Goal: Task Accomplishment & Management: Complete application form

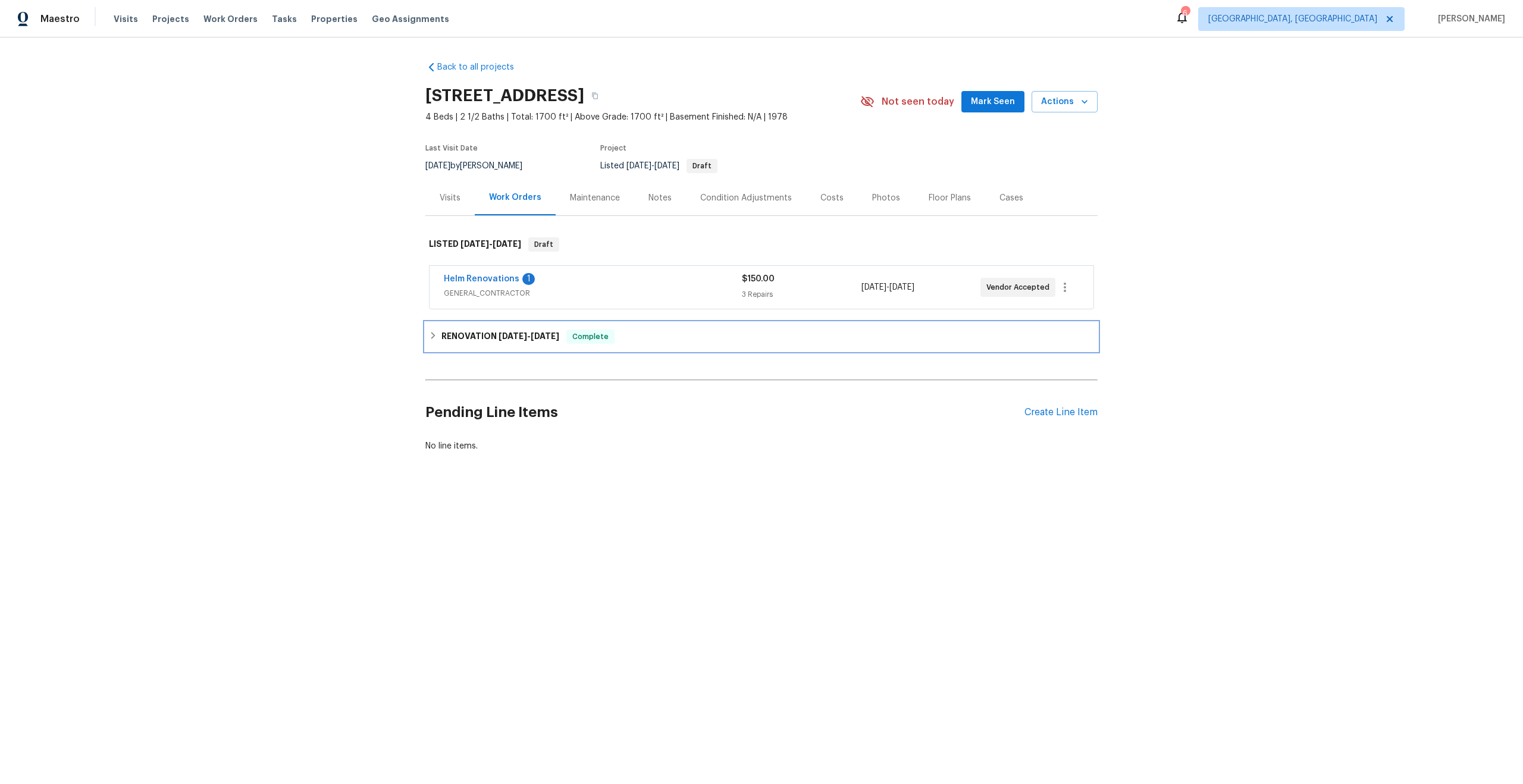
click at [459, 333] on h6 "RENOVATION 6/30/25 - 8/28/25" at bounding box center [500, 336] width 118 height 14
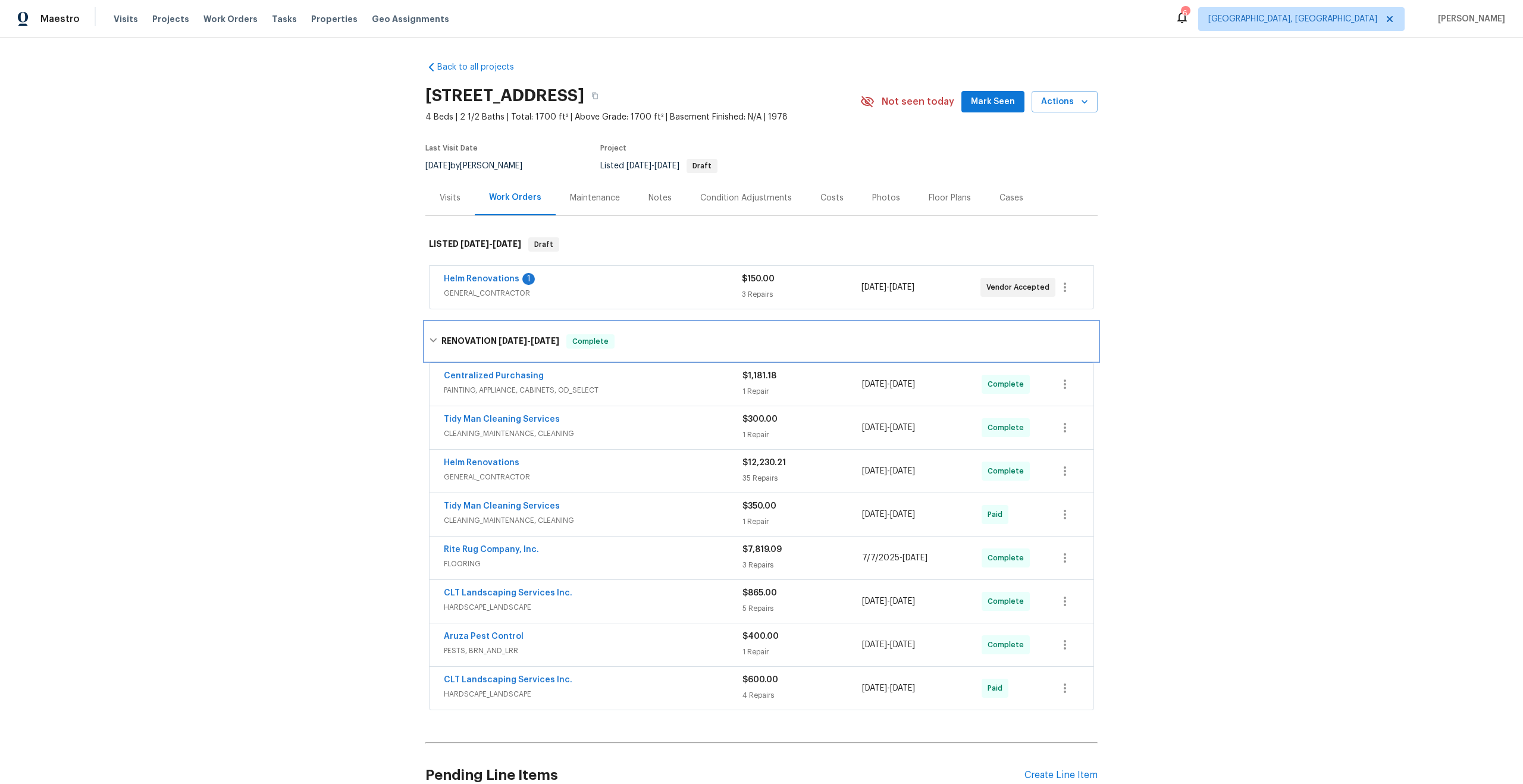
scroll to position [112, 0]
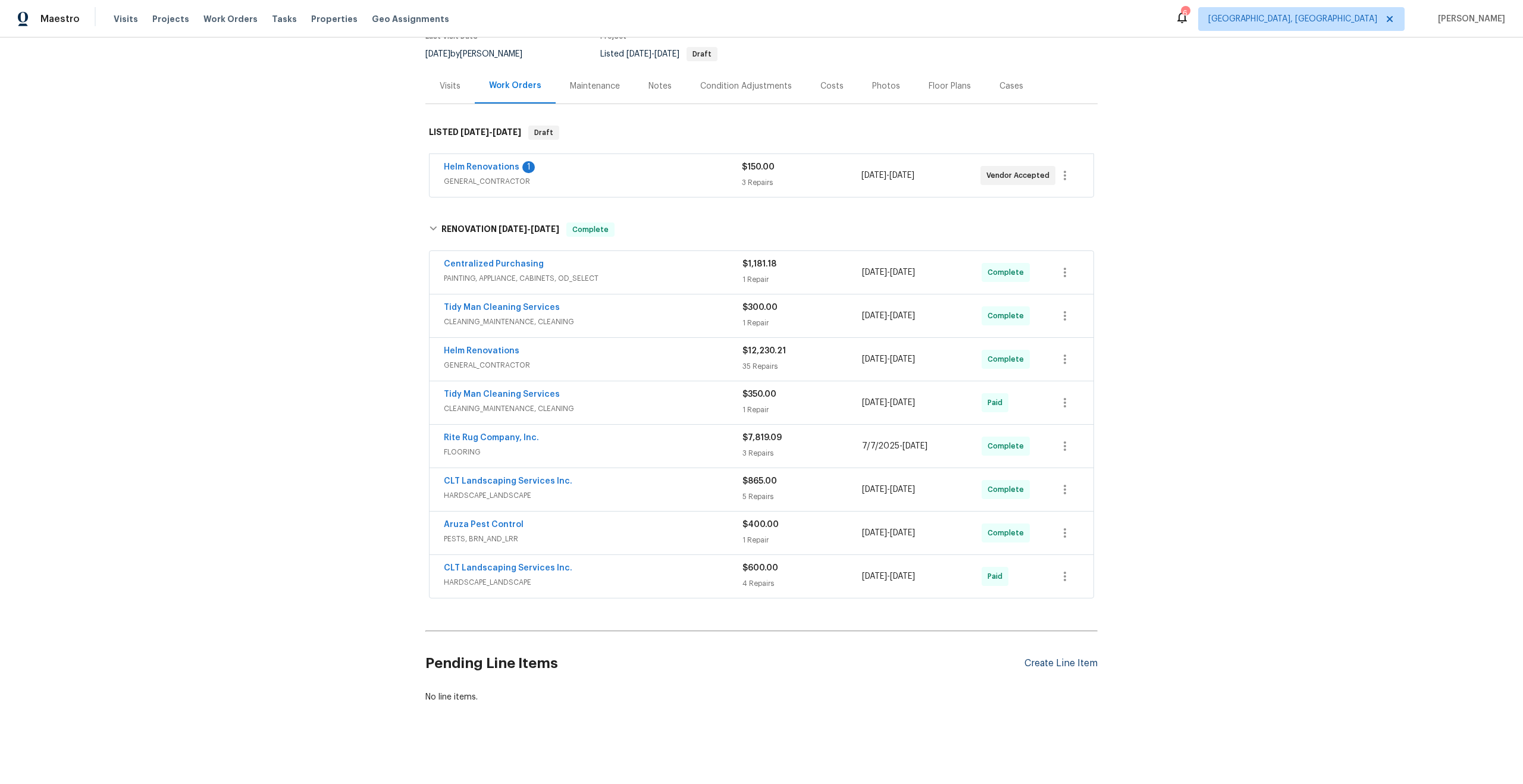
click at [1076, 659] on div "Create Line Item" at bounding box center [1061, 664] width 74 height 12
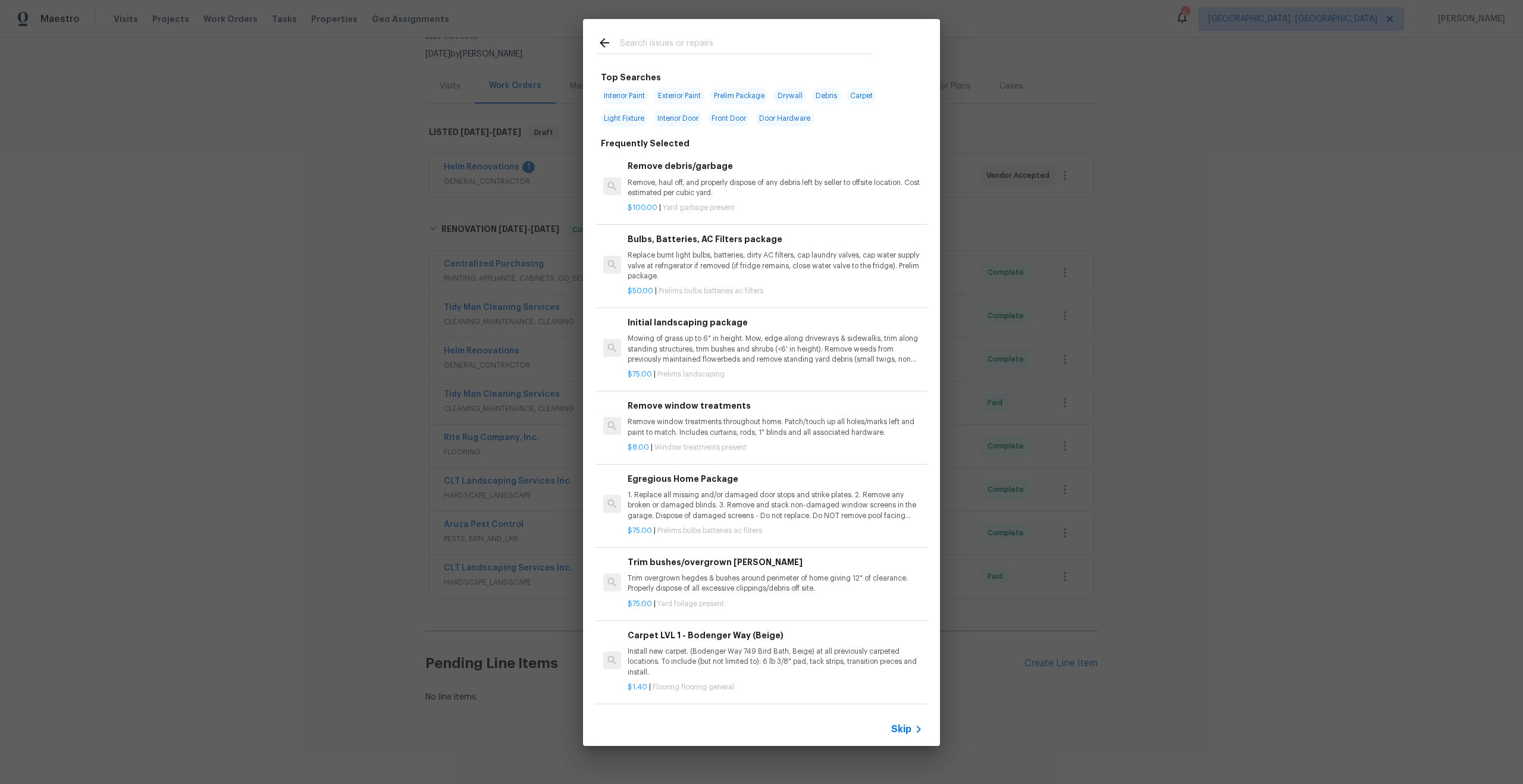
click at [898, 729] on span "Skip" at bounding box center [902, 729] width 20 height 12
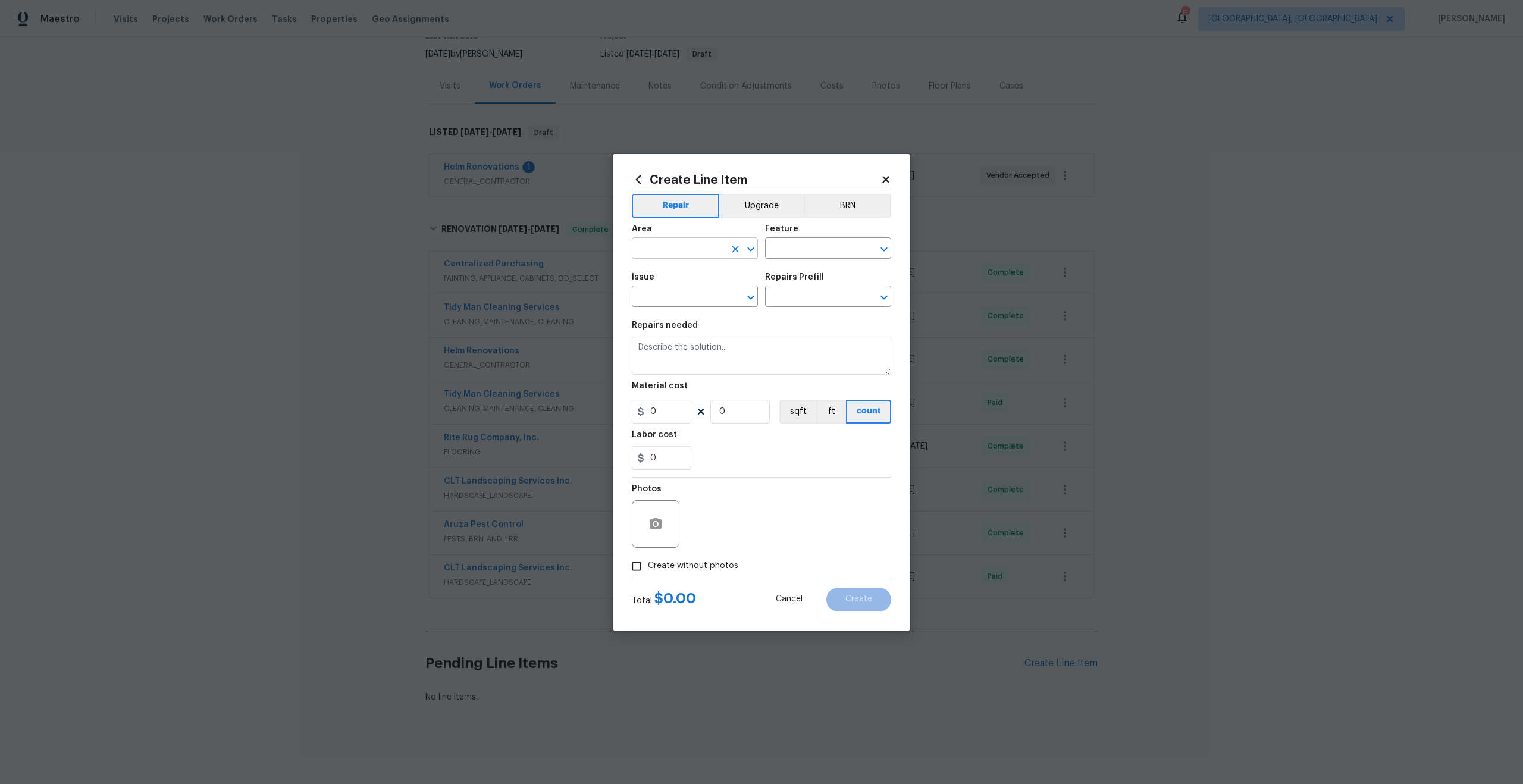
click at [693, 248] on input "text" at bounding box center [678, 249] width 93 height 18
type input "o"
click at [690, 289] on li "Interior Overall" at bounding box center [695, 295] width 126 height 19
type input "Interior Overall"
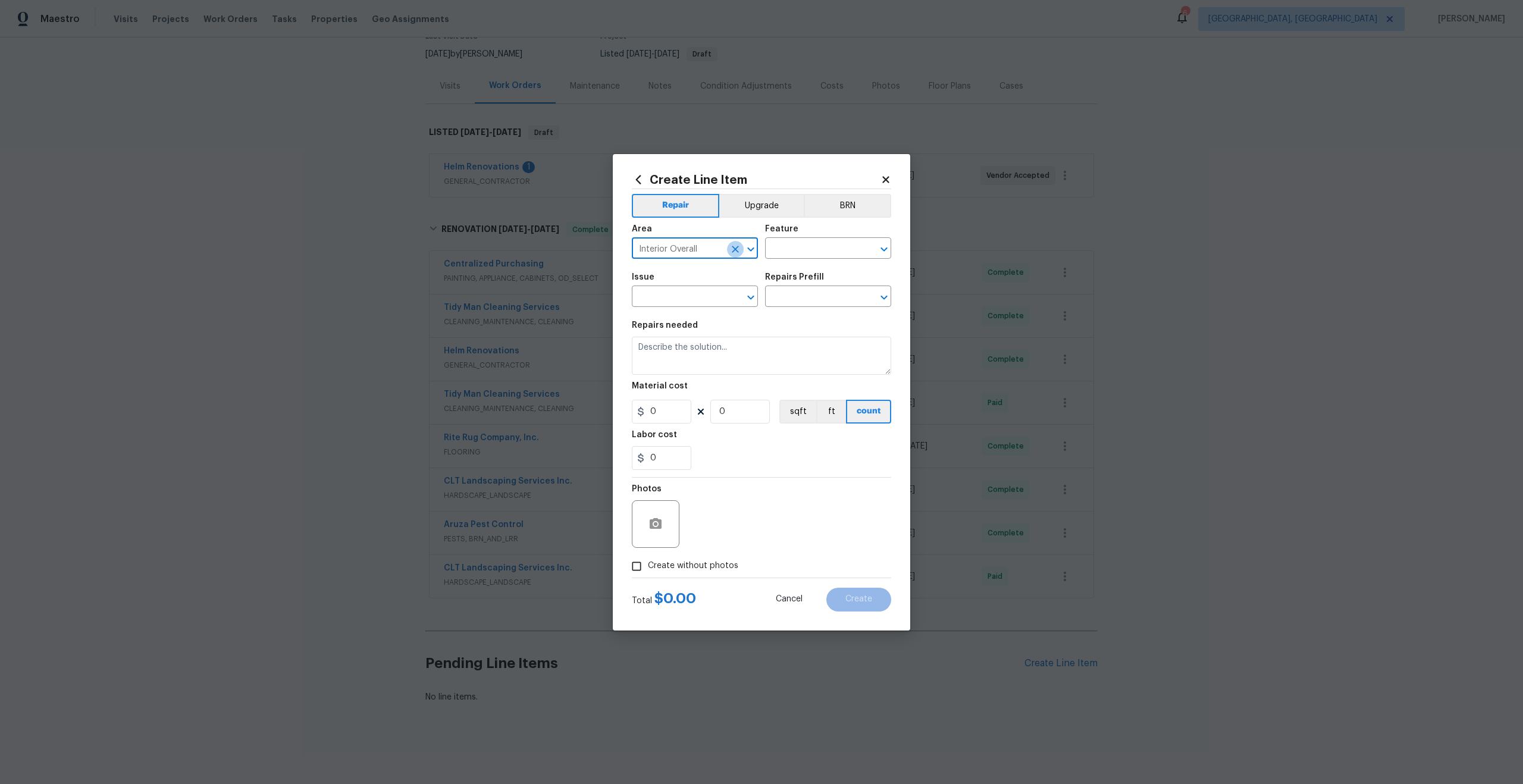
click at [733, 251] on icon "Clear" at bounding box center [735, 249] width 8 height 8
click at [701, 249] on input "text" at bounding box center [678, 249] width 93 height 18
type input "i"
click at [698, 293] on li "Interior Overall" at bounding box center [695, 295] width 126 height 19
type input "Interior Overall"
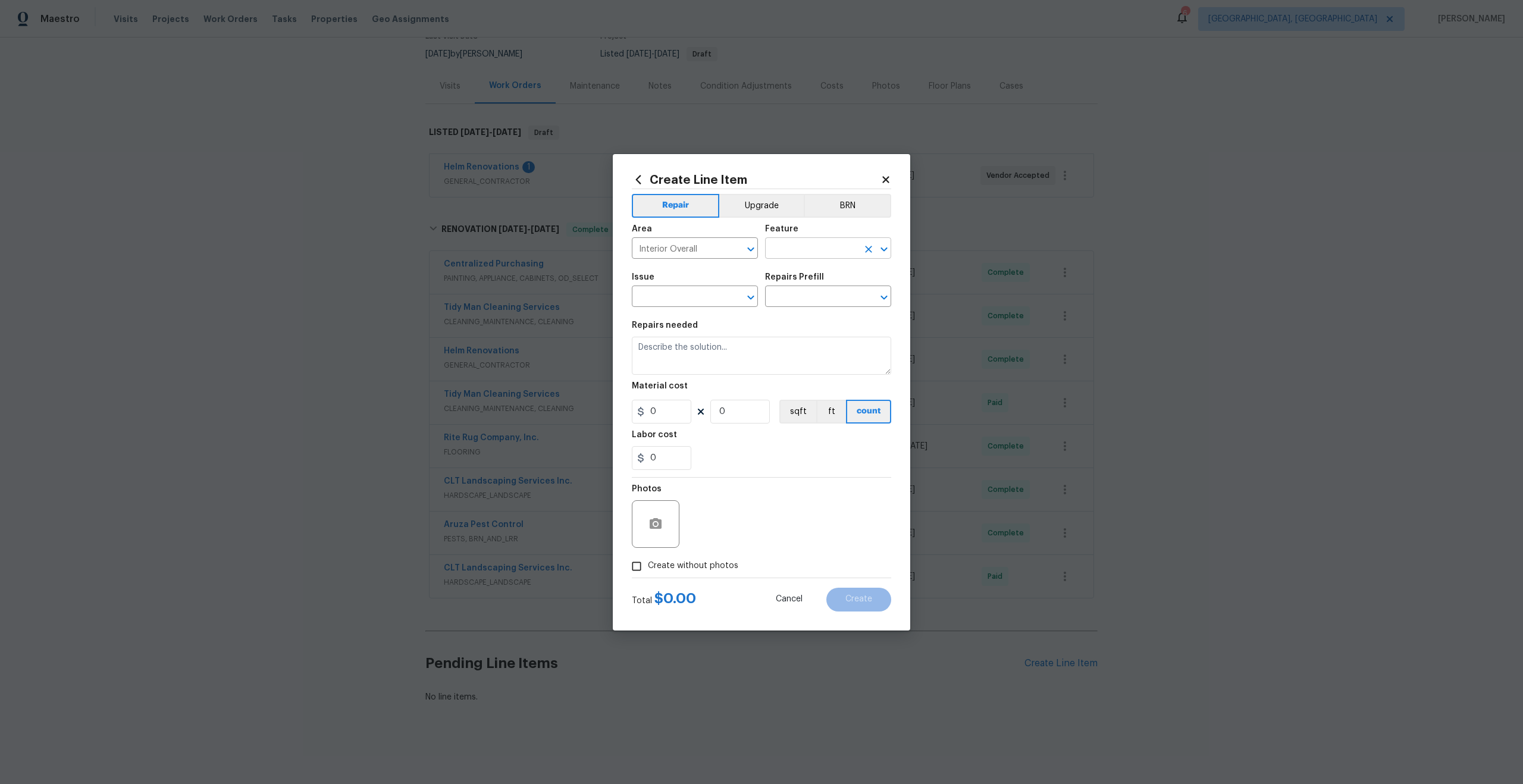
click at [787, 239] on figure "Feature ​" at bounding box center [828, 242] width 126 height 34
click at [787, 247] on input "text" at bounding box center [811, 249] width 93 height 18
click at [801, 300] on li "Overall" at bounding box center [828, 303] width 126 height 19
type input "Overall"
click at [704, 300] on input "text" at bounding box center [678, 298] width 93 height 18
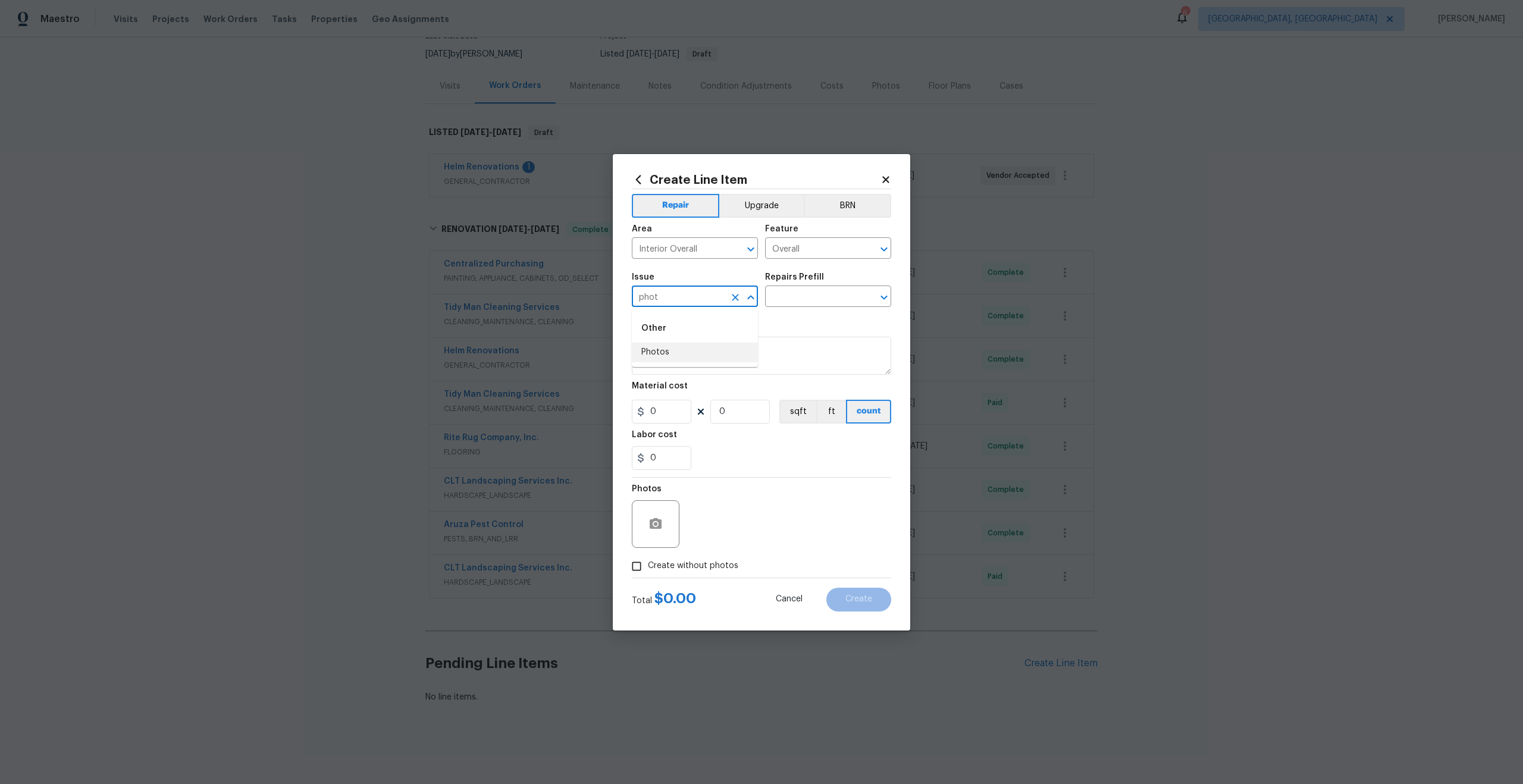
click at [680, 359] on li "Photos" at bounding box center [695, 352] width 126 height 19
type input "Photos"
click at [811, 287] on div "Repairs Prefill" at bounding box center [828, 281] width 126 height 15
click at [800, 298] on input "text" at bounding box center [811, 298] width 93 height 18
click at [797, 323] on li "3D Tour Capture $120.00" at bounding box center [828, 323] width 126 height 19
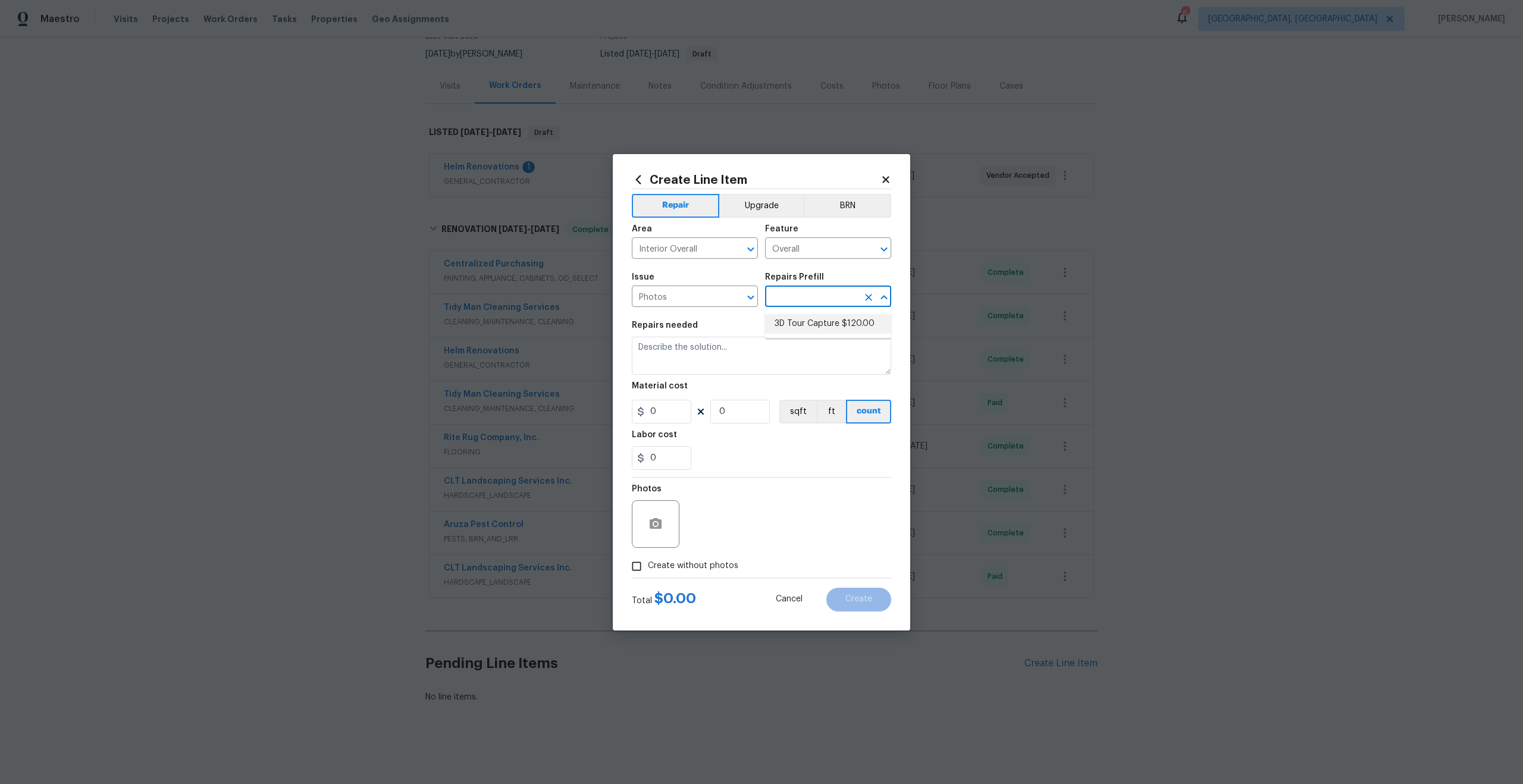
type input "3D Tour Capture $120.00"
type textarea "Capture 3D tour of home"
type input "1"
type input "120"
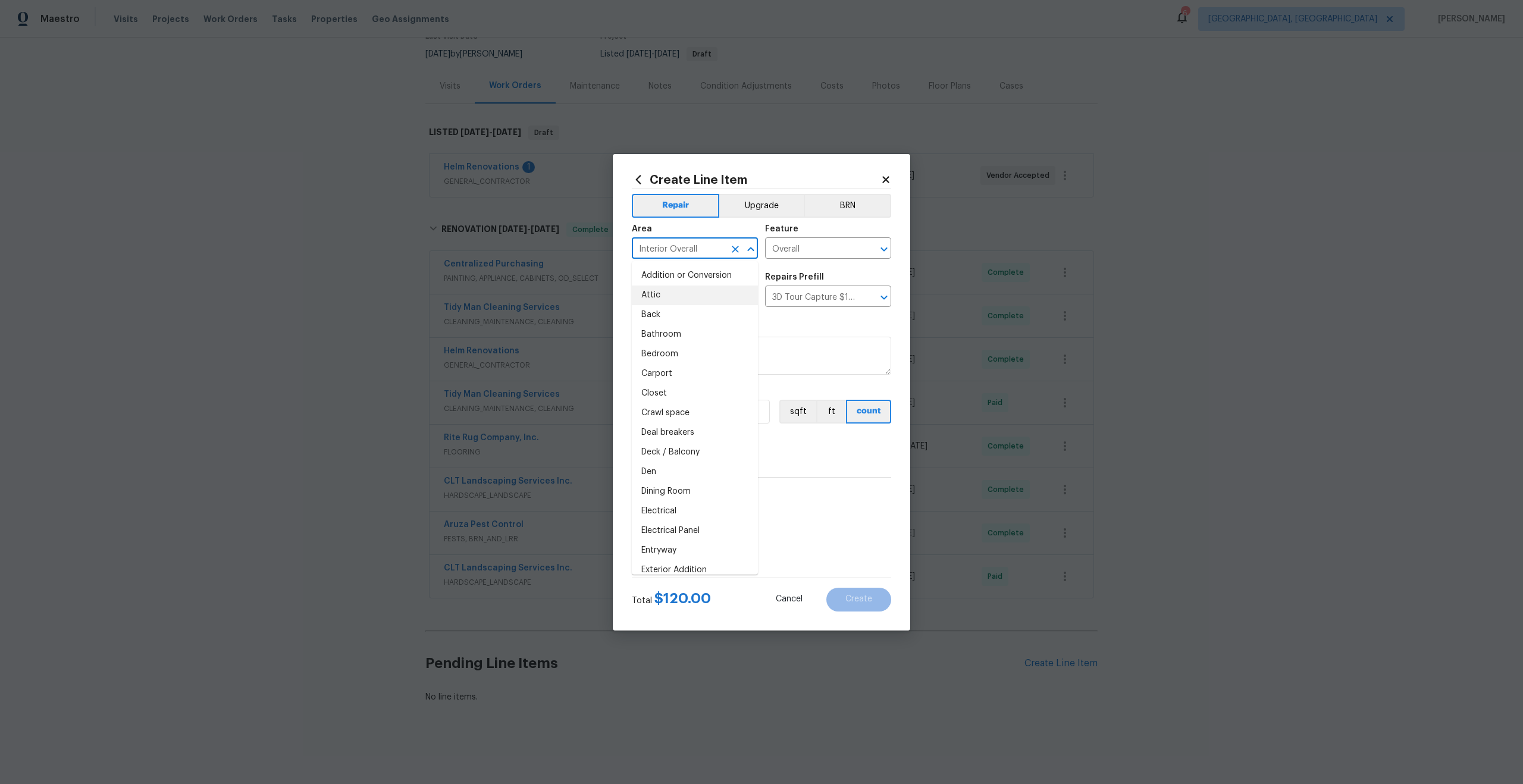
click at [717, 251] on input "Interior Overall" at bounding box center [678, 249] width 93 height 18
click at [680, 269] on li "Exterior Overall" at bounding box center [695, 275] width 126 height 19
type input "Exterior Overall"
click at [733, 249] on icon "Clear" at bounding box center [735, 249] width 12 height 12
click at [707, 249] on input "text" at bounding box center [678, 249] width 93 height 18
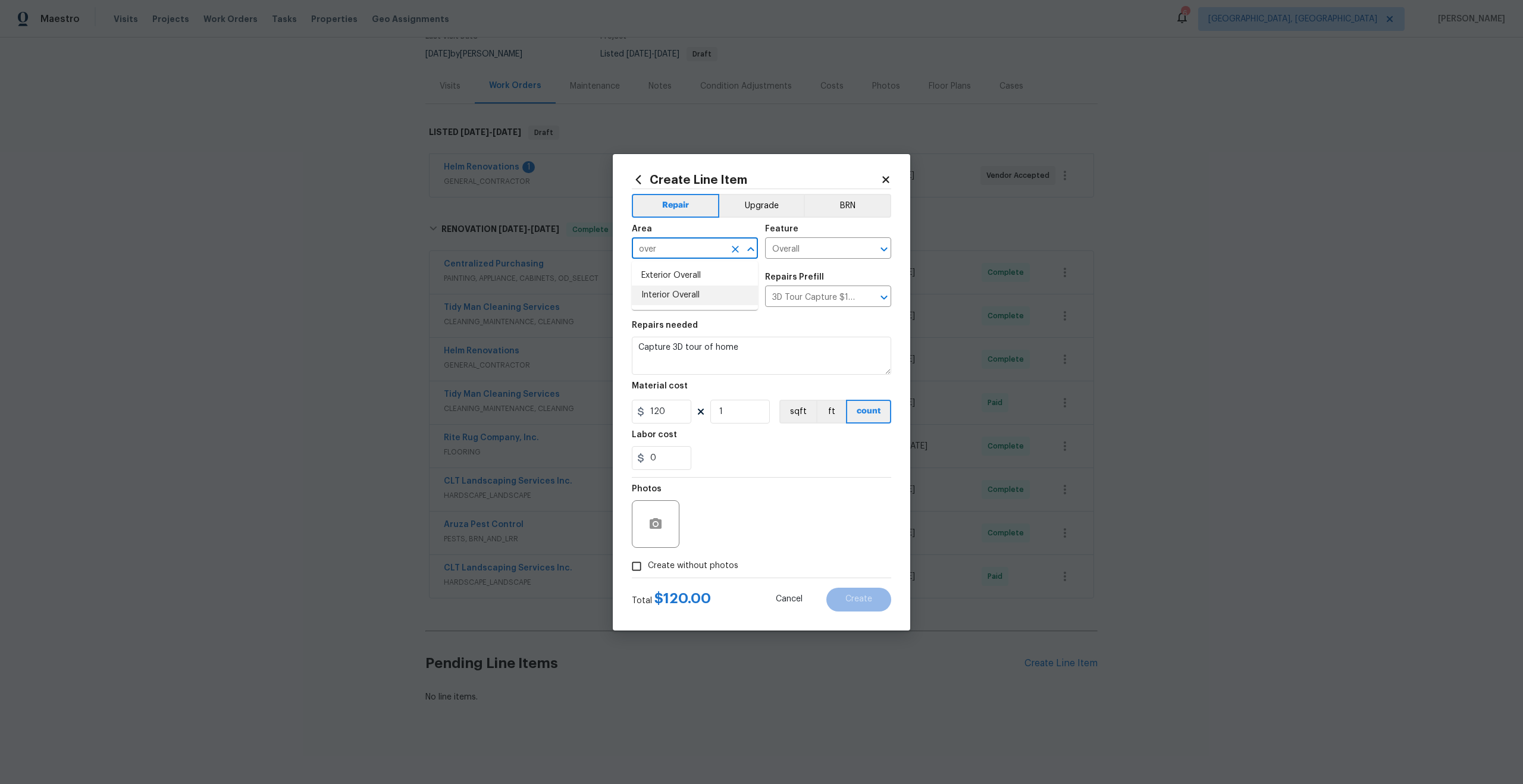
click at [690, 305] on ul "Exterior Overall Interior Overall" at bounding box center [695, 285] width 126 height 48
click at [694, 292] on li "Interior Overall" at bounding box center [695, 295] width 126 height 19
type input "Interior Overall"
click at [636, 570] on input "Create without photos" at bounding box center [636, 566] width 23 height 23
checkbox input "true"
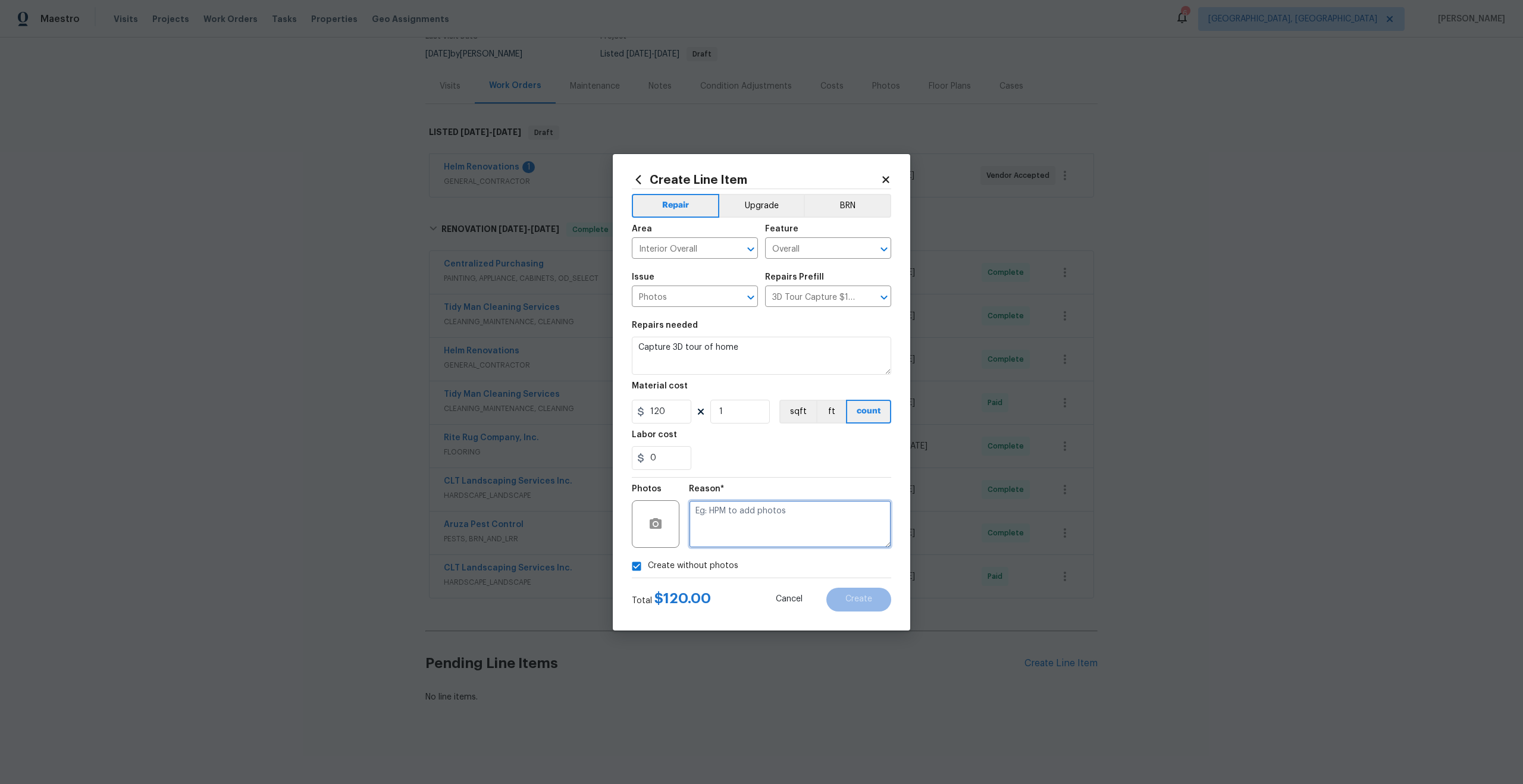
click at [705, 508] on textarea at bounding box center [790, 523] width 202 height 48
type textarea "."
click at [851, 597] on span "Create" at bounding box center [859, 598] width 27 height 9
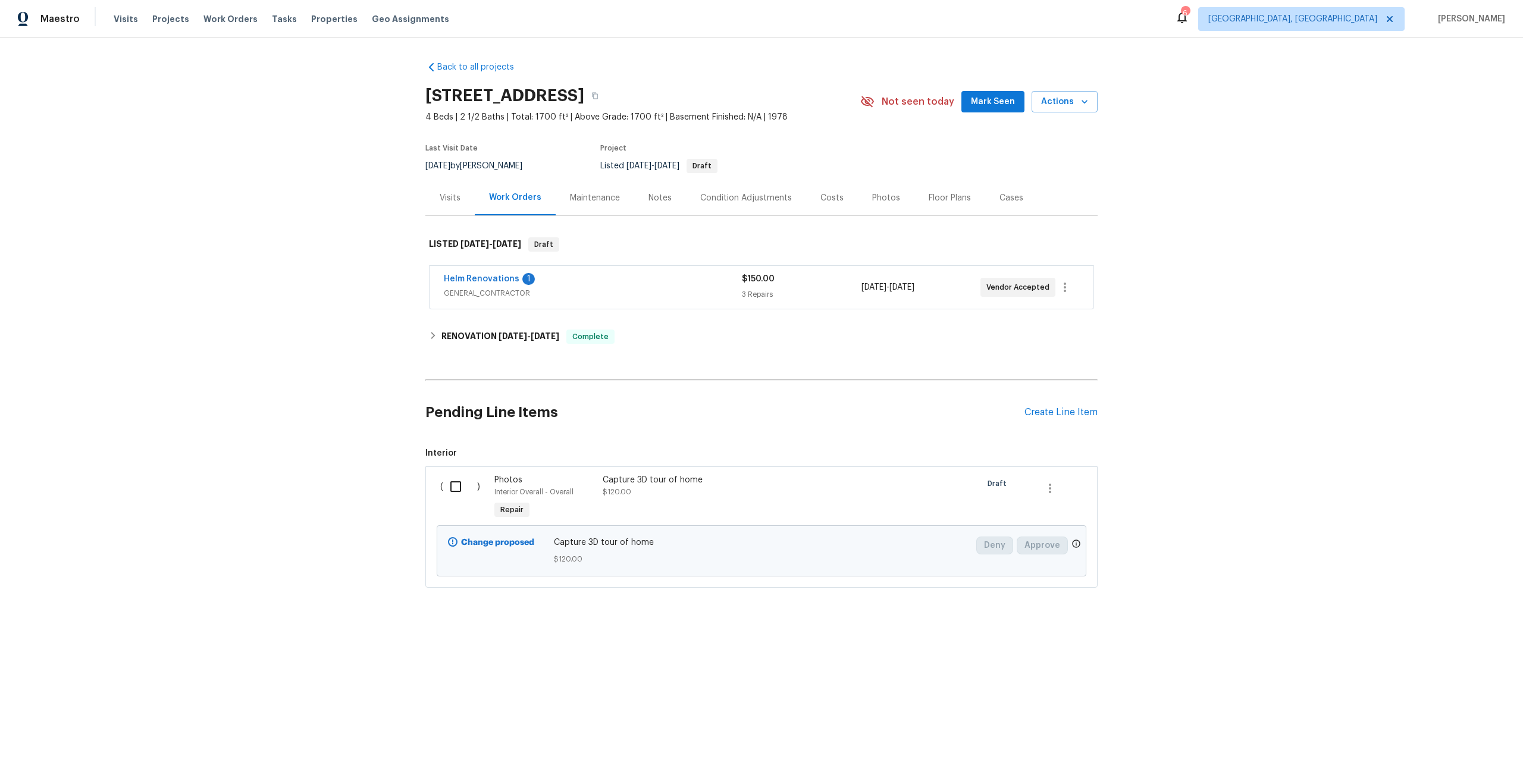
click at [452, 491] on input "checkbox" at bounding box center [460, 486] width 34 height 25
checkbox input "true"
click at [1449, 752] on span "Create Work Order" at bounding box center [1455, 755] width 79 height 15
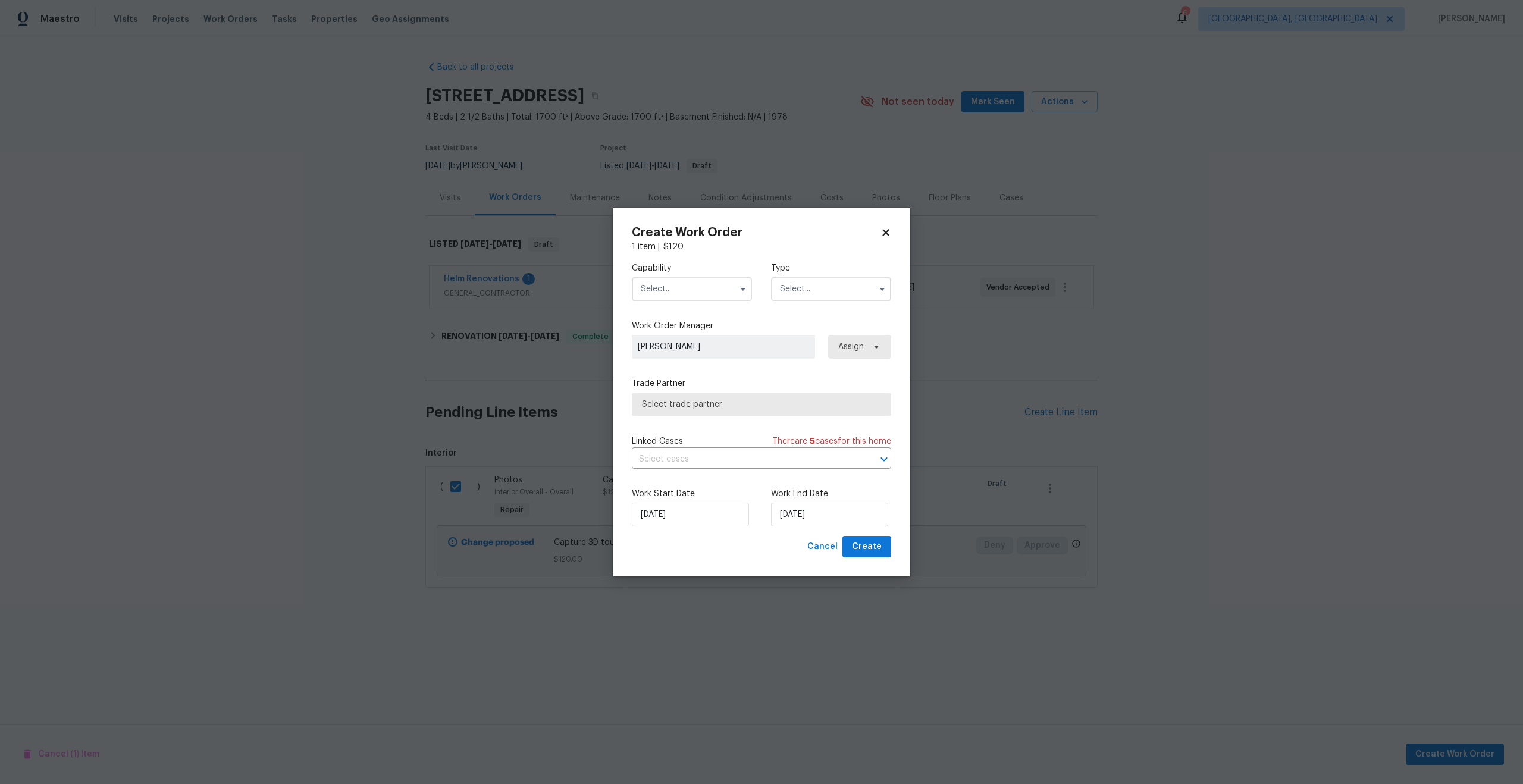
click at [703, 288] on input "text" at bounding box center [693, 289] width 120 height 23
click at [676, 339] on span "Photography" at bounding box center [670, 344] width 51 height 8
type input "Photography"
click at [805, 285] on input "text" at bounding box center [831, 289] width 120 height 23
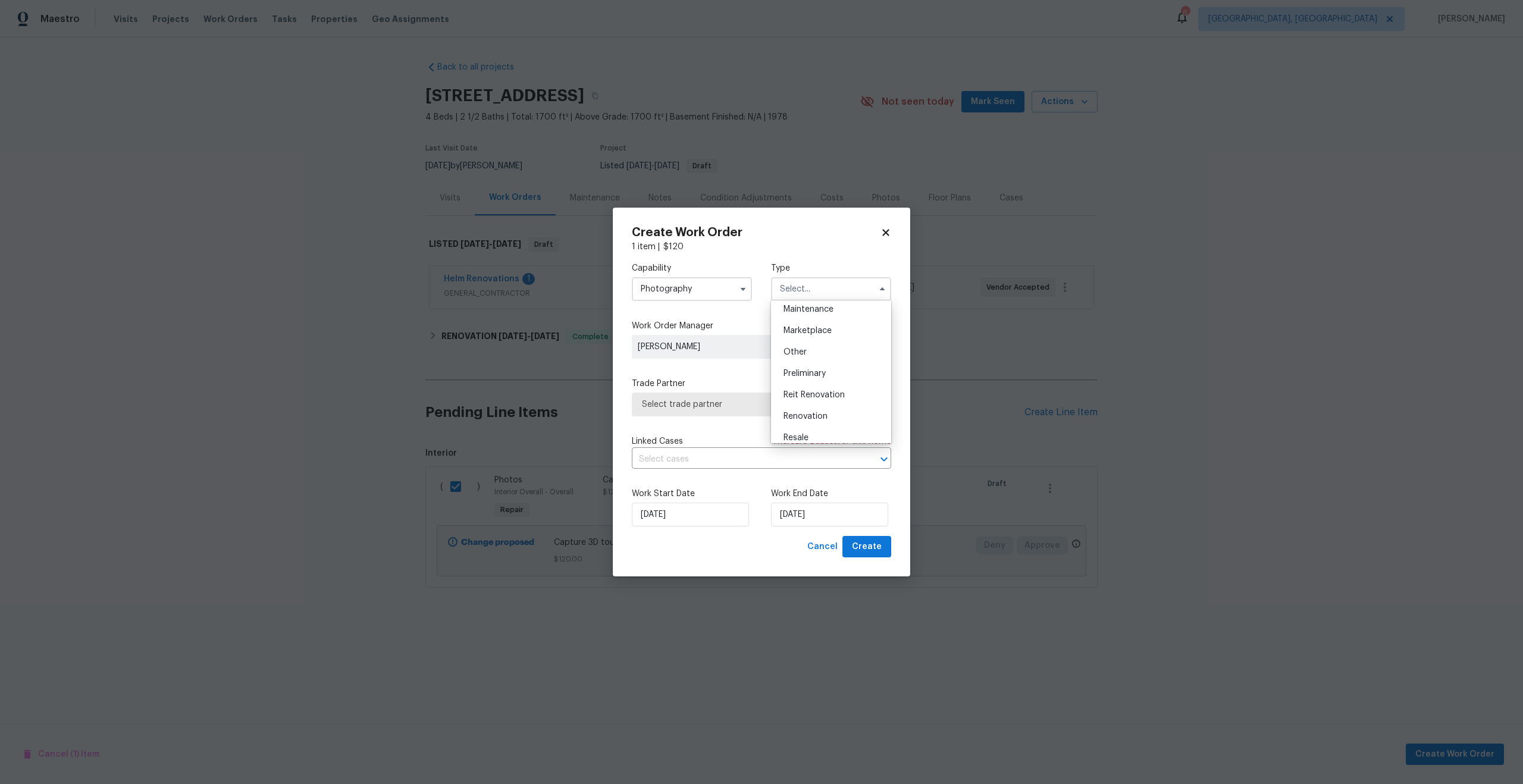
scroll to position [198, 0]
click at [802, 354] on span "Other" at bounding box center [795, 352] width 23 height 8
type input "Other"
click at [729, 401] on span "Select trade partner" at bounding box center [753, 405] width 222 height 12
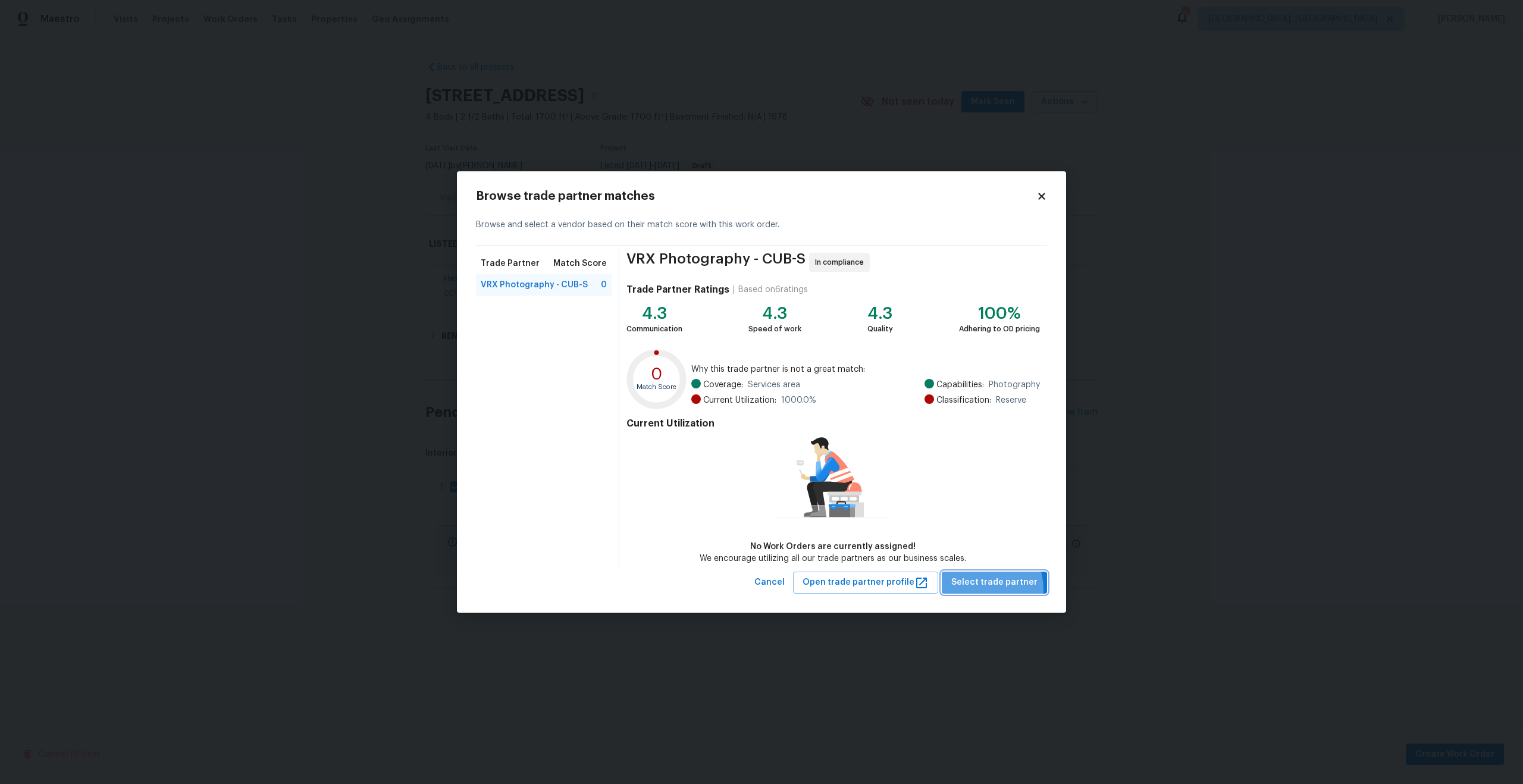
click at [981, 589] on span "Select trade partner" at bounding box center [994, 583] width 86 height 15
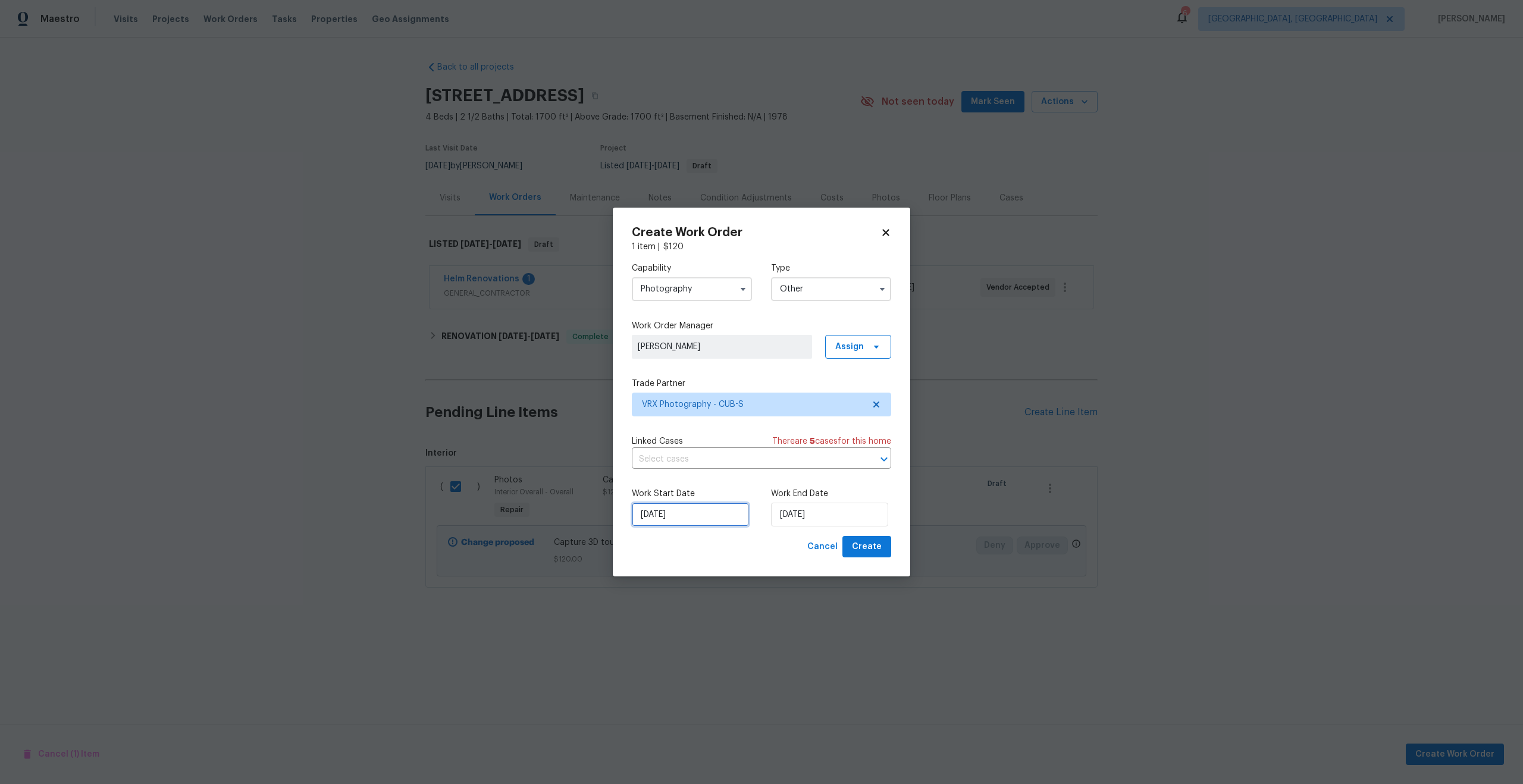
click at [701, 510] on input "[DATE]" at bounding box center [691, 514] width 117 height 23
click at [701, 410] on div "4" at bounding box center [708, 410] width 18 height 17
type input "[DATE]"
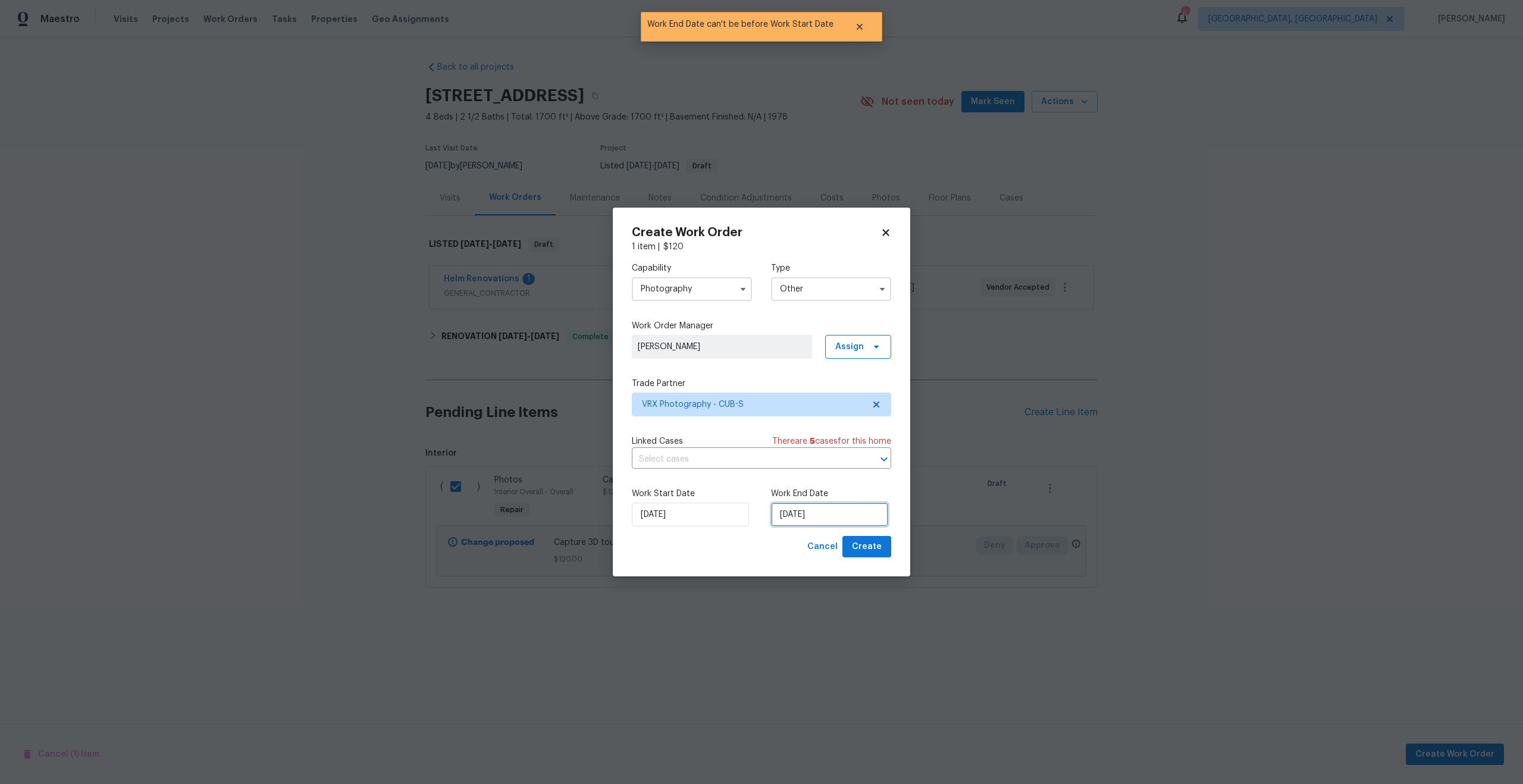
click at [825, 512] on input "[DATE]" at bounding box center [830, 514] width 117 height 23
click at [860, 410] on div "5" at bounding box center [865, 410] width 19 height 17
type input "[DATE]"
click at [863, 547] on span "Create" at bounding box center [867, 547] width 30 height 15
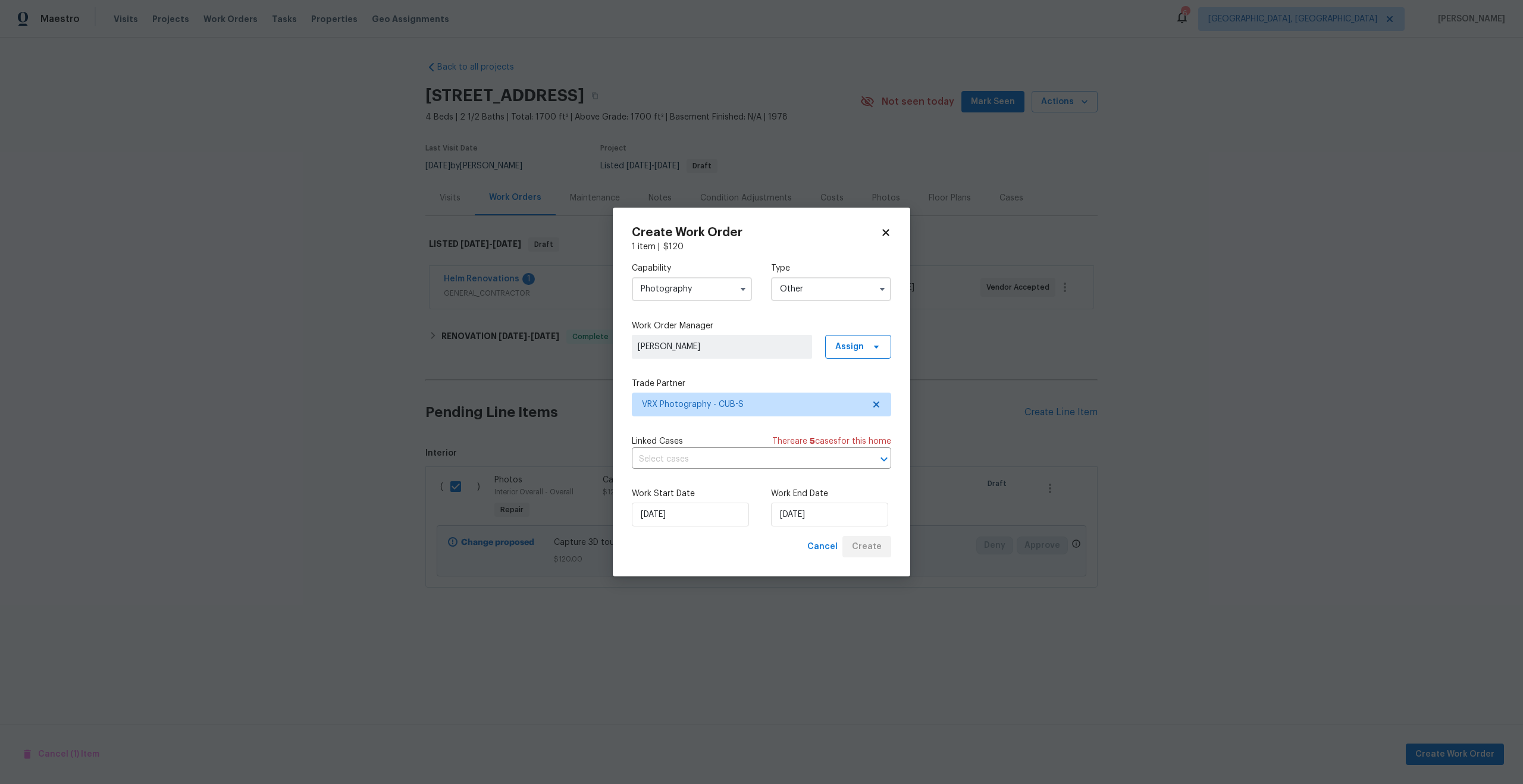
checkbox input "false"
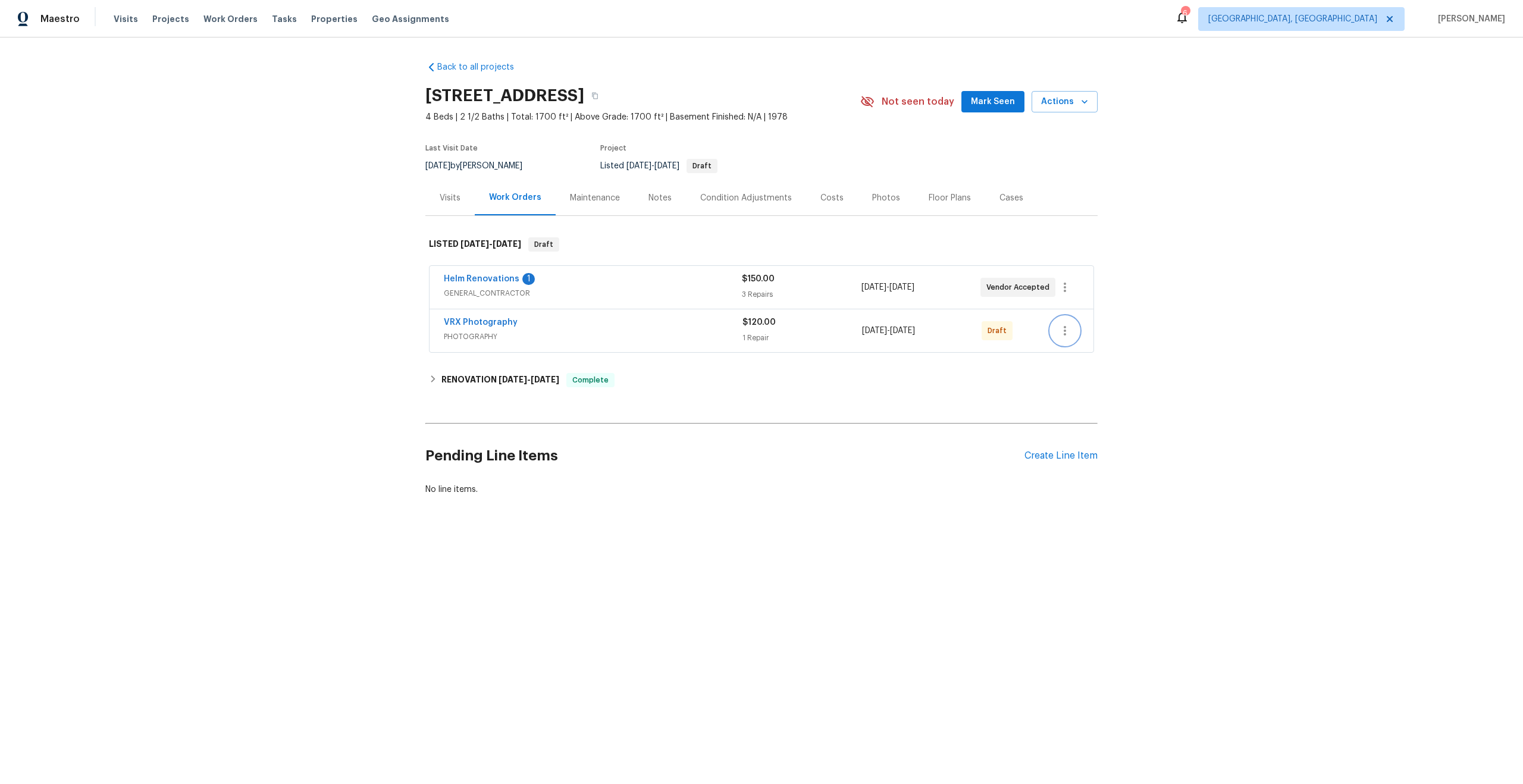
click at [1068, 333] on icon "button" at bounding box center [1065, 330] width 14 height 14
click at [1072, 334] on li "Send to Vendor" at bounding box center [1117, 330] width 133 height 19
click at [587, 319] on div at bounding box center [761, 392] width 1523 height 784
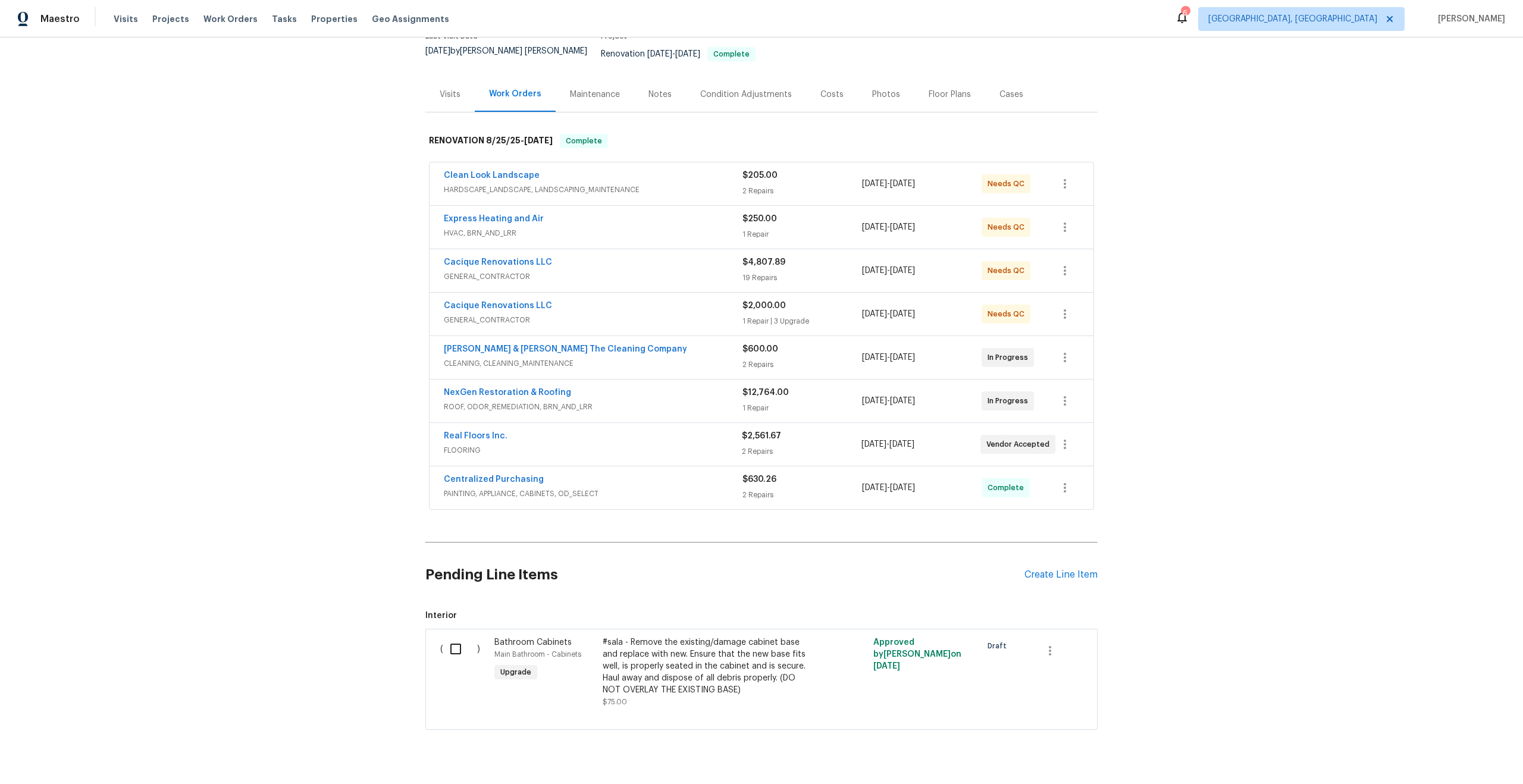
scroll to position [130, 0]
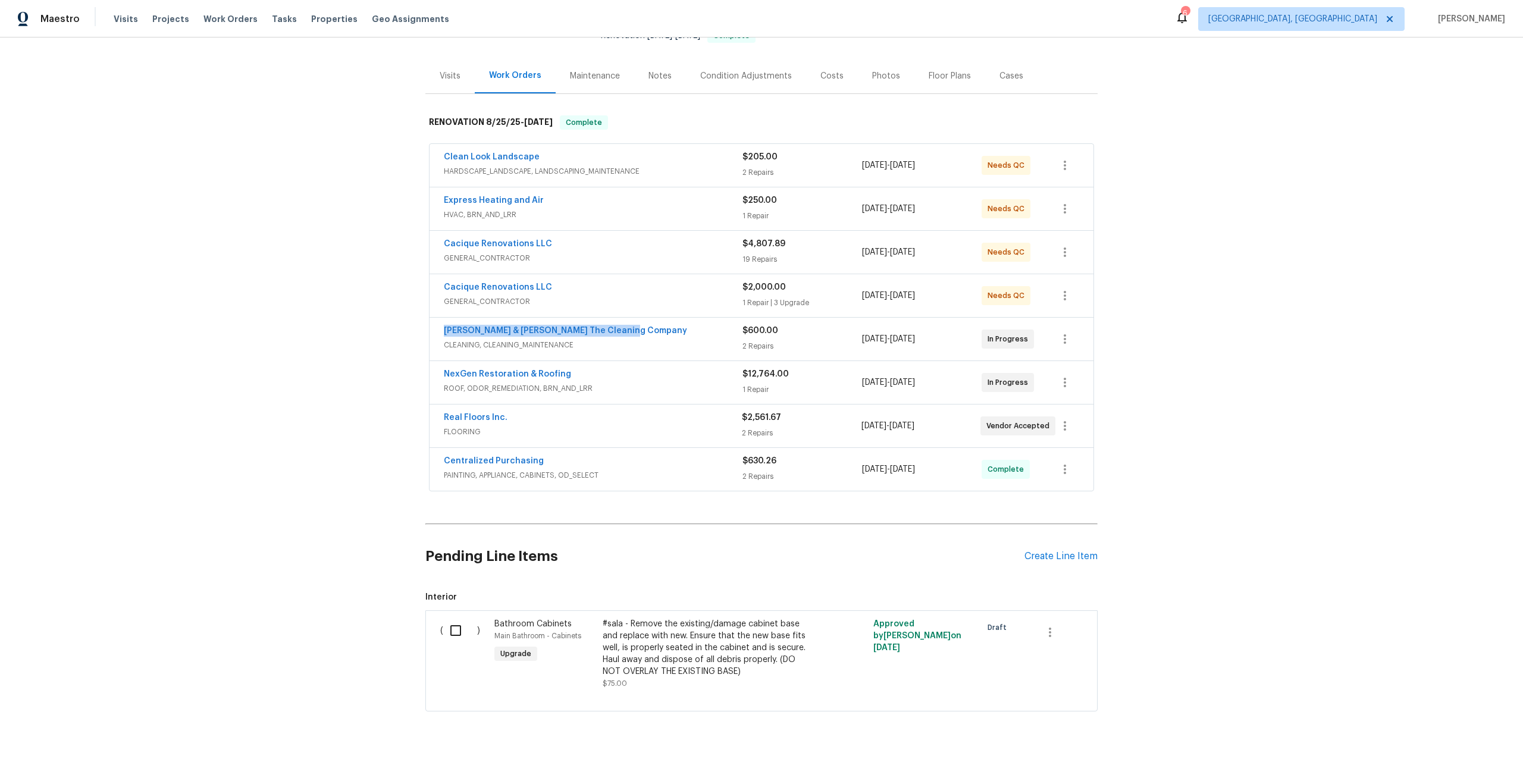
drag, startPoint x: 631, startPoint y: 320, endPoint x: 442, endPoint y: 326, distance: 189.1
click at [442, 326] on div "[PERSON_NAME] & [PERSON_NAME] The Cleaning Company CLEANING, CLEANING_MAINTENAN…" at bounding box center [762, 339] width 664 height 43
copy link "[PERSON_NAME] & [PERSON_NAME] The Cleaning Company"
click at [399, 366] on div "Back to all projects [STREET_ADDRESS] 4 Beds | 2 Baths | Total: 1522 ft² | Abov…" at bounding box center [761, 410] width 1523 height 746
drag, startPoint x: 558, startPoint y: 365, endPoint x: 438, endPoint y: 364, distance: 120.0
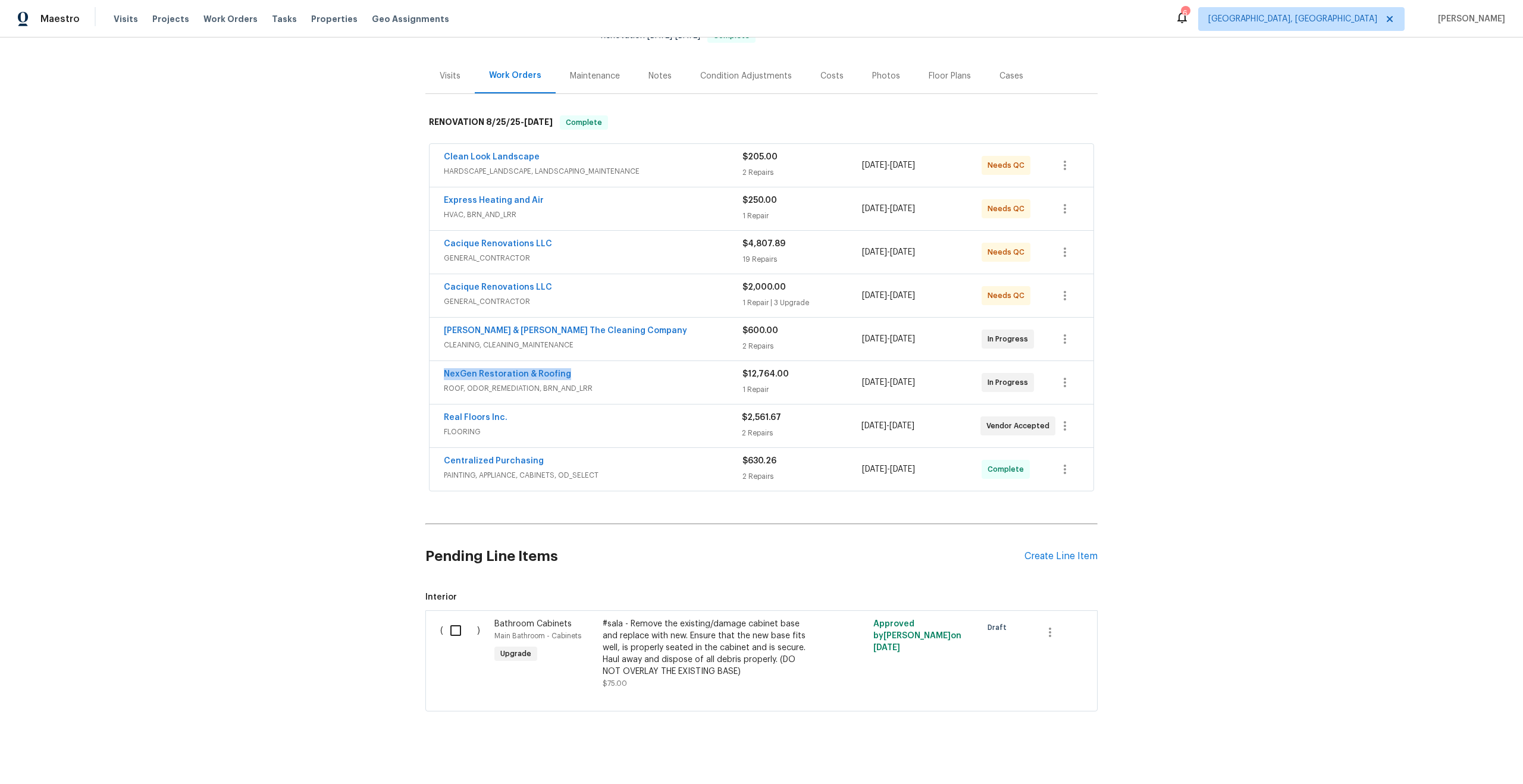
click at [438, 364] on div "NexGen Restoration & Roofing ROOF, ODOR_REMEDIATION, BRN_AND_LRR $12,764.00 1 R…" at bounding box center [762, 382] width 664 height 43
copy link "NexGen Restoration & Roofing"
drag, startPoint x: 507, startPoint y: 407, endPoint x: 409, endPoint y: 407, distance: 98.0
click at [409, 407] on div "Back to all projects 454 Naugatuck Dr, Jacksonville, FL 32225 4 Beds | 2 Baths …" at bounding box center [761, 410] width 1523 height 746
copy link "Real Floors Inc."
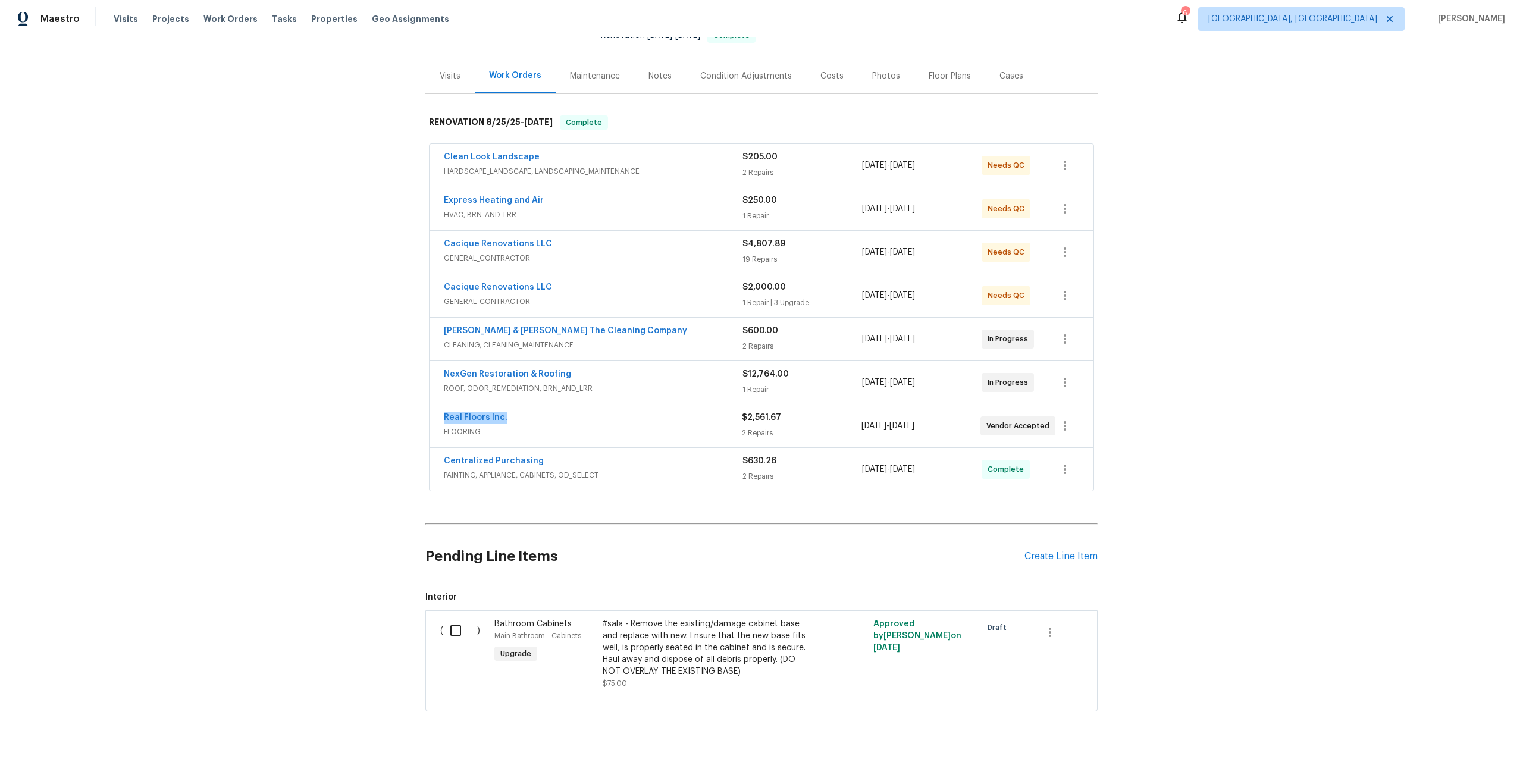
scroll to position [0, 0]
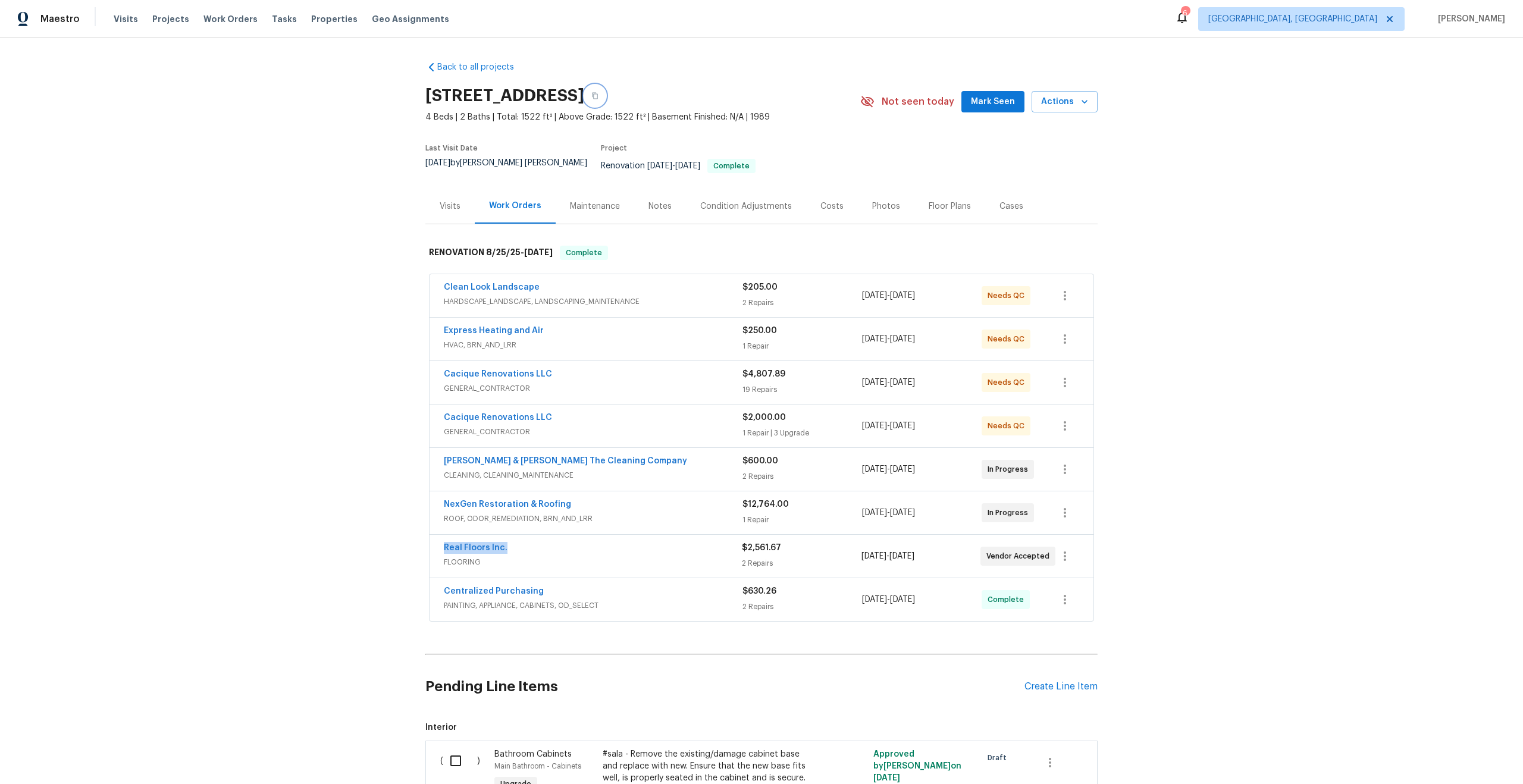
click at [598, 95] on icon "button" at bounding box center [595, 96] width 6 height 7
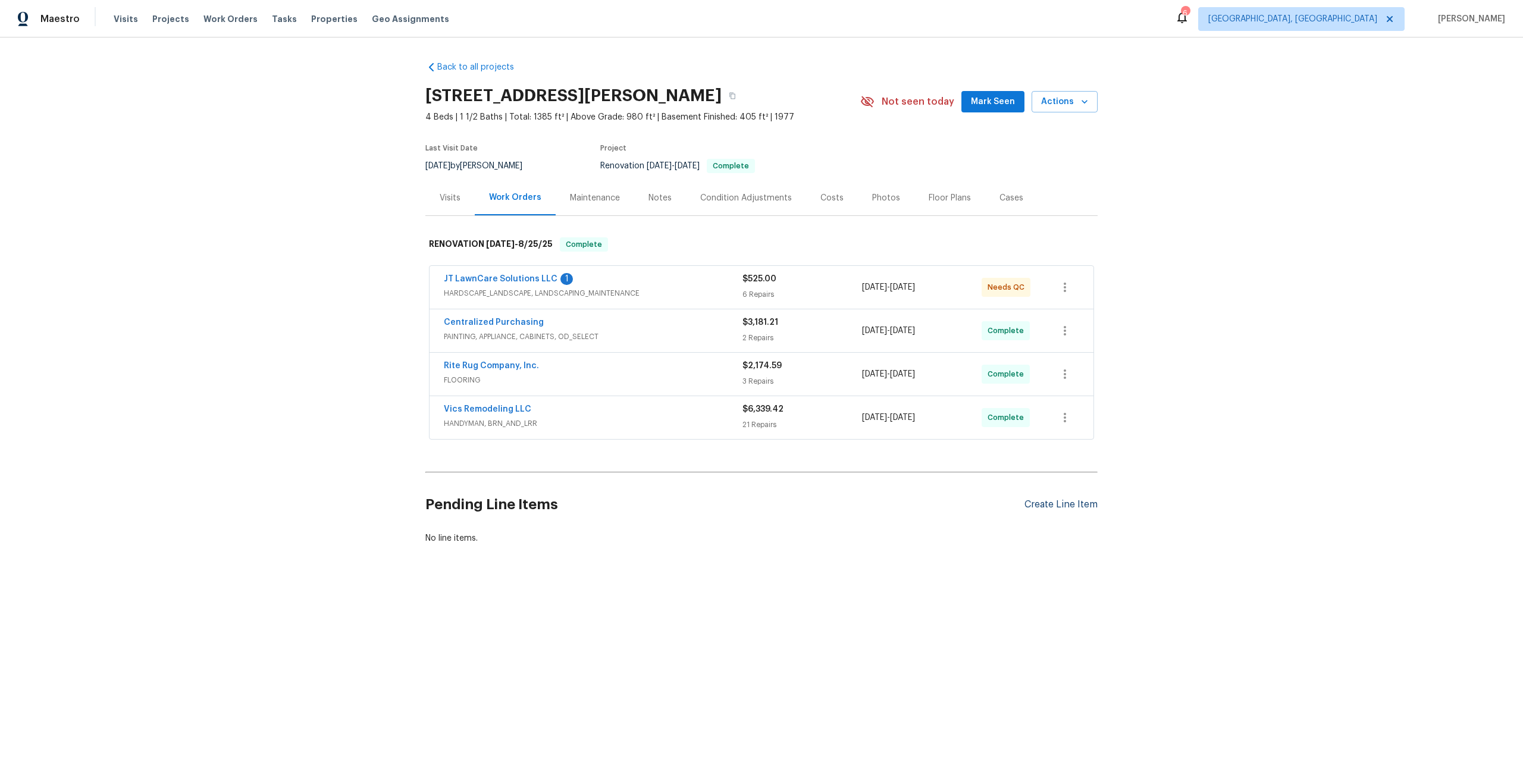
click at [1050, 501] on div "Create Line Item" at bounding box center [1061, 505] width 74 height 12
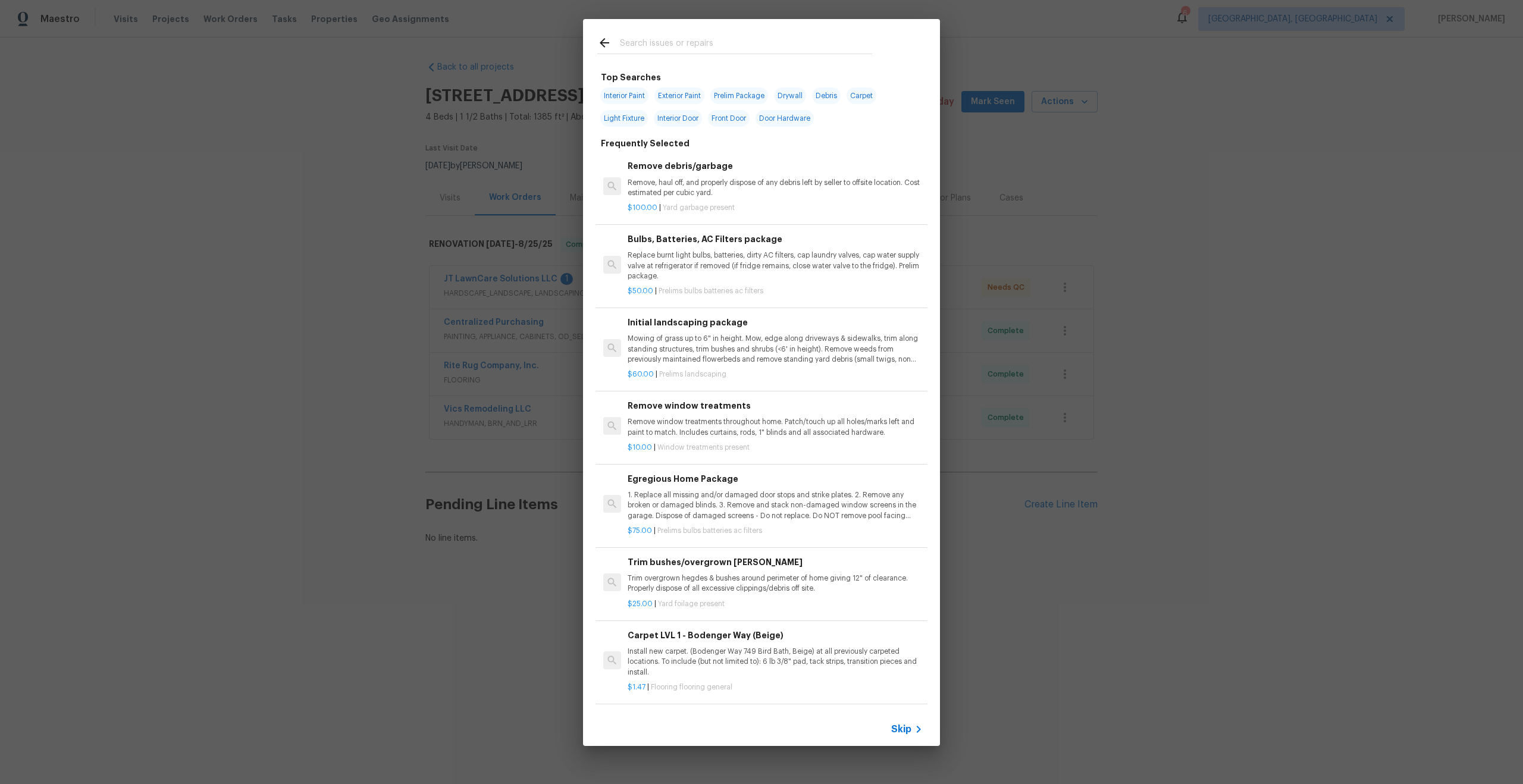
click at [902, 729] on span "Skip" at bounding box center [902, 729] width 20 height 12
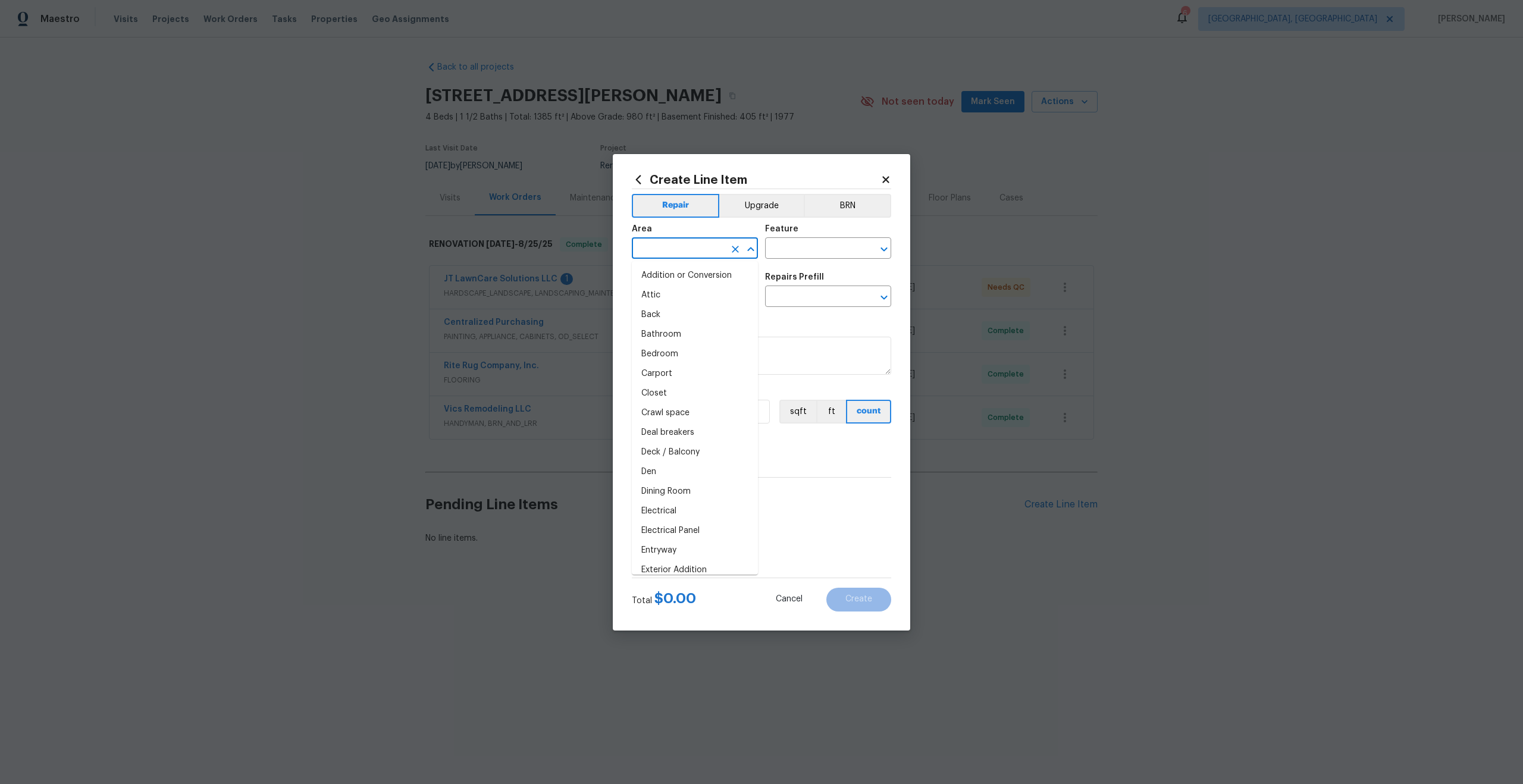
click at [702, 251] on input "text" at bounding box center [678, 249] width 93 height 18
click at [686, 254] on input "text" at bounding box center [678, 249] width 93 height 18
click at [672, 302] on li "Interior Overall" at bounding box center [695, 295] width 126 height 19
type input "Interior Overall"
click at [797, 250] on input "text" at bounding box center [811, 249] width 93 height 18
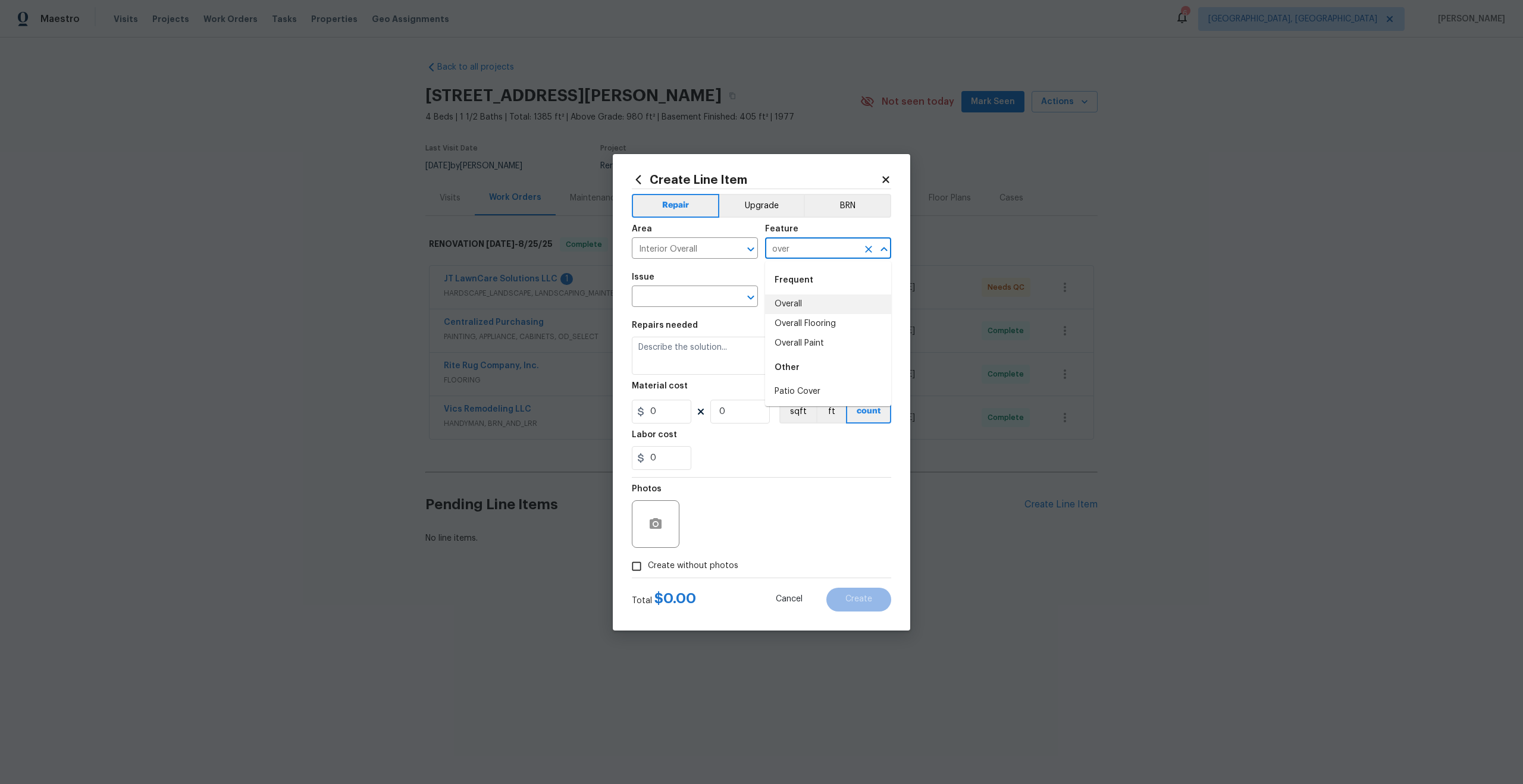
click at [794, 304] on li "Overall" at bounding box center [828, 303] width 126 height 19
type input "Overall"
click at [703, 301] on input "text" at bounding box center [678, 298] width 93 height 18
click at [686, 347] on li "Photos" at bounding box center [695, 352] width 126 height 19
type input "Photos"
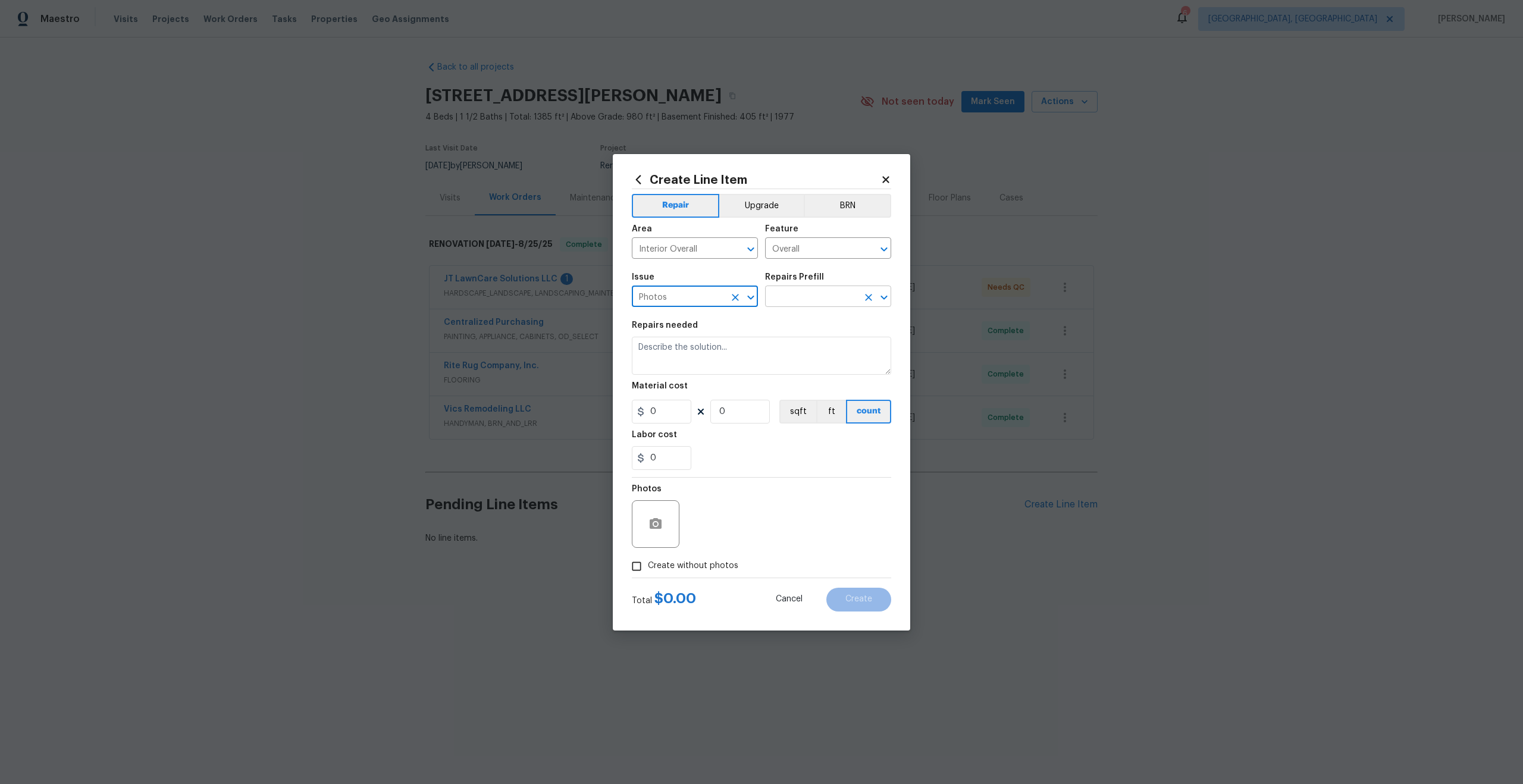
click at [800, 298] on input "text" at bounding box center [811, 298] width 93 height 18
click at [797, 320] on li "3D Tour Capture $120.00" at bounding box center [828, 323] width 126 height 19
type input "3D Tour Capture $120.00"
type textarea "Capture 3D tour of home"
type input "1"
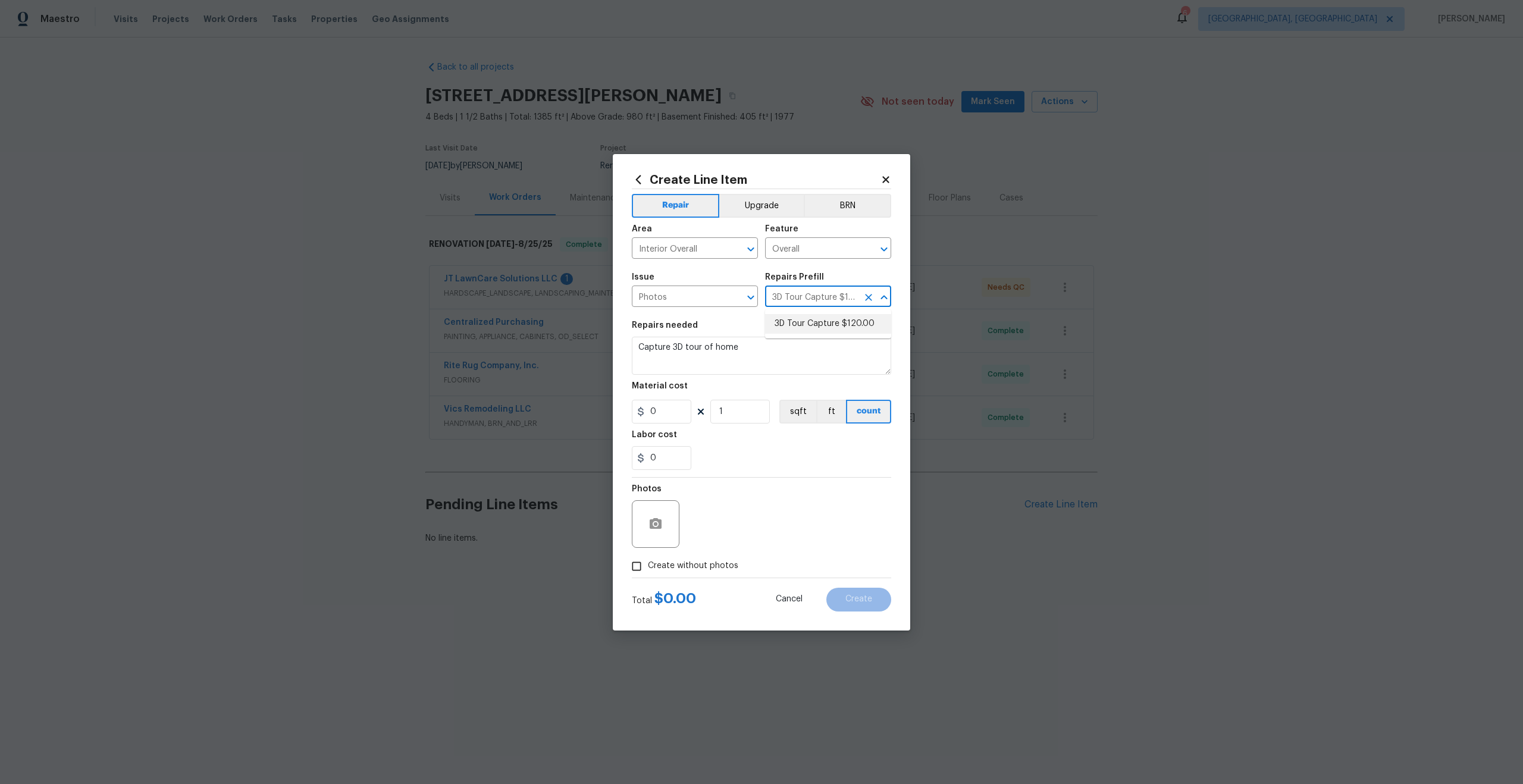
type input "120"
click at [636, 571] on input "Create without photos" at bounding box center [636, 566] width 23 height 23
checkbox input "true"
click at [725, 527] on textarea at bounding box center [790, 523] width 202 height 48
type textarea "."
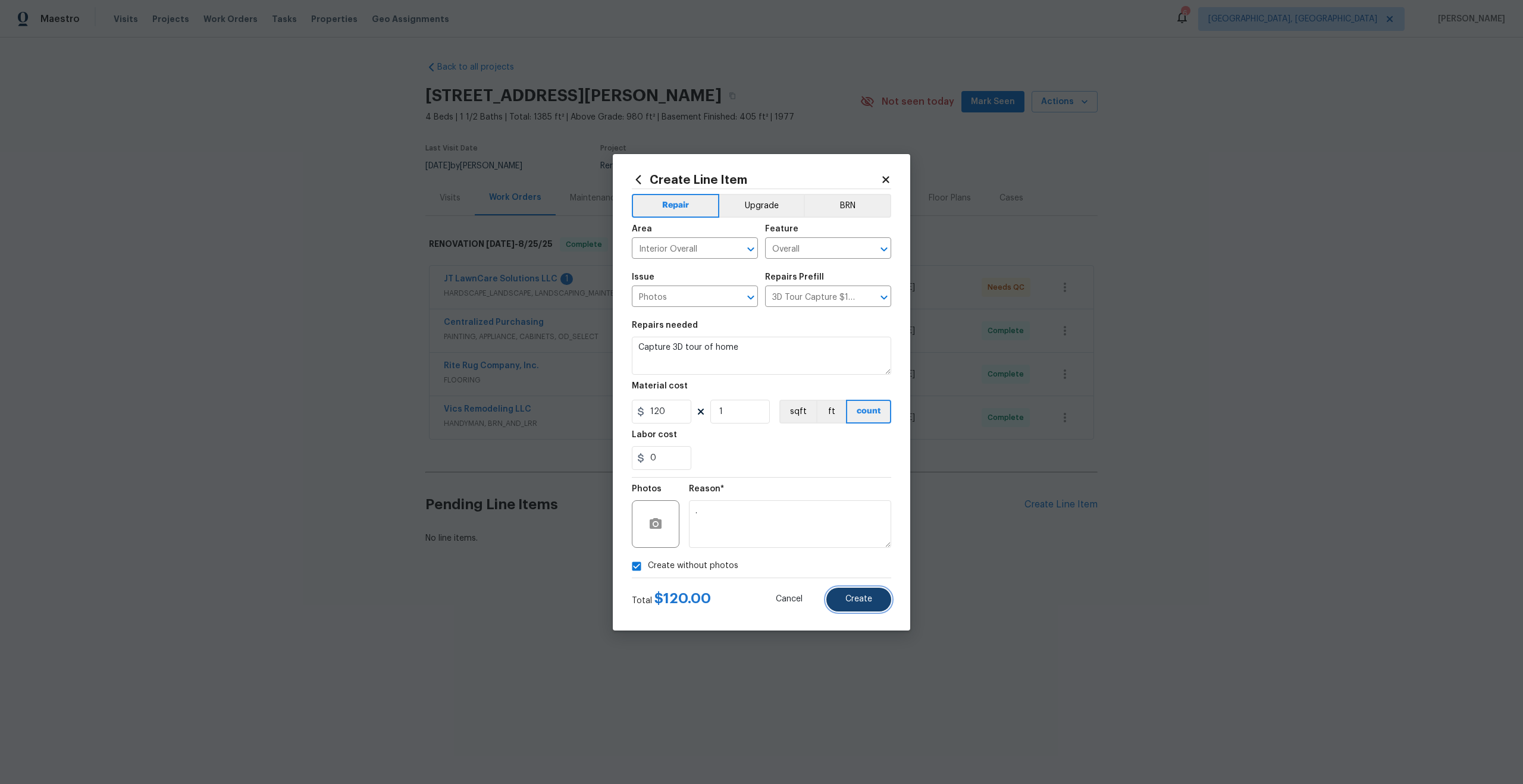
click at [857, 603] on button "Create" at bounding box center [859, 599] width 65 height 23
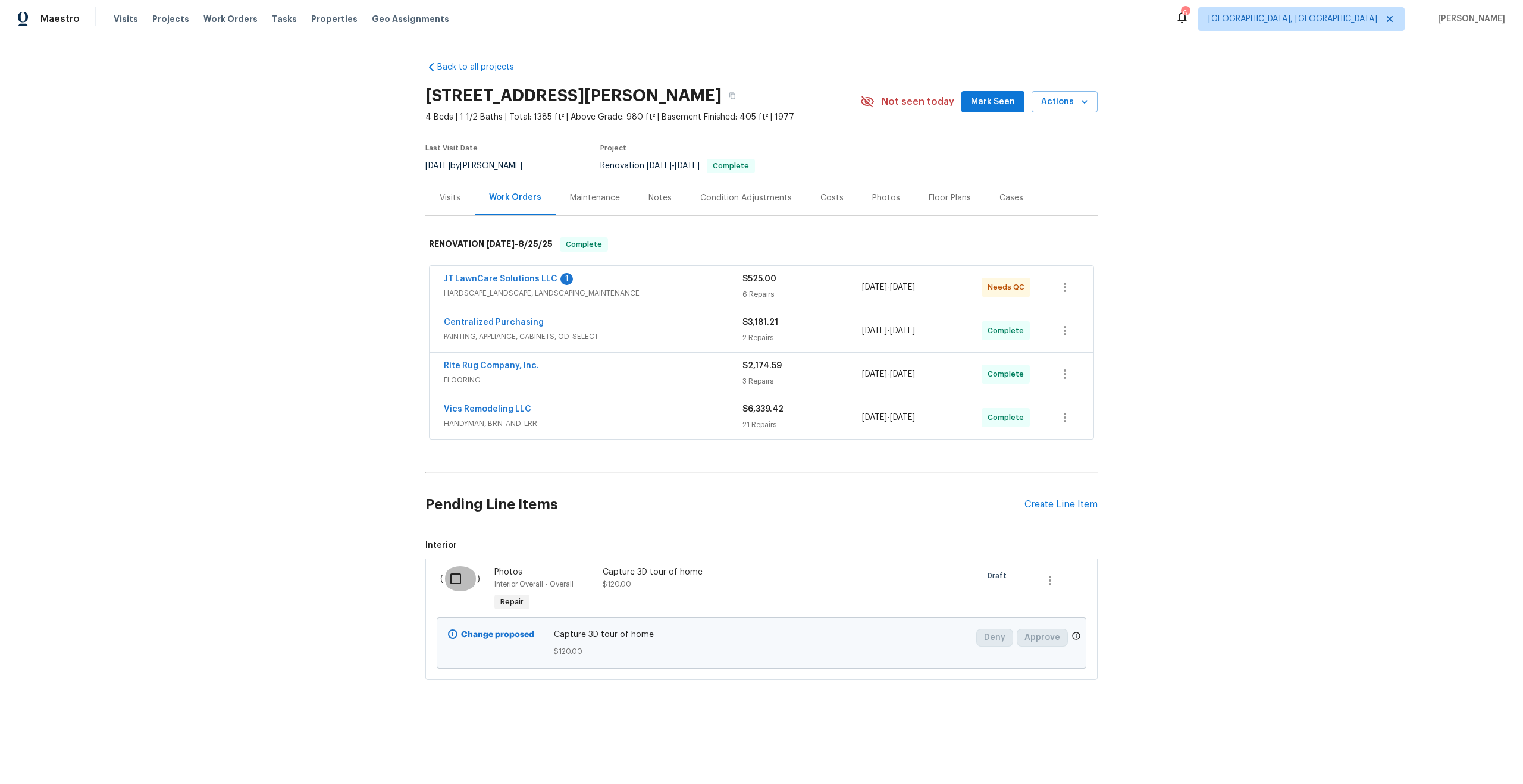
click at [455, 575] on input "checkbox" at bounding box center [460, 578] width 34 height 25
checkbox input "true"
click at [1437, 749] on span "Create Work Order" at bounding box center [1455, 755] width 79 height 15
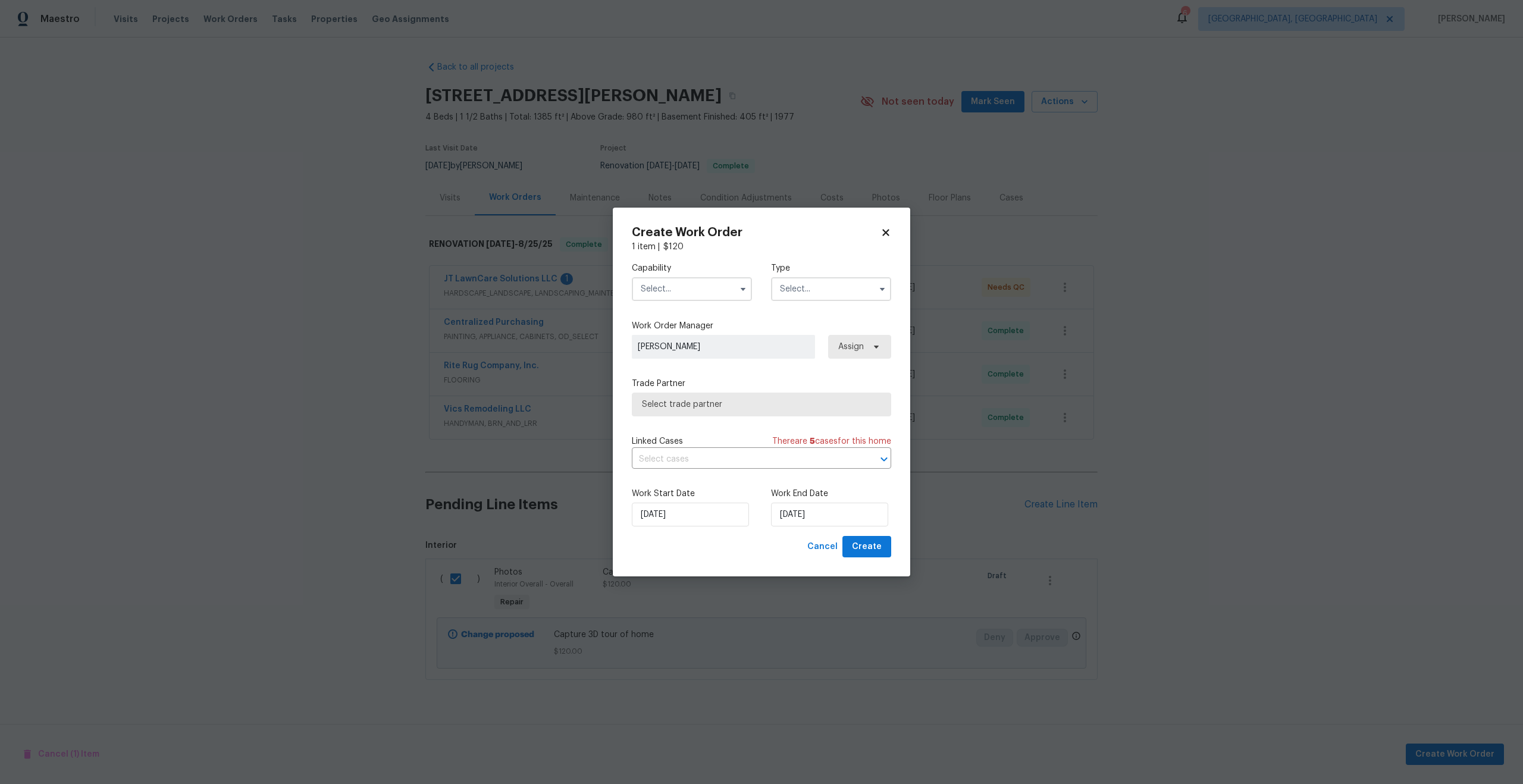
click at [662, 293] on input "text" at bounding box center [693, 289] width 120 height 23
click at [677, 362] on span "Photography" at bounding box center [670, 363] width 51 height 8
type input "Photography"
click at [827, 286] on input "text" at bounding box center [831, 289] width 120 height 23
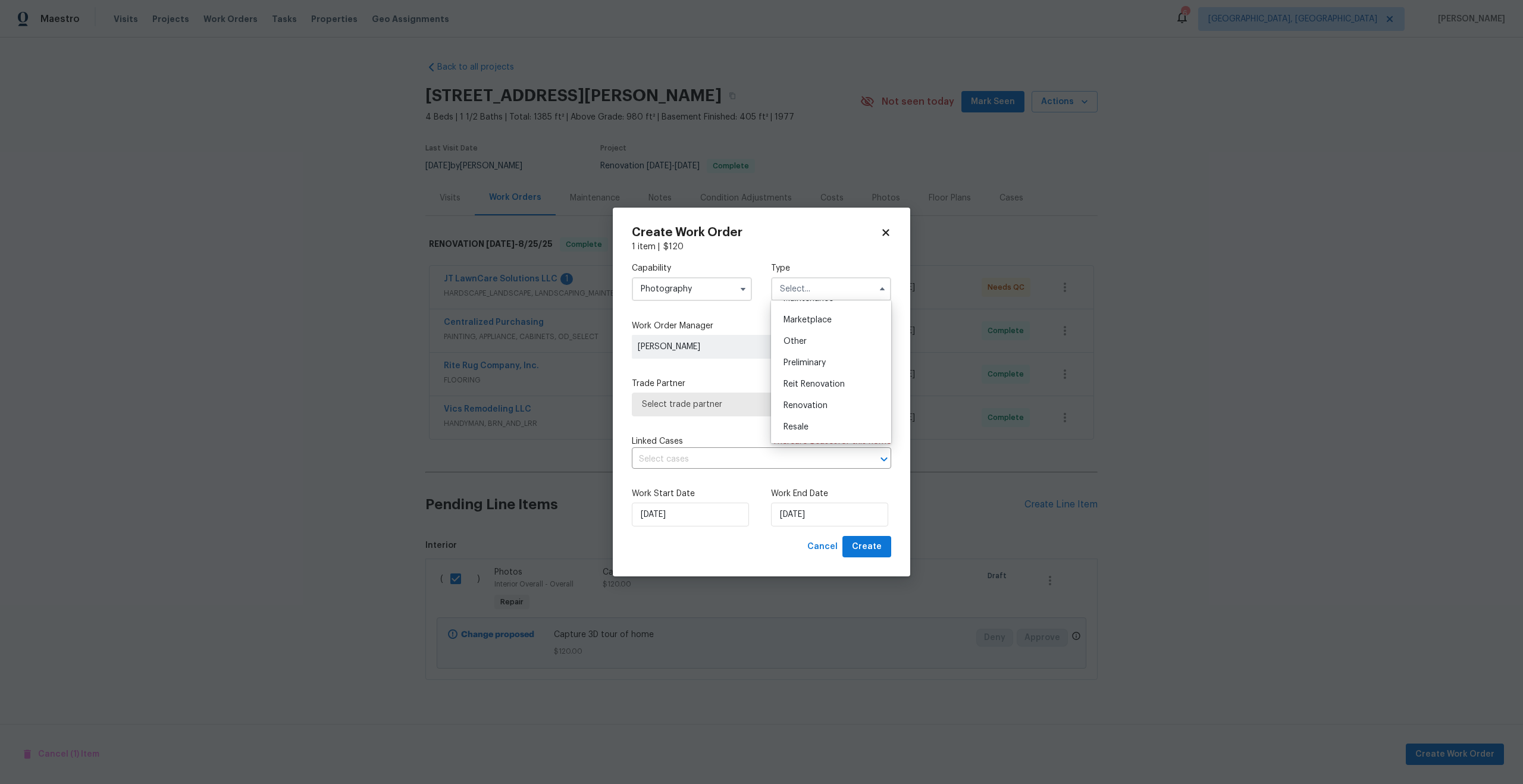
scroll to position [199, 0]
click at [809, 352] on div "Other" at bounding box center [831, 351] width 115 height 22
type input "Other"
click at [727, 405] on span "Select trade partner" at bounding box center [753, 405] width 222 height 12
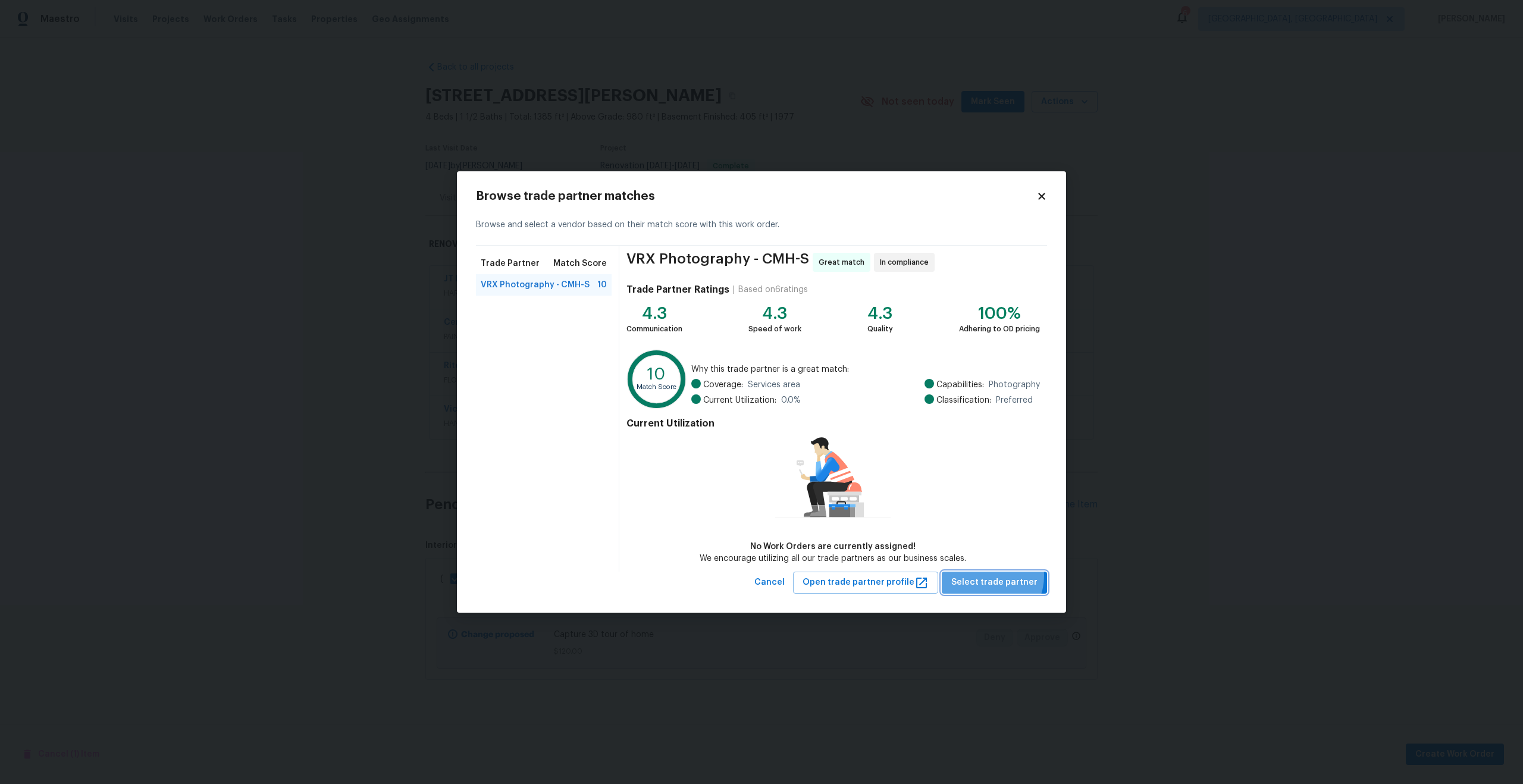
click at [991, 576] on span "Select trade partner" at bounding box center [994, 583] width 86 height 15
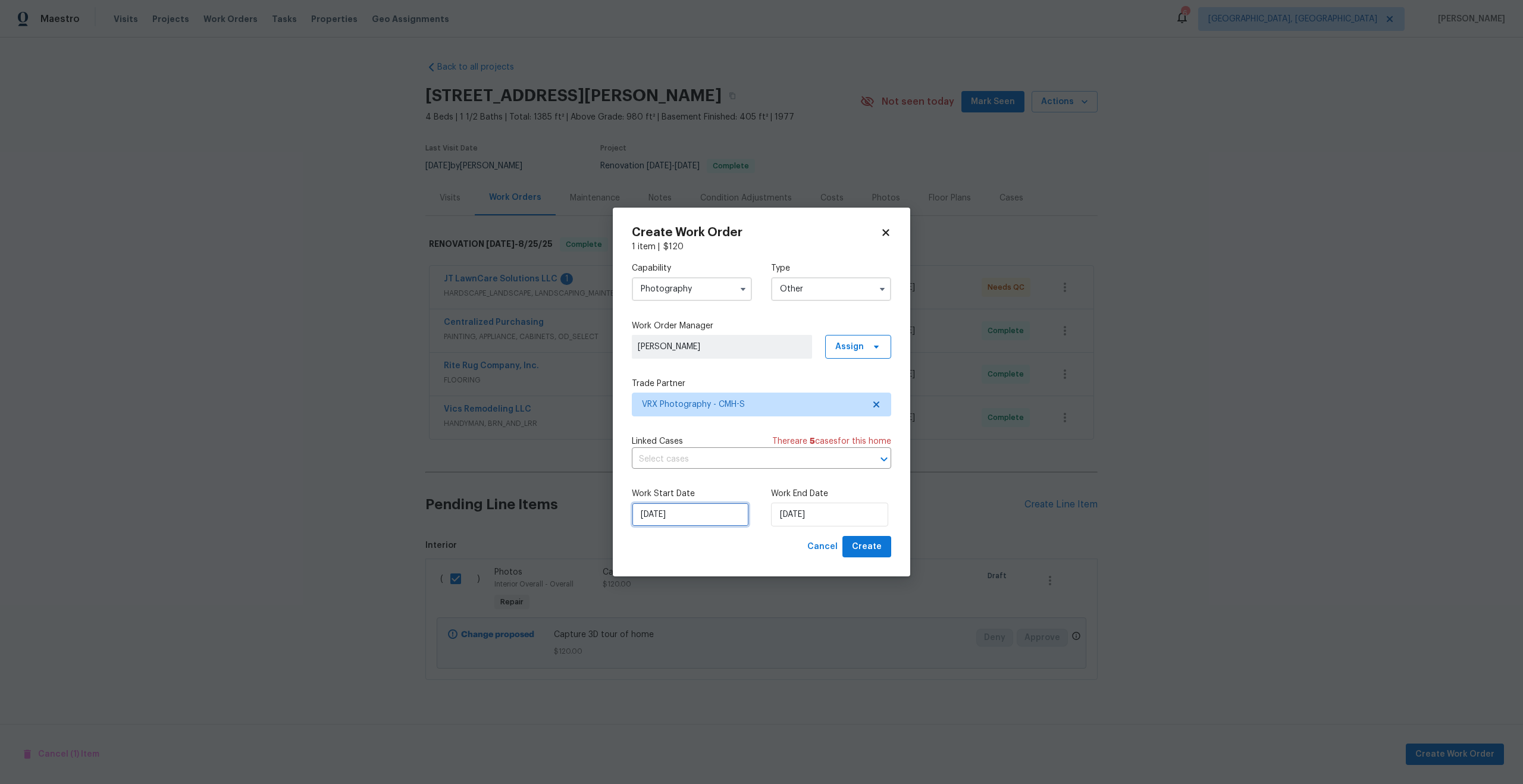
click at [723, 518] on input "03/09/2025" at bounding box center [691, 514] width 117 height 23
click at [704, 411] on div "4" at bounding box center [708, 410] width 18 height 17
type input "[DATE]"
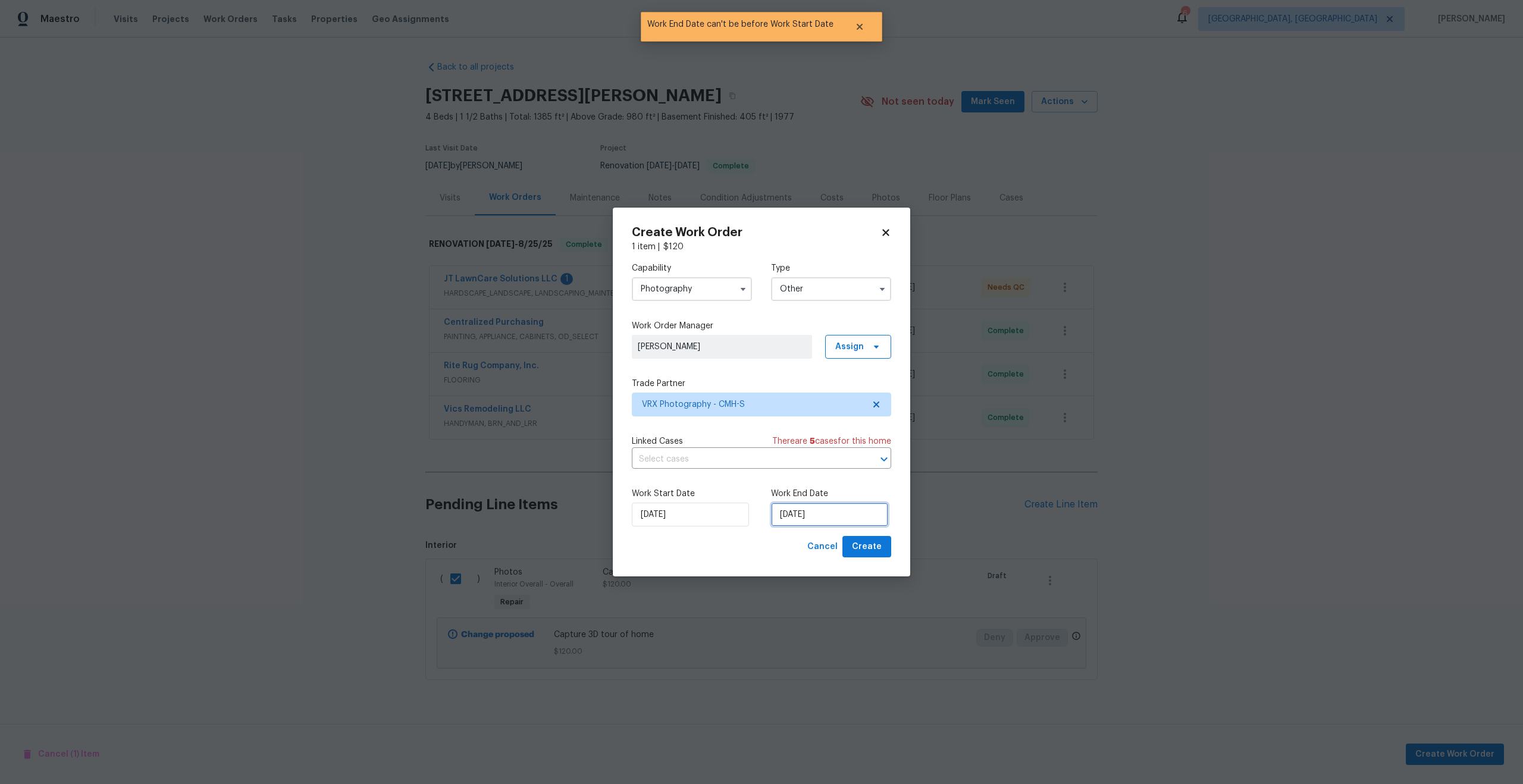
click at [850, 514] on input "[DATE]" at bounding box center [830, 514] width 117 height 23
click at [863, 411] on div "5" at bounding box center [865, 410] width 19 height 17
type input "[DATE]"
click at [879, 547] on span "Create" at bounding box center [867, 547] width 30 height 15
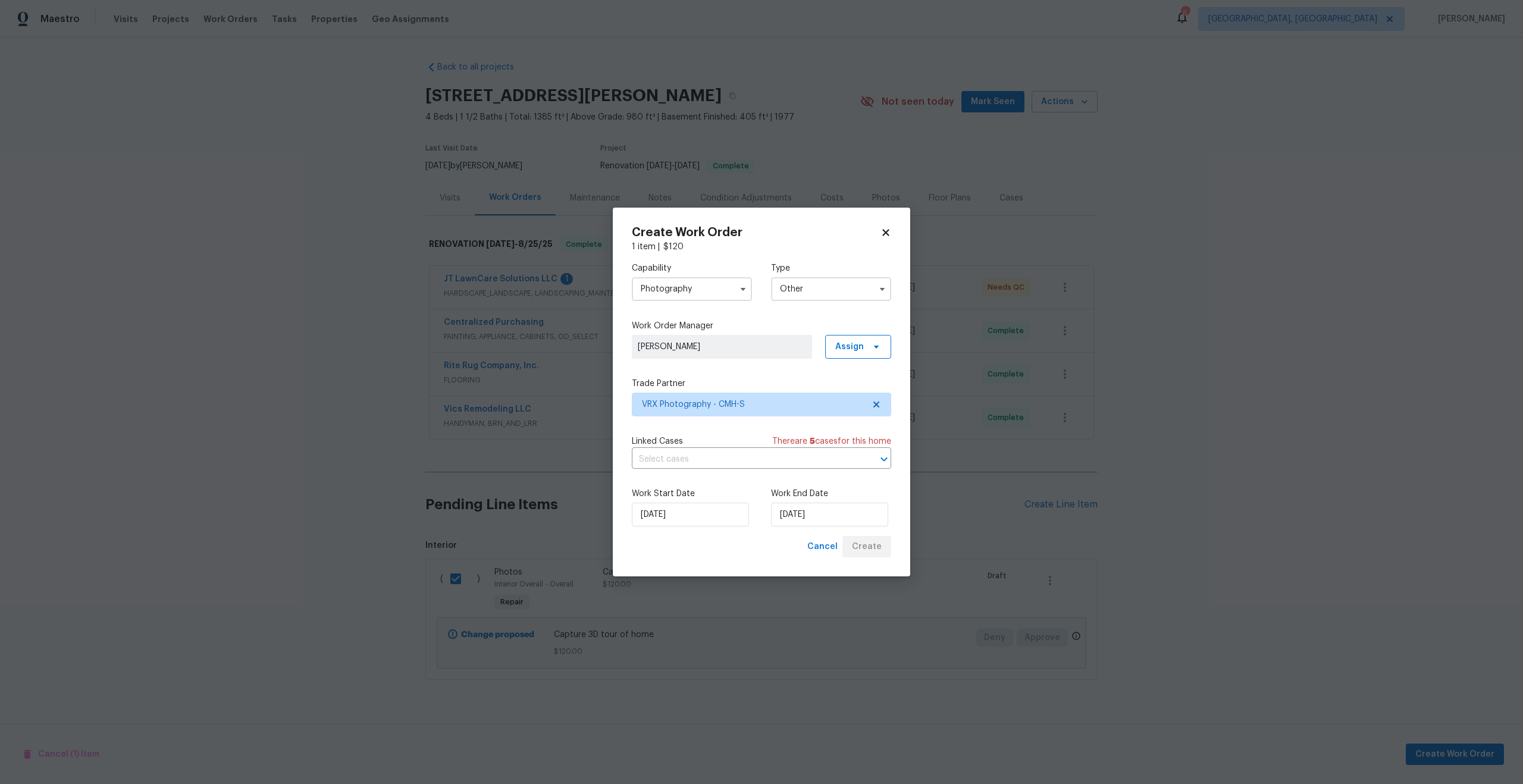
checkbox input "false"
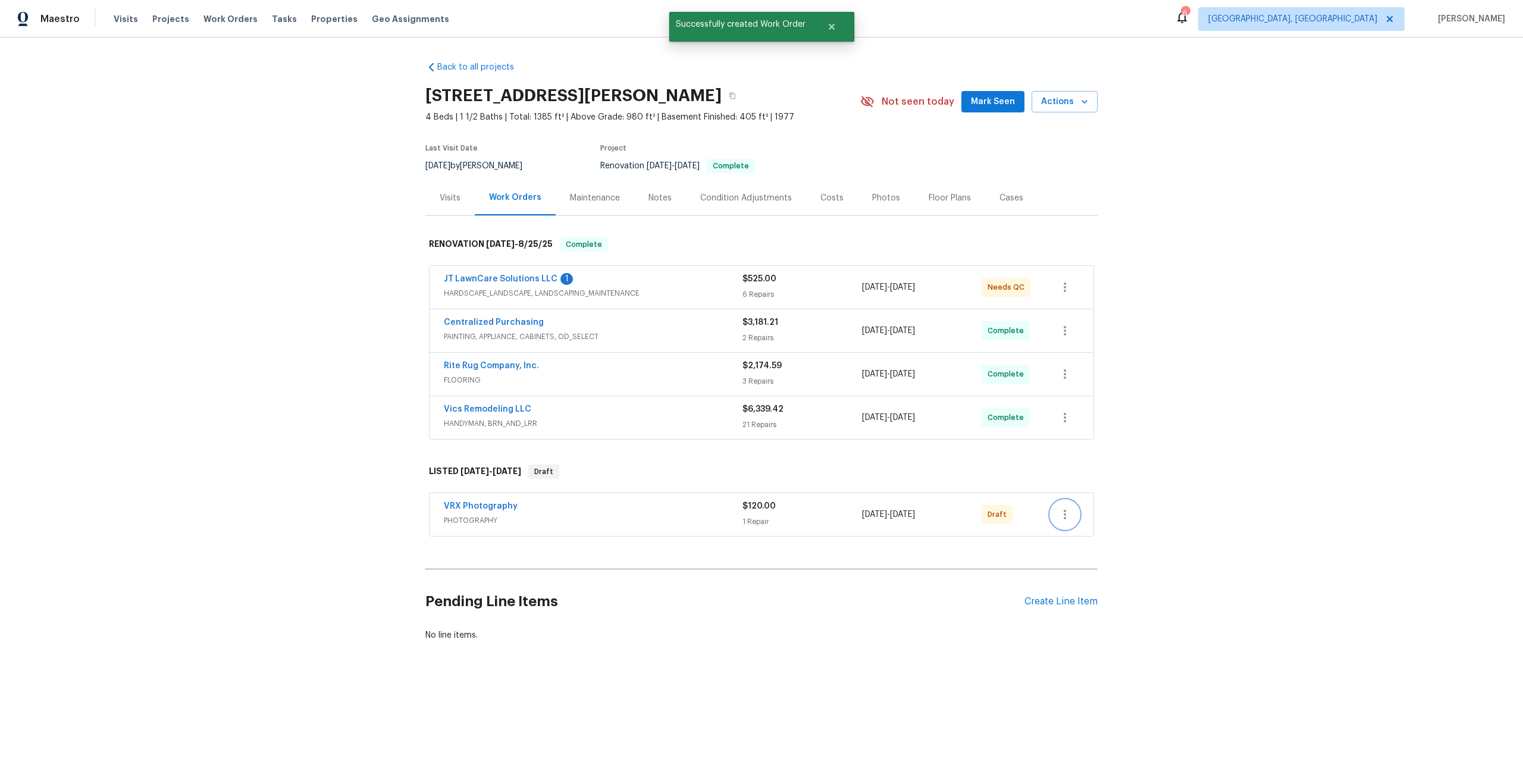
click at [1069, 518] on icon "button" at bounding box center [1065, 514] width 14 height 14
click at [1081, 512] on li "Send to Vendor" at bounding box center [1115, 514] width 129 height 19
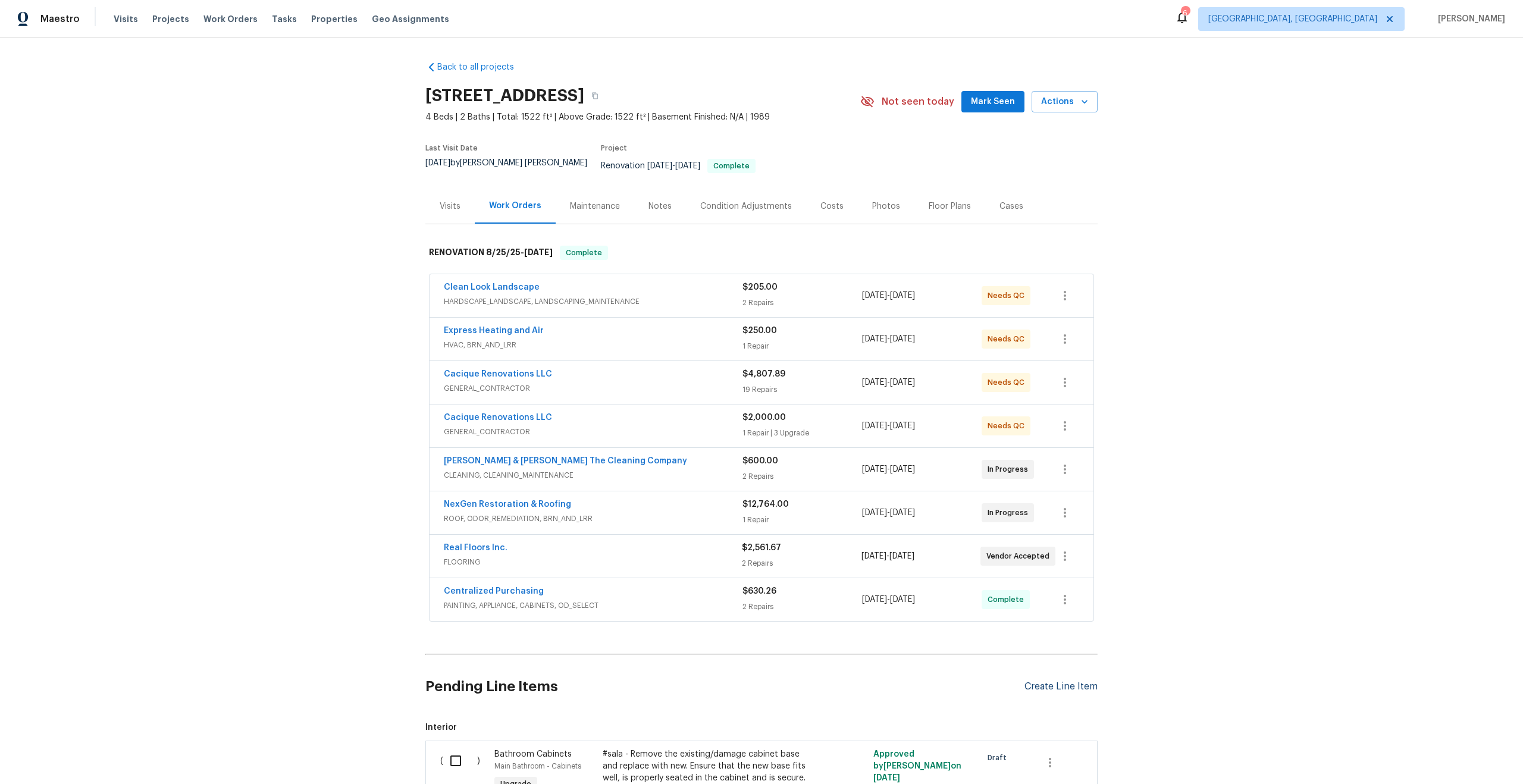
click at [1068, 681] on div "Create Line Item" at bounding box center [1061, 687] width 74 height 12
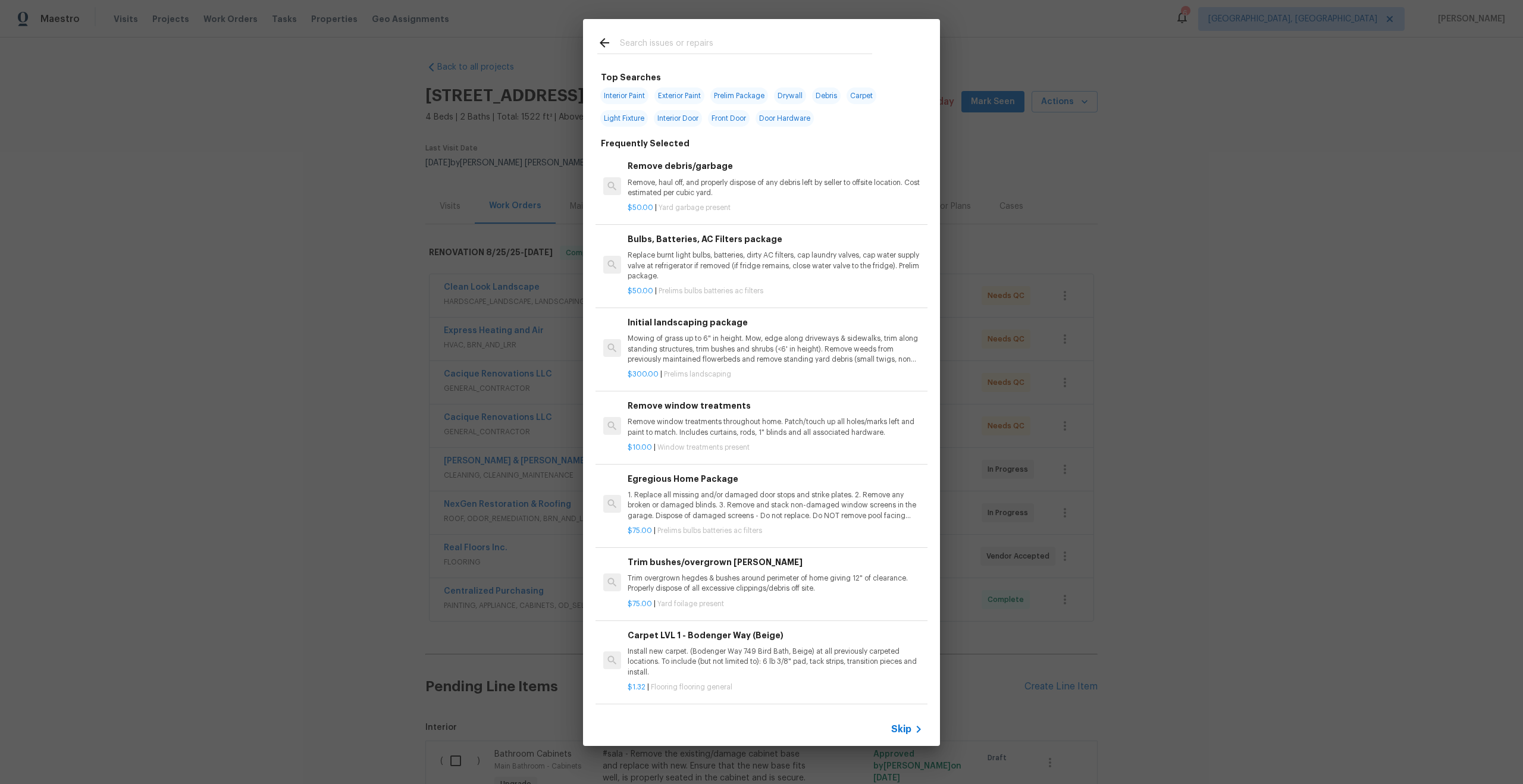
click at [901, 731] on span "Skip" at bounding box center [902, 729] width 20 height 12
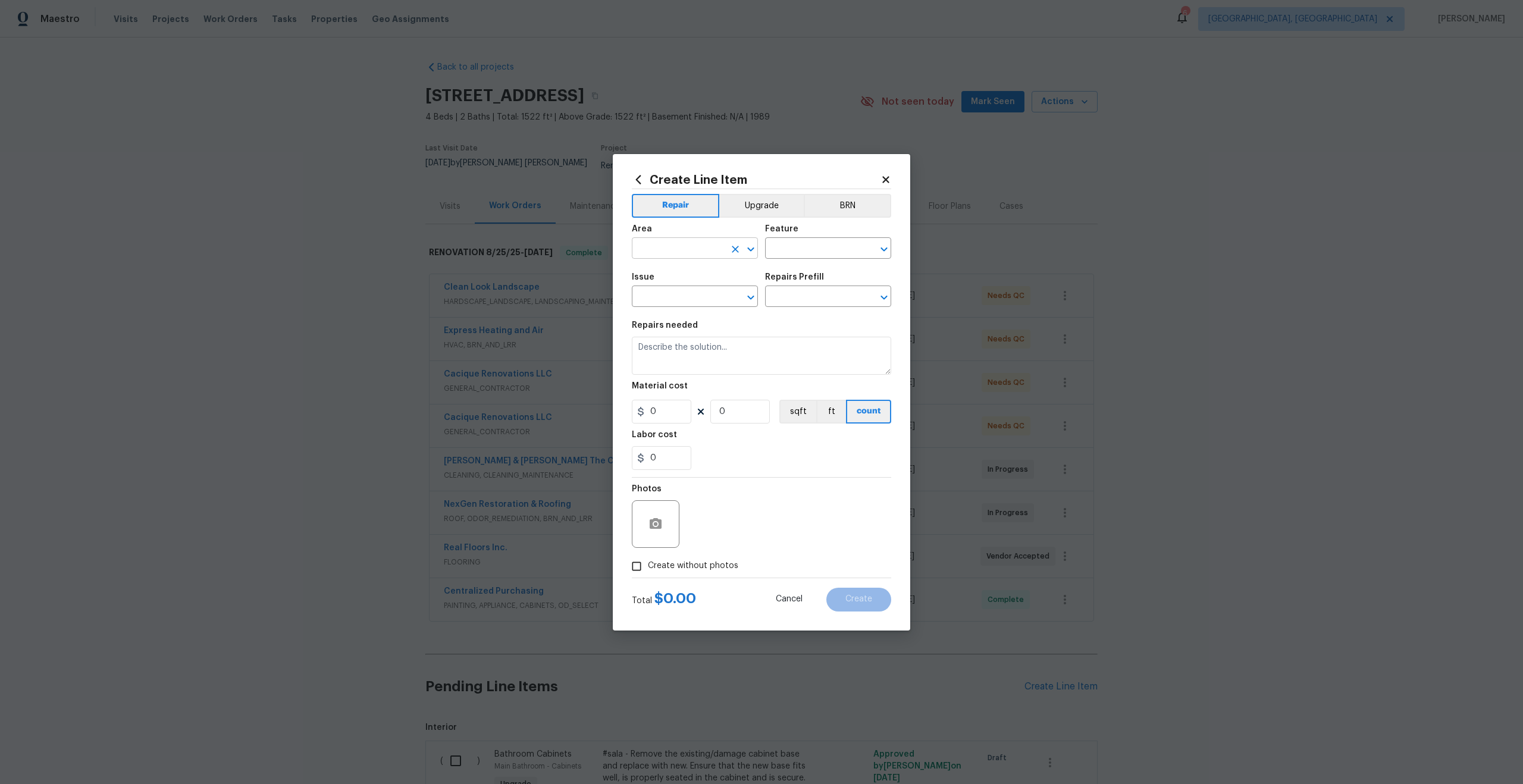
click at [715, 247] on input "text" at bounding box center [678, 249] width 93 height 18
click at [704, 293] on li "Interior Overall" at bounding box center [695, 295] width 126 height 19
type input "Interior Overall"
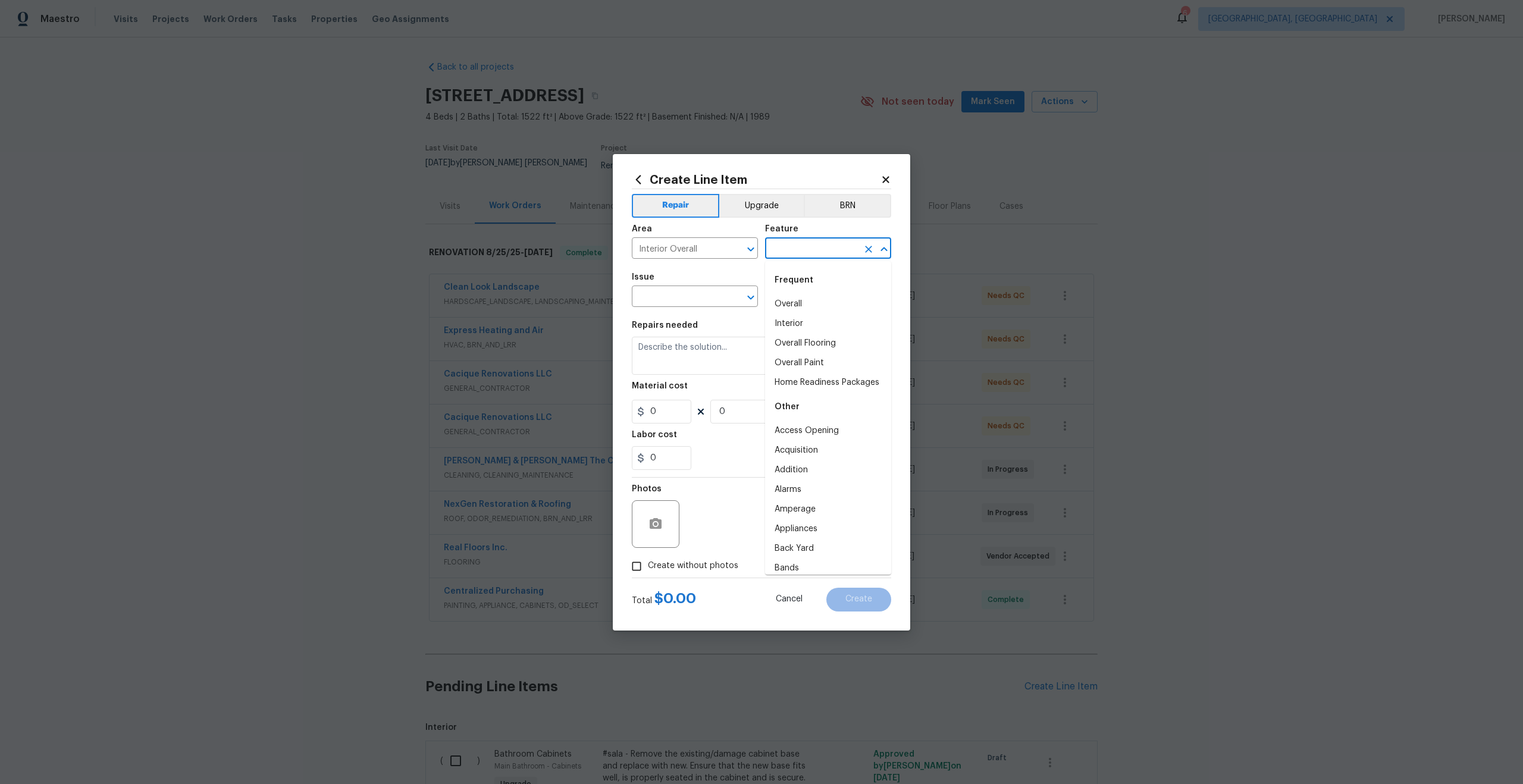
click at [787, 249] on input "text" at bounding box center [811, 249] width 93 height 18
click at [795, 306] on li "Overall" at bounding box center [828, 303] width 126 height 19
type input "Overall"
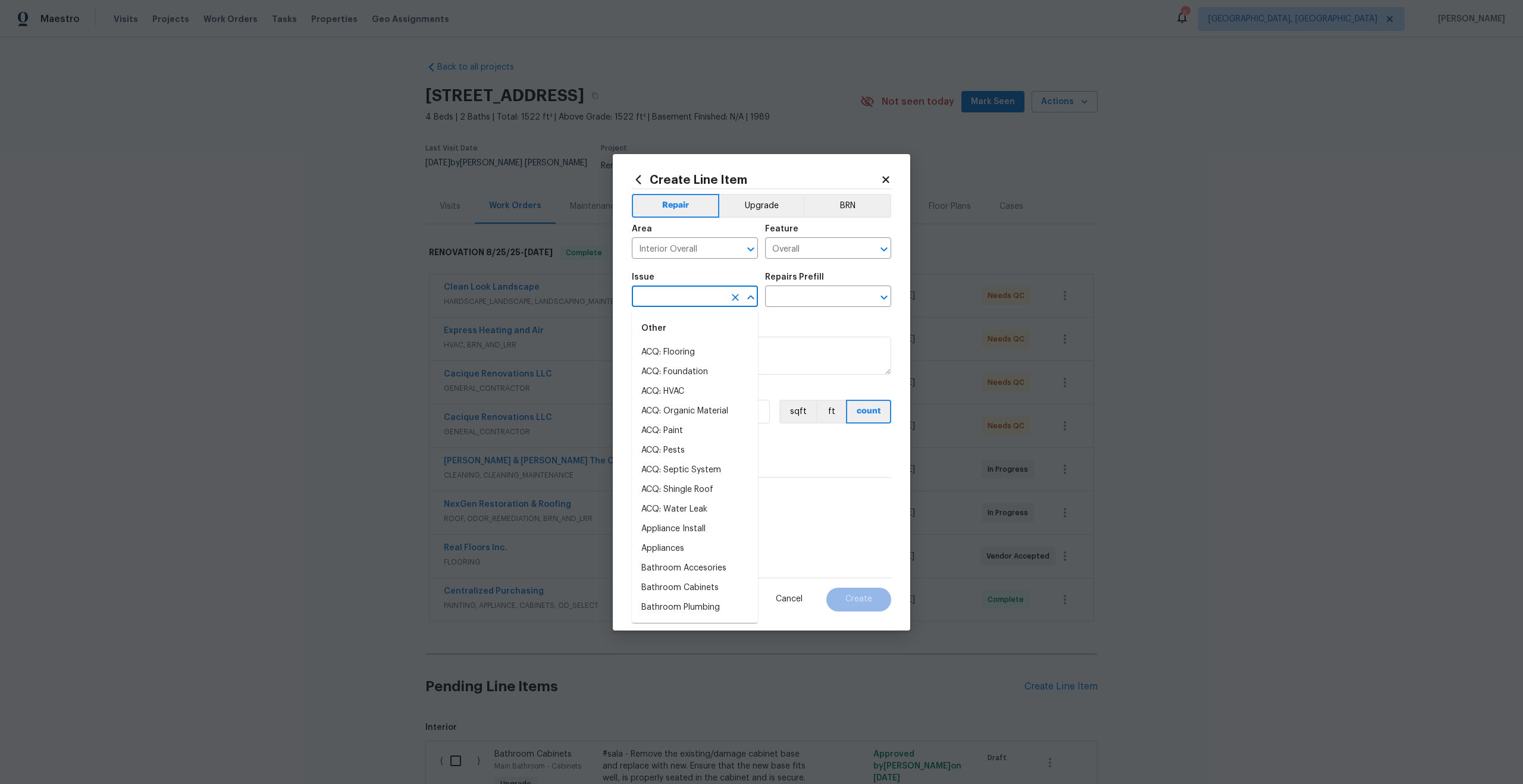
click at [703, 306] on body "Maestro Visits Projects Work Orders Tasks Properties Geo Assignments 6 Albuquer…" at bounding box center [761, 392] width 1523 height 784
click at [685, 357] on li "Photos" at bounding box center [695, 352] width 126 height 19
type input "Photos"
click at [804, 302] on input "text" at bounding box center [811, 298] width 93 height 18
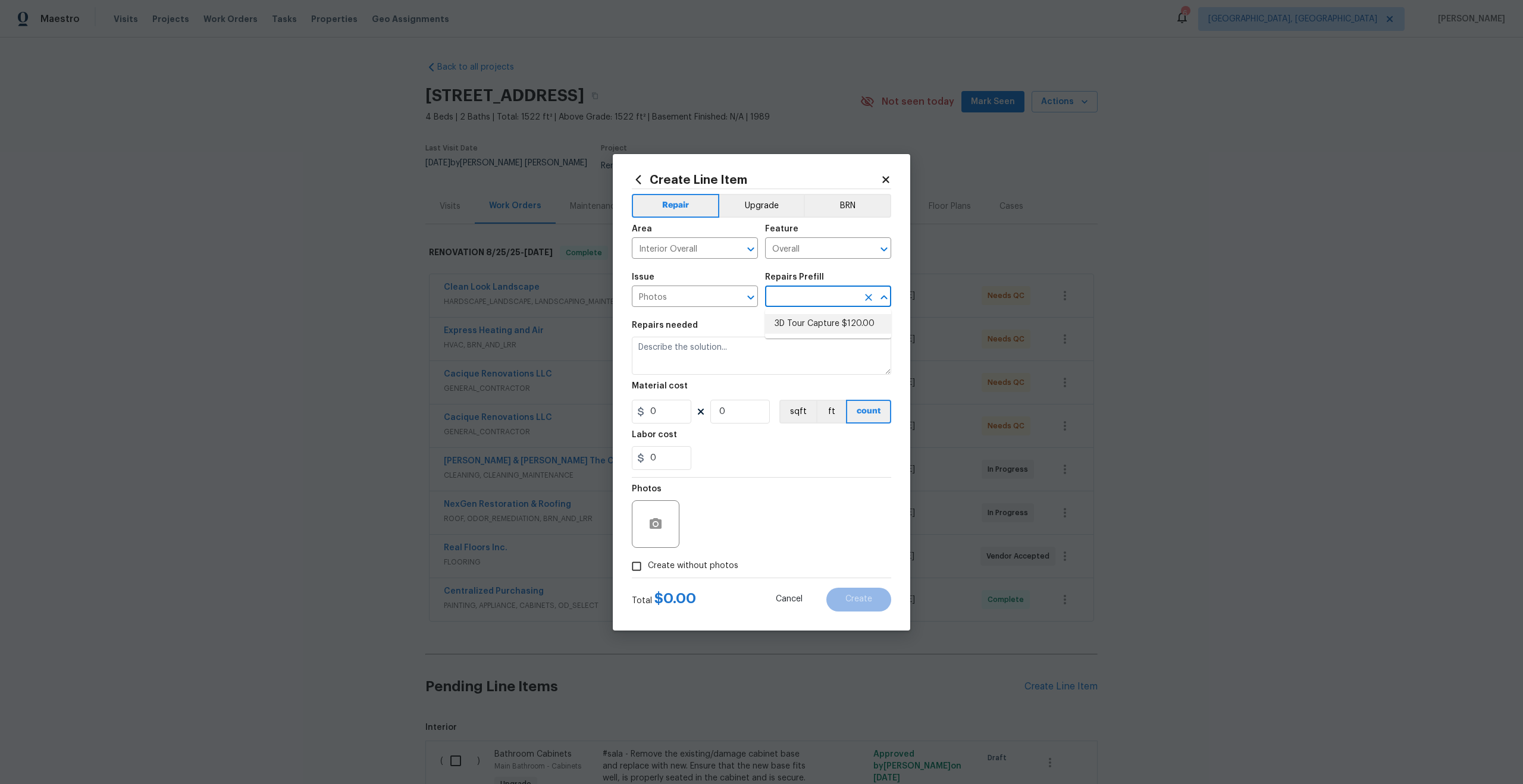
click at [803, 317] on li "3D Tour Capture $120.00" at bounding box center [828, 323] width 126 height 19
type input "3D Tour Capture $120.00"
type textarea "Capture 3D tour of home"
type input "120"
type input "1"
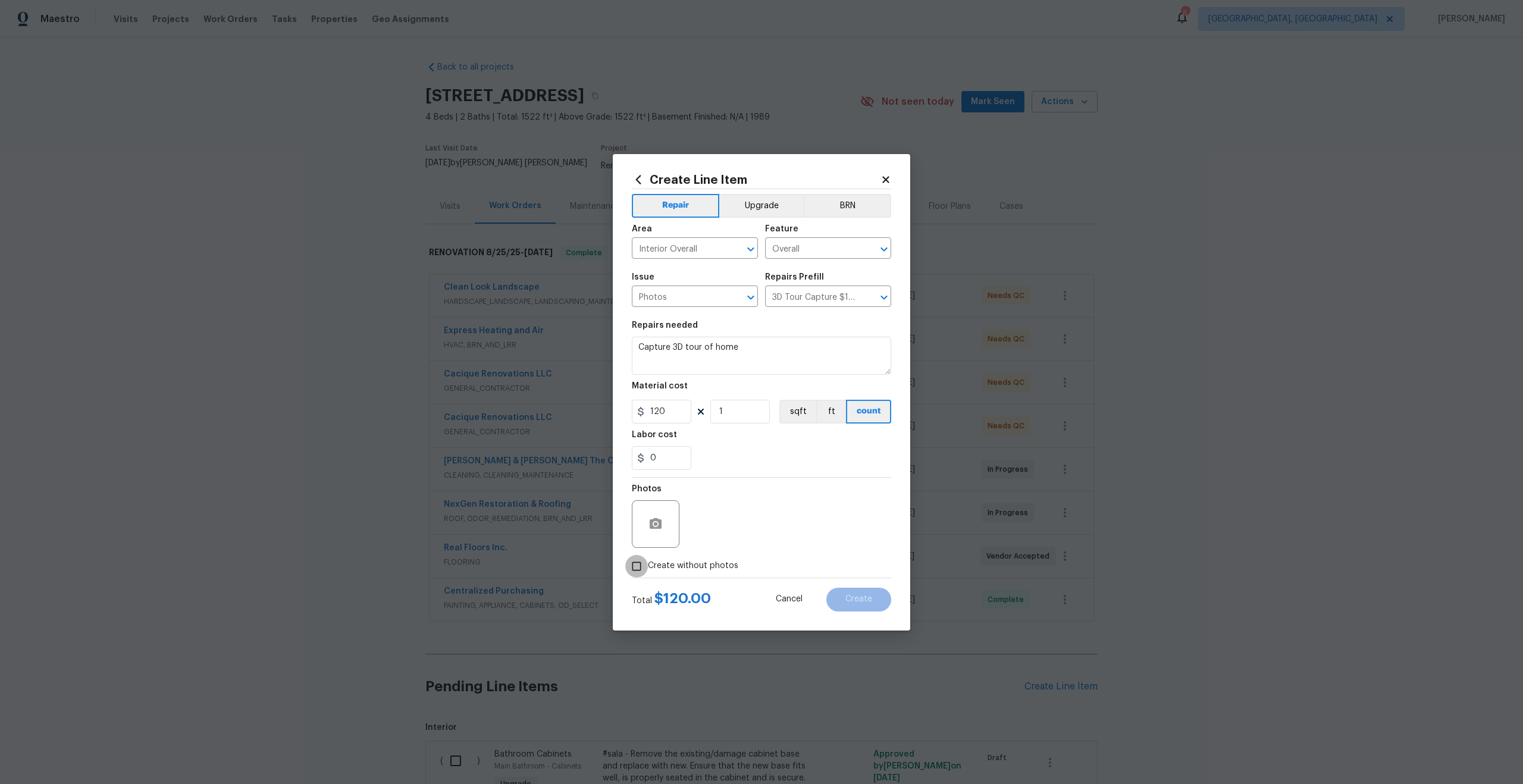
click at [636, 571] on input "Create without photos" at bounding box center [636, 566] width 23 height 23
checkbox input "true"
click at [756, 521] on textarea at bounding box center [790, 523] width 202 height 48
type textarea "."
click at [861, 599] on span "Create" at bounding box center [859, 598] width 27 height 9
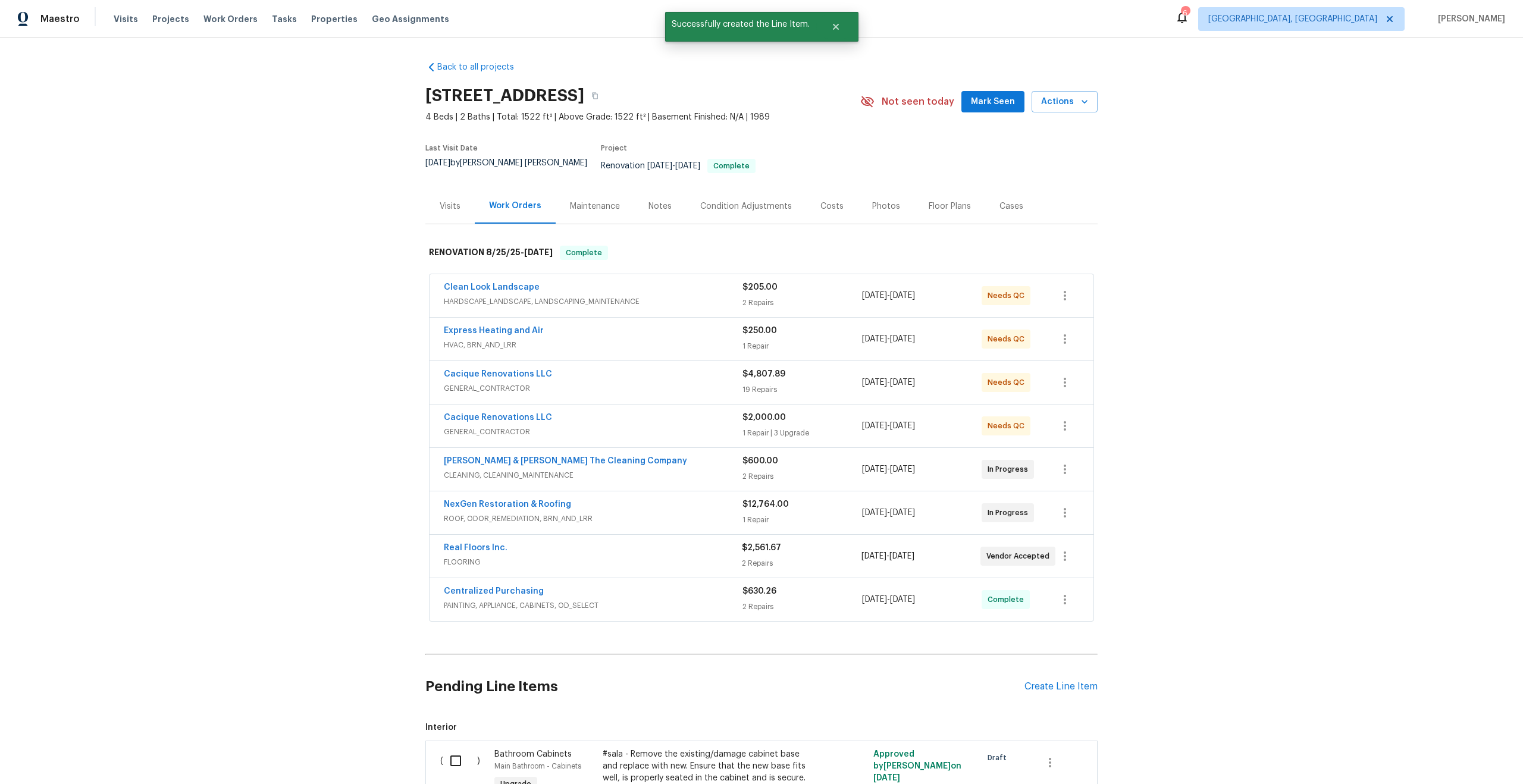
scroll to position [22, 0]
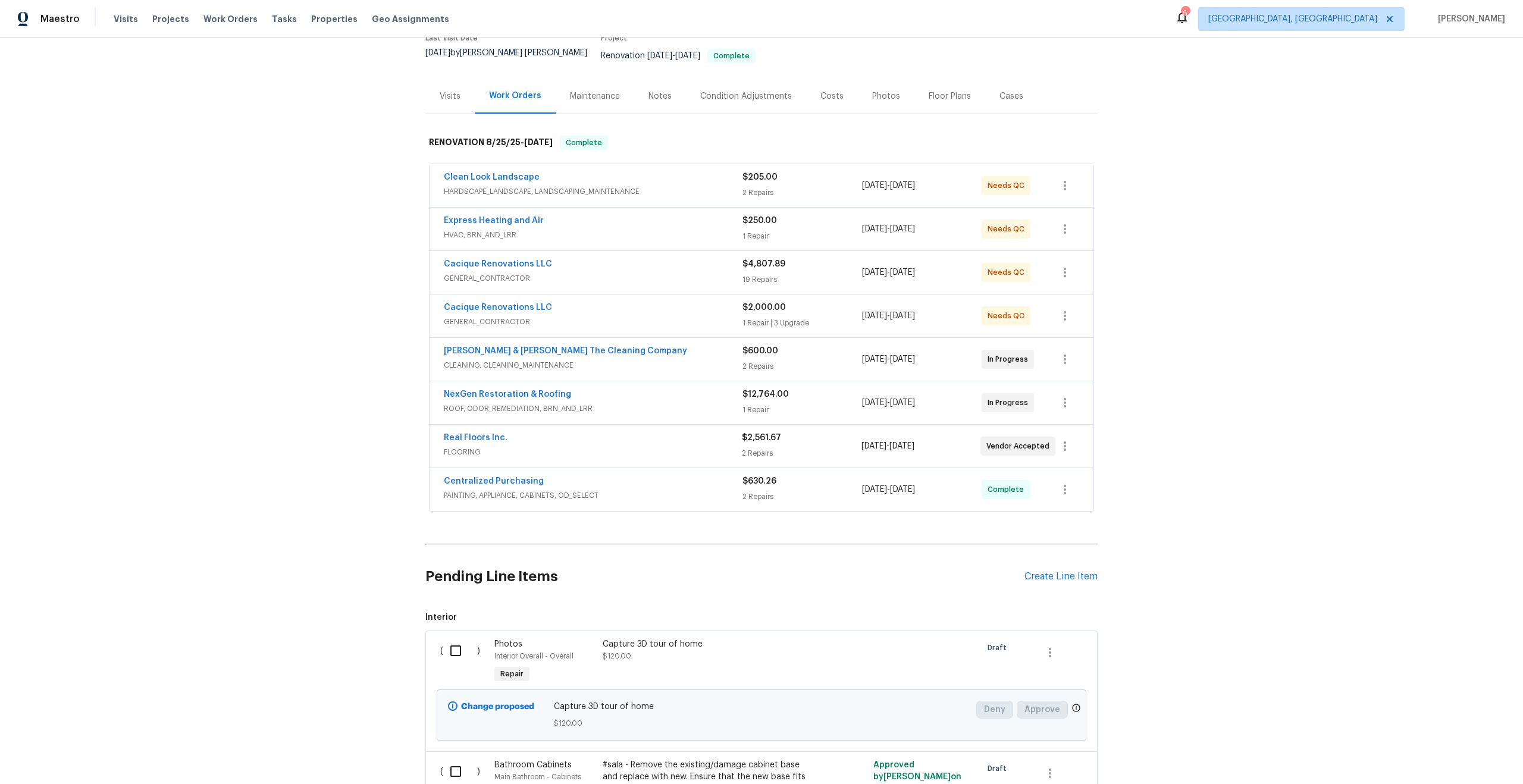
scroll to position [251, 0]
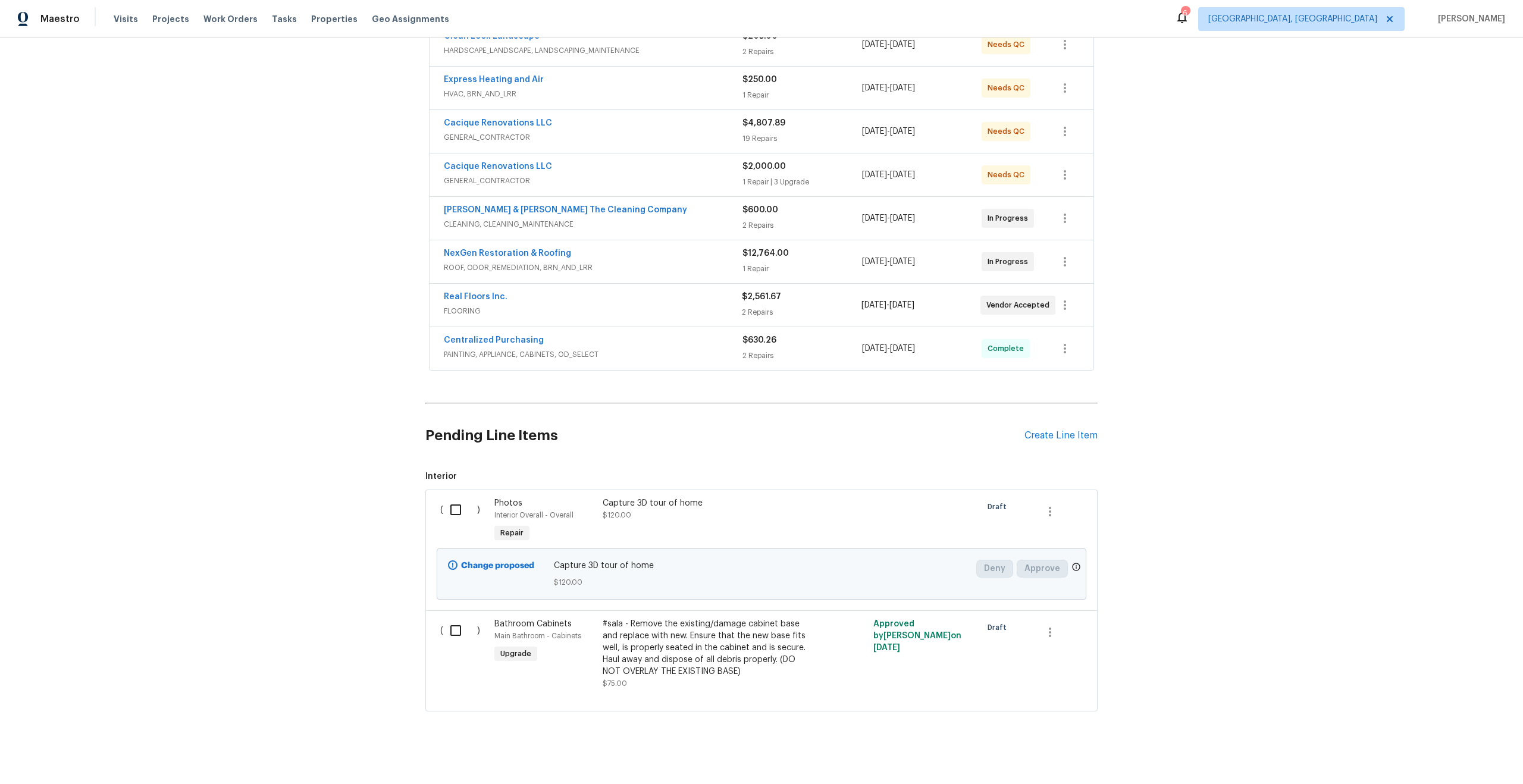
click at [457, 501] on input "checkbox" at bounding box center [460, 510] width 34 height 25
checkbox input "true"
click at [1434, 769] on div "Cancel (1) Item Create Work Order" at bounding box center [761, 754] width 1523 height 61
click at [1447, 751] on span "Create Work Order" at bounding box center [1455, 755] width 79 height 15
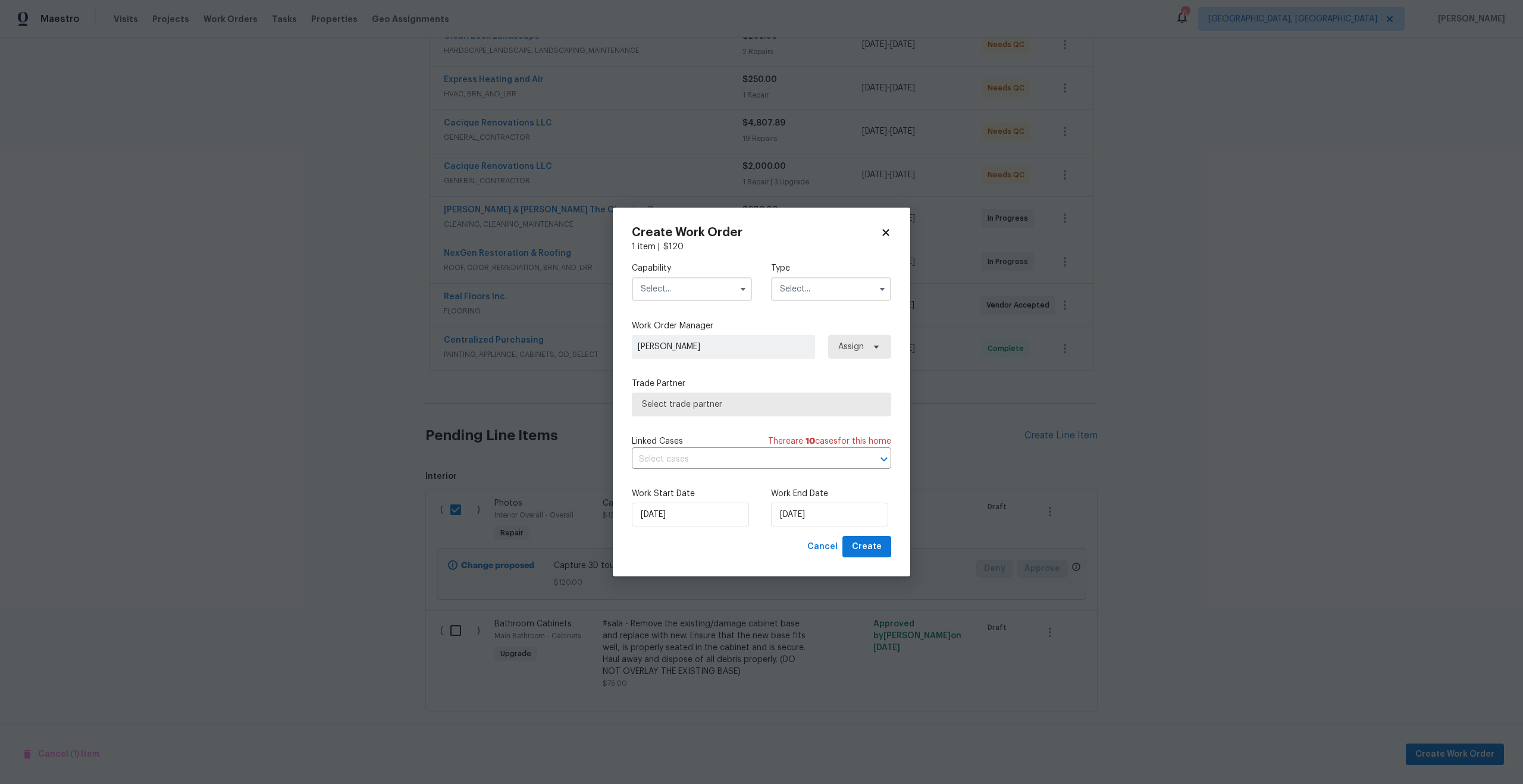
click at [683, 288] on input "text" at bounding box center [693, 289] width 120 height 23
click at [671, 353] on span "Photography" at bounding box center [670, 355] width 51 height 8
type input "Photography"
click at [801, 283] on input "text" at bounding box center [831, 289] width 120 height 23
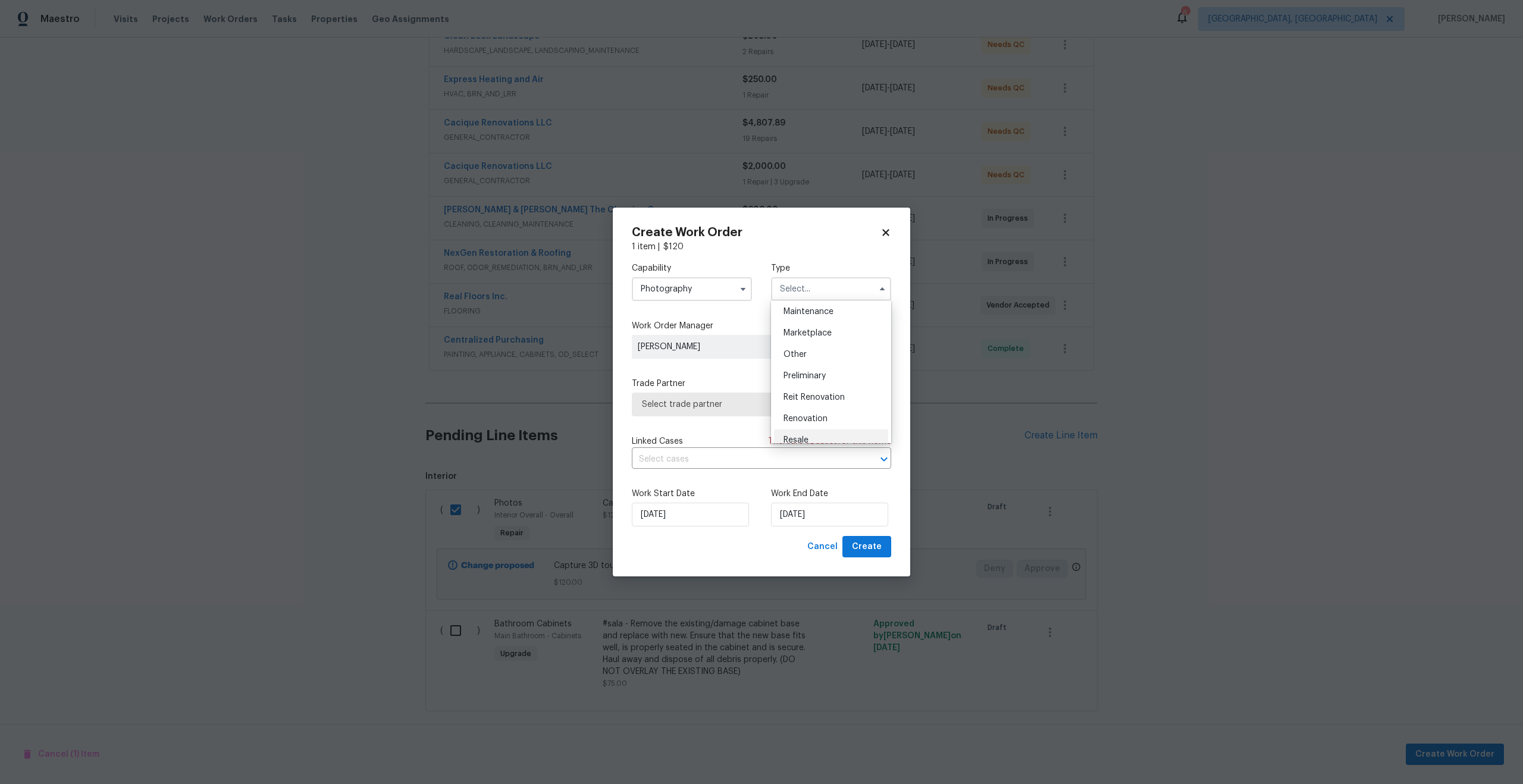
scroll to position [182, 0]
click at [809, 364] on div "Other" at bounding box center [831, 367] width 115 height 22
type input "Other"
click at [747, 400] on span "Select trade partner" at bounding box center [753, 405] width 222 height 12
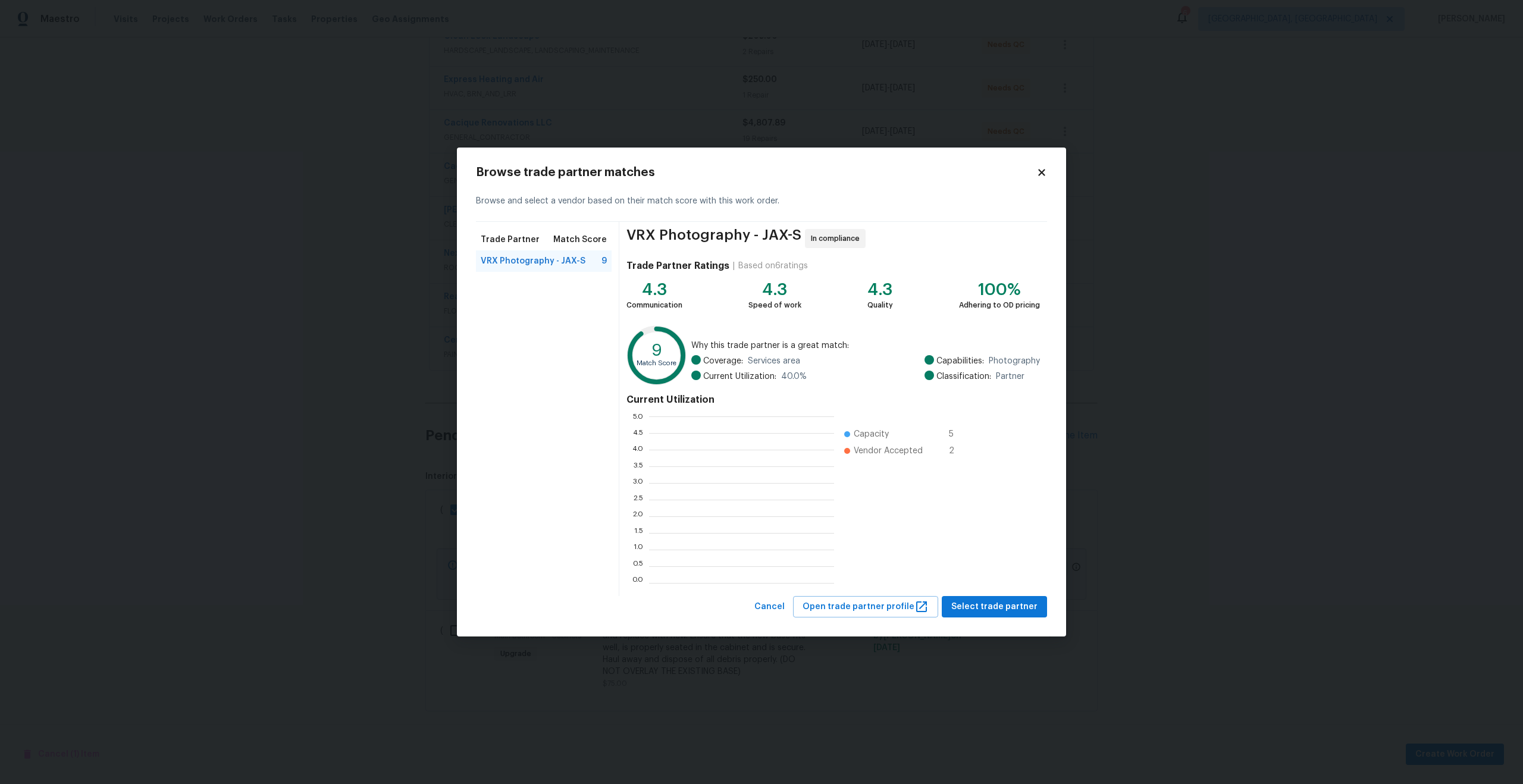
scroll to position [166, 185]
click at [1003, 605] on span "Select trade partner" at bounding box center [994, 607] width 86 height 15
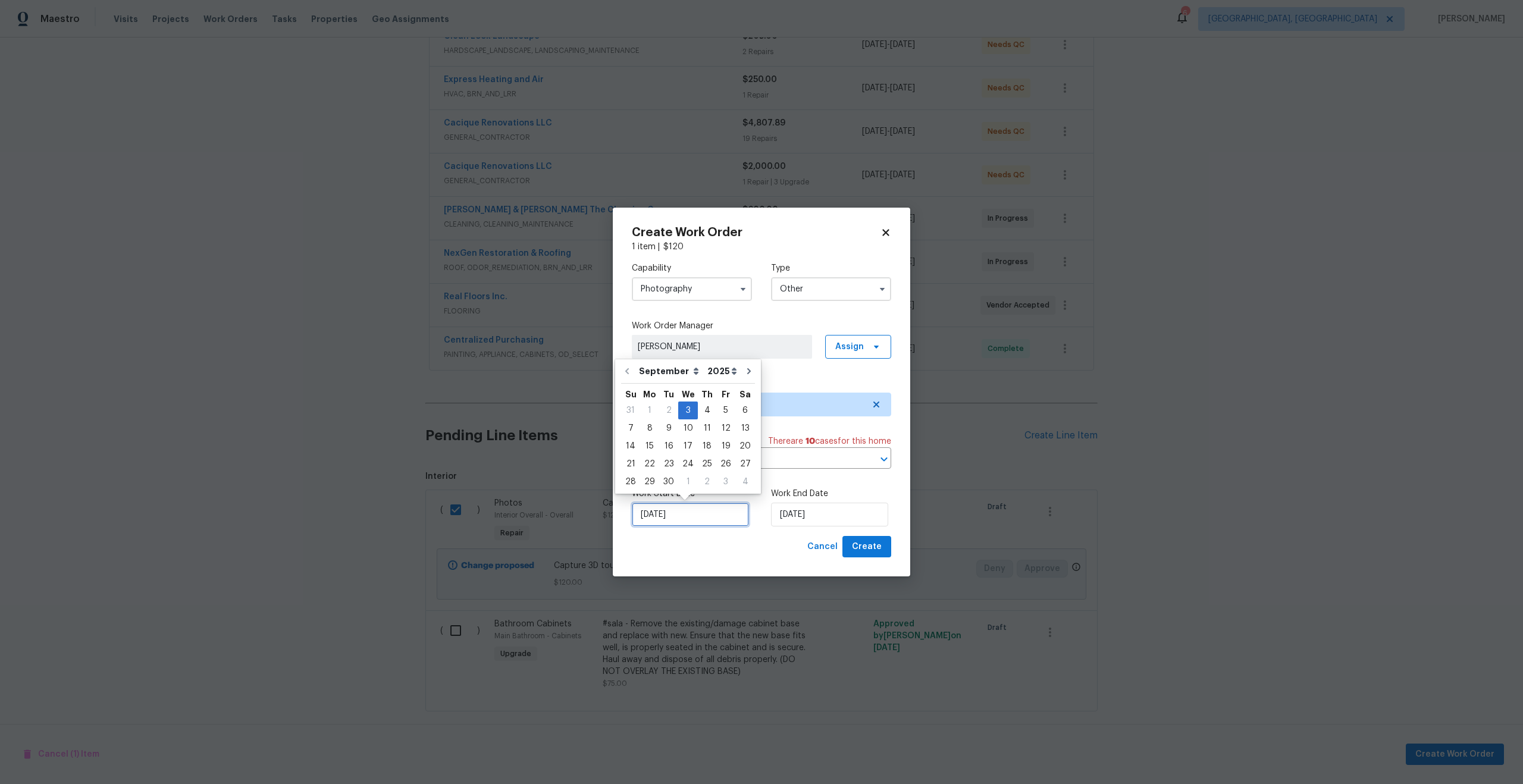
click at [692, 512] on input "03/09/2025" at bounding box center [691, 514] width 117 height 23
click at [701, 410] on div "4" at bounding box center [708, 410] width 18 height 17
type input "04/09/2025"
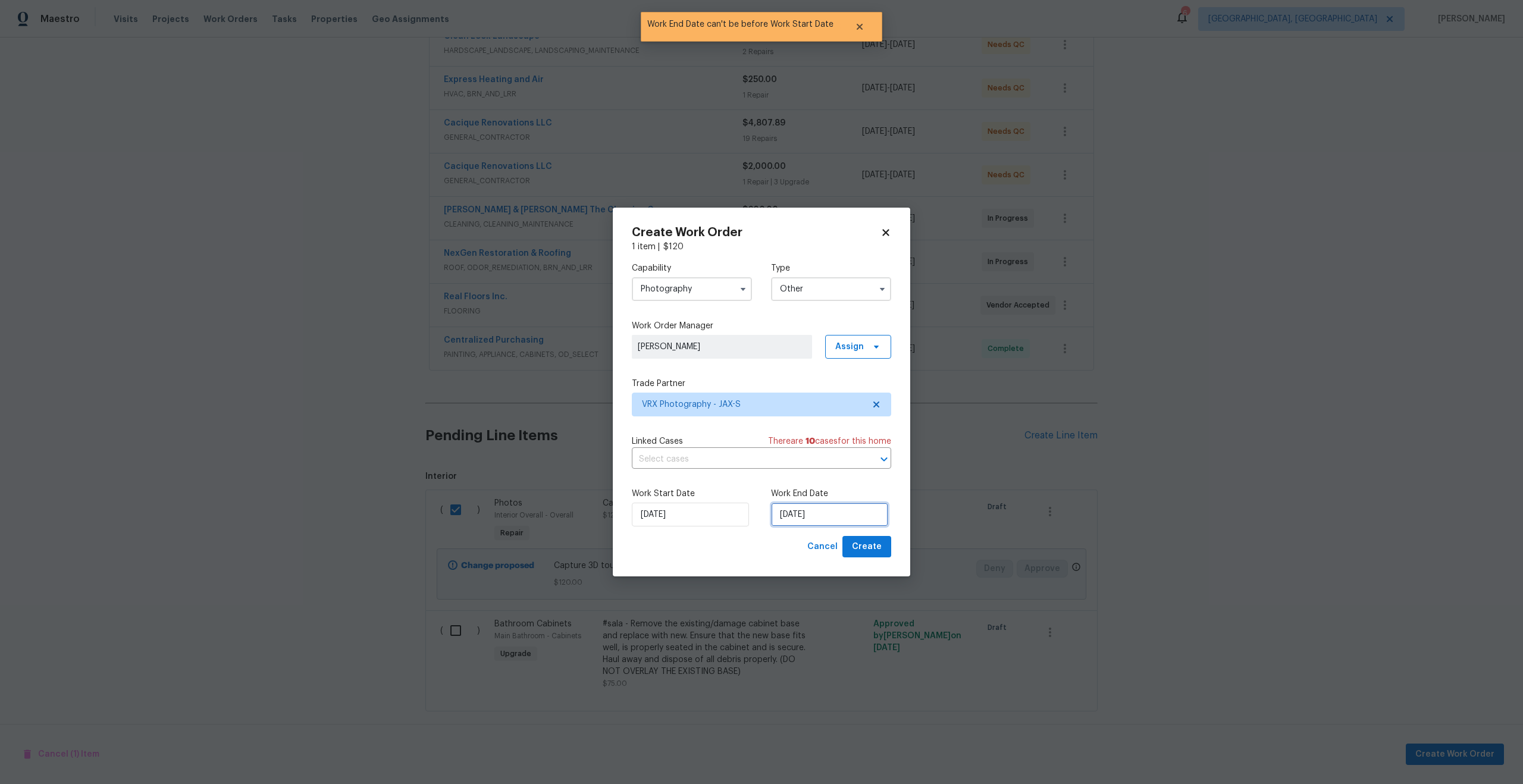
click at [824, 515] on input "04/09/2025" at bounding box center [830, 514] width 117 height 23
click at [857, 410] on div "5" at bounding box center [865, 410] width 19 height 17
type input "05/09/2025"
click at [863, 546] on span "Create" at bounding box center [867, 547] width 30 height 15
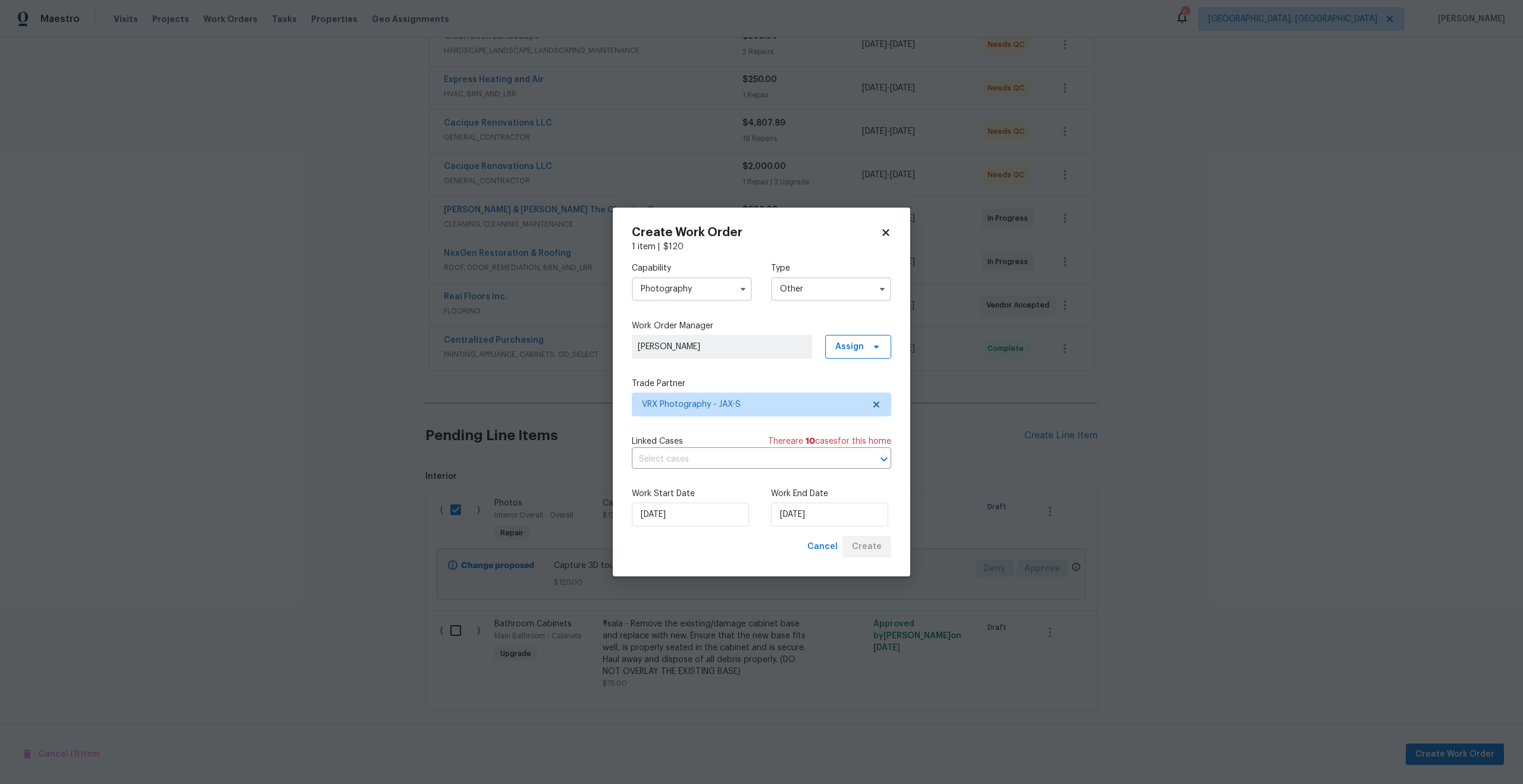
checkbox input "false"
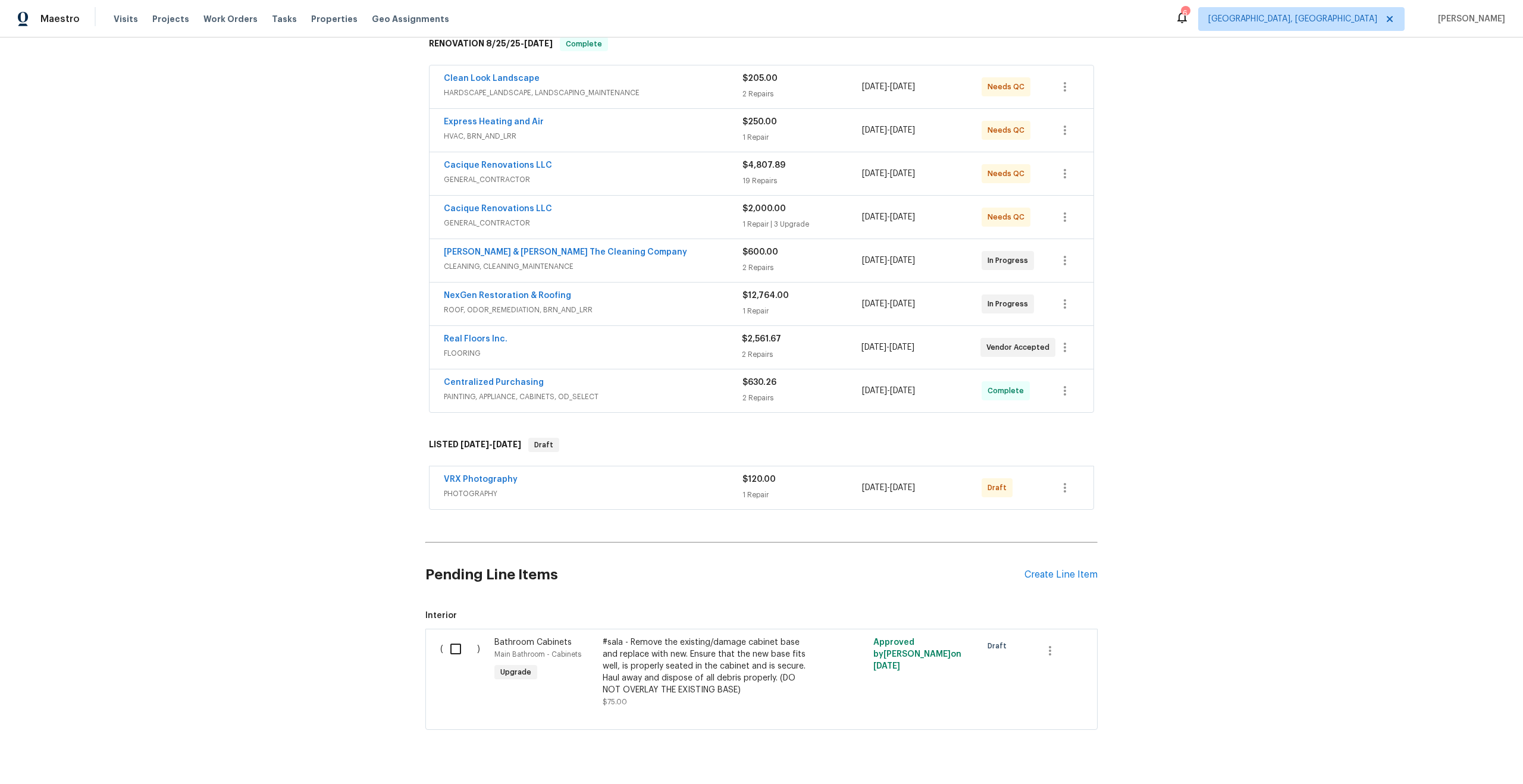
scroll to position [227, 0]
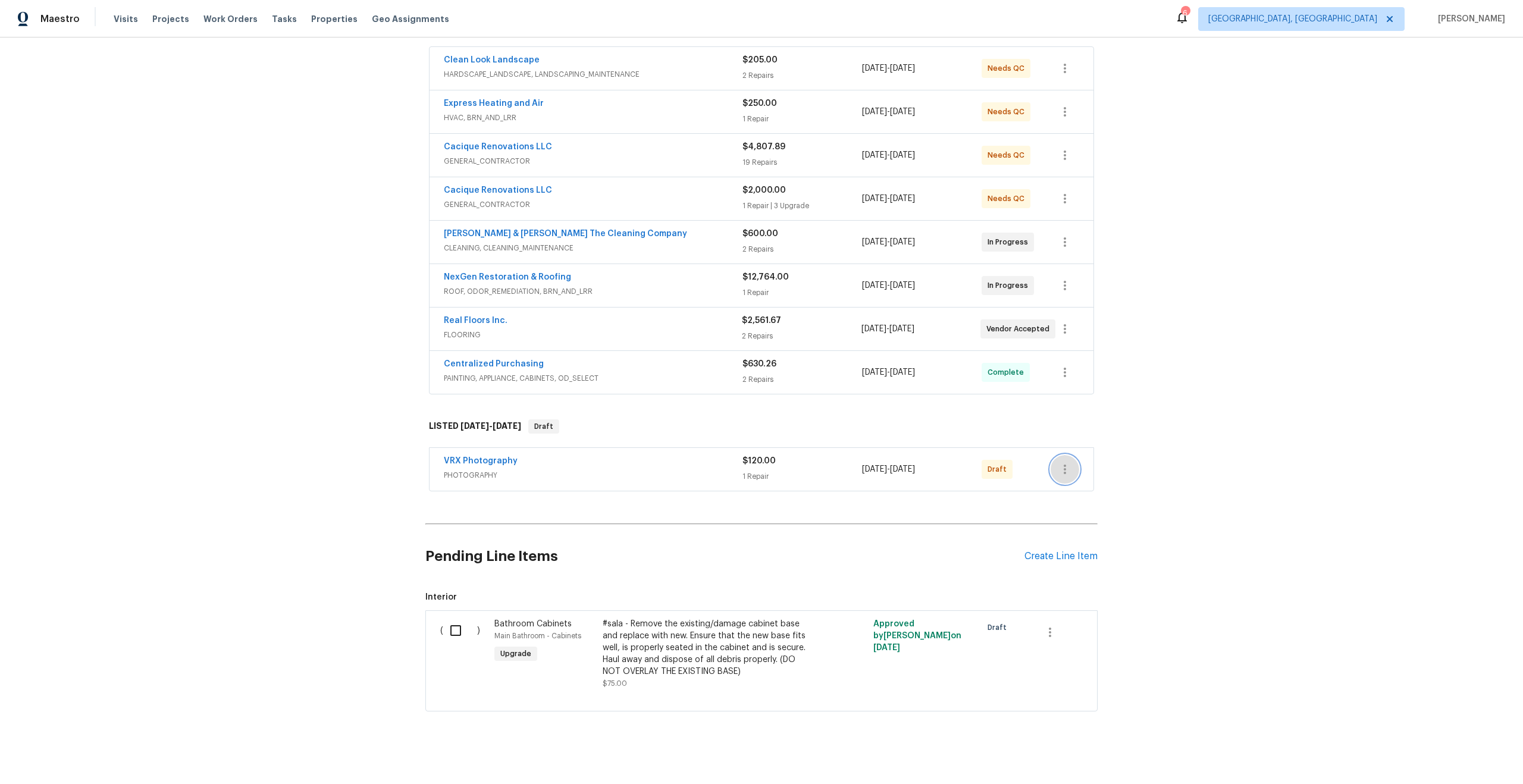
click at [1063, 462] on icon "button" at bounding box center [1065, 469] width 14 height 14
click at [1076, 459] on li "Send to Vendor" at bounding box center [1115, 461] width 129 height 19
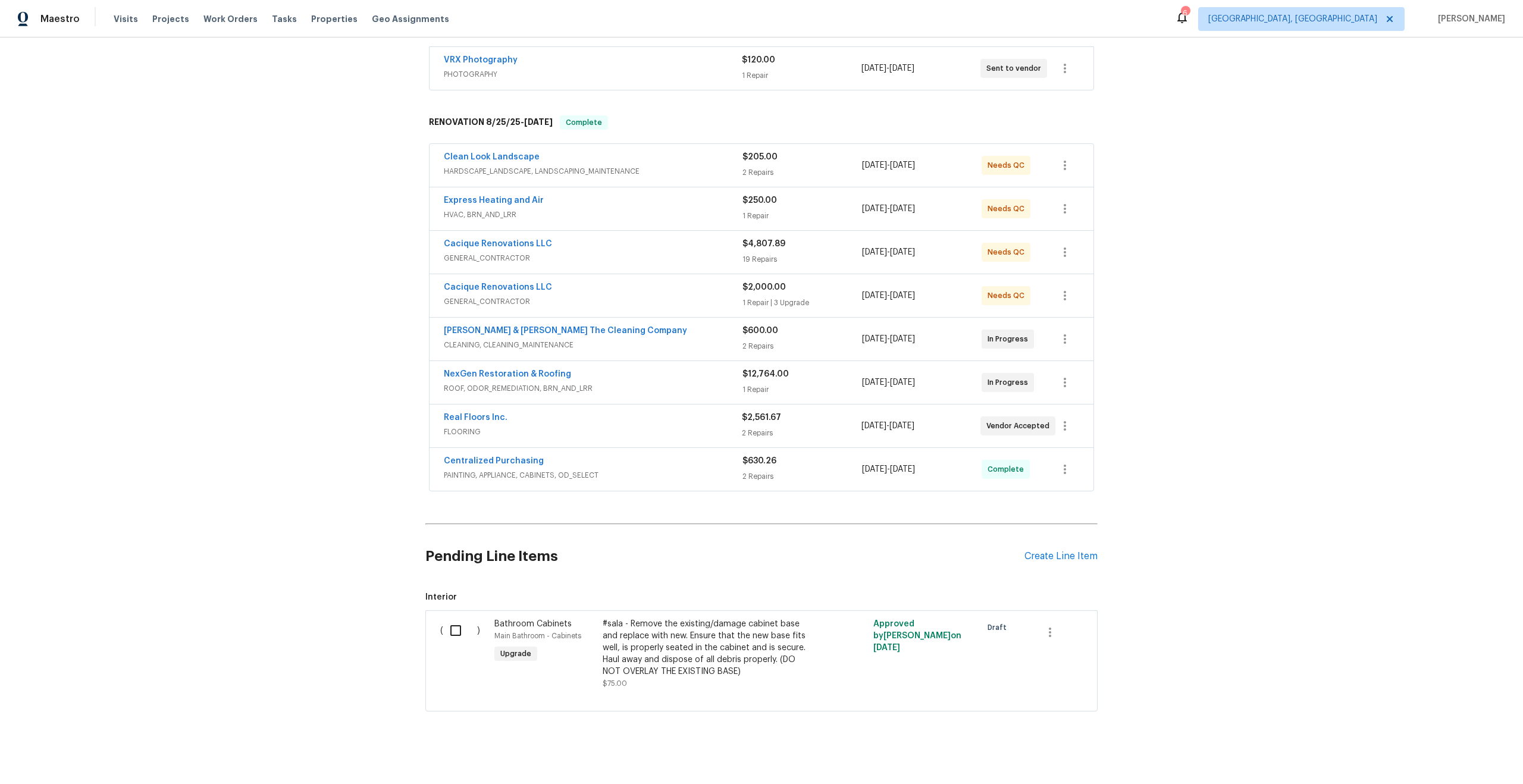
scroll to position [47, 0]
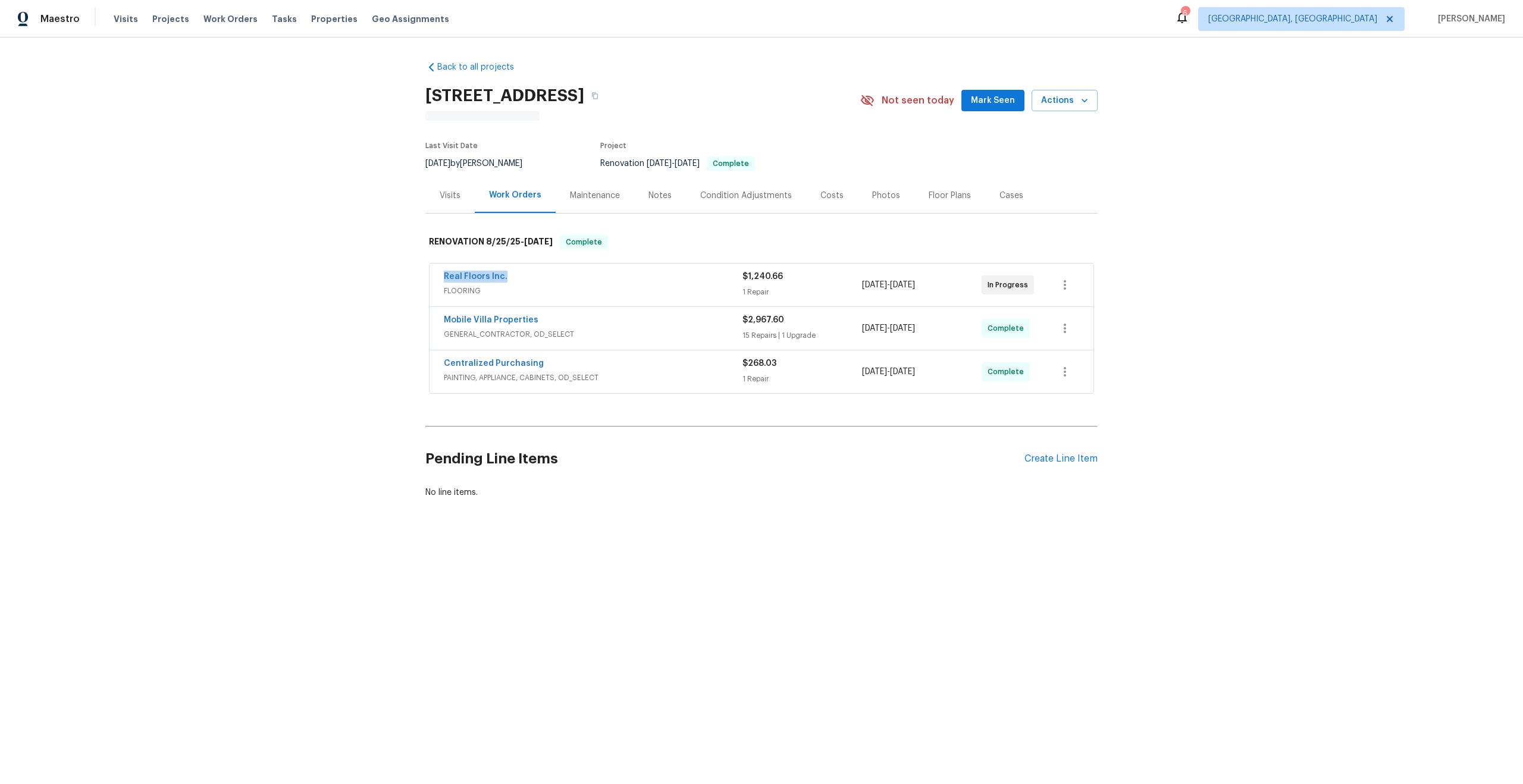
drag, startPoint x: 508, startPoint y: 274, endPoint x: 391, endPoint y: 271, distance: 117.0
click at [391, 273] on div "Back to all projects [STREET_ADDRESS] N/A Not seen [DATE] Mark Seen Actions Las…" at bounding box center [761, 308] width 1523 height 542
copy link "Real Floors Inc."
click at [599, 93] on icon "button" at bounding box center [595, 95] width 8 height 8
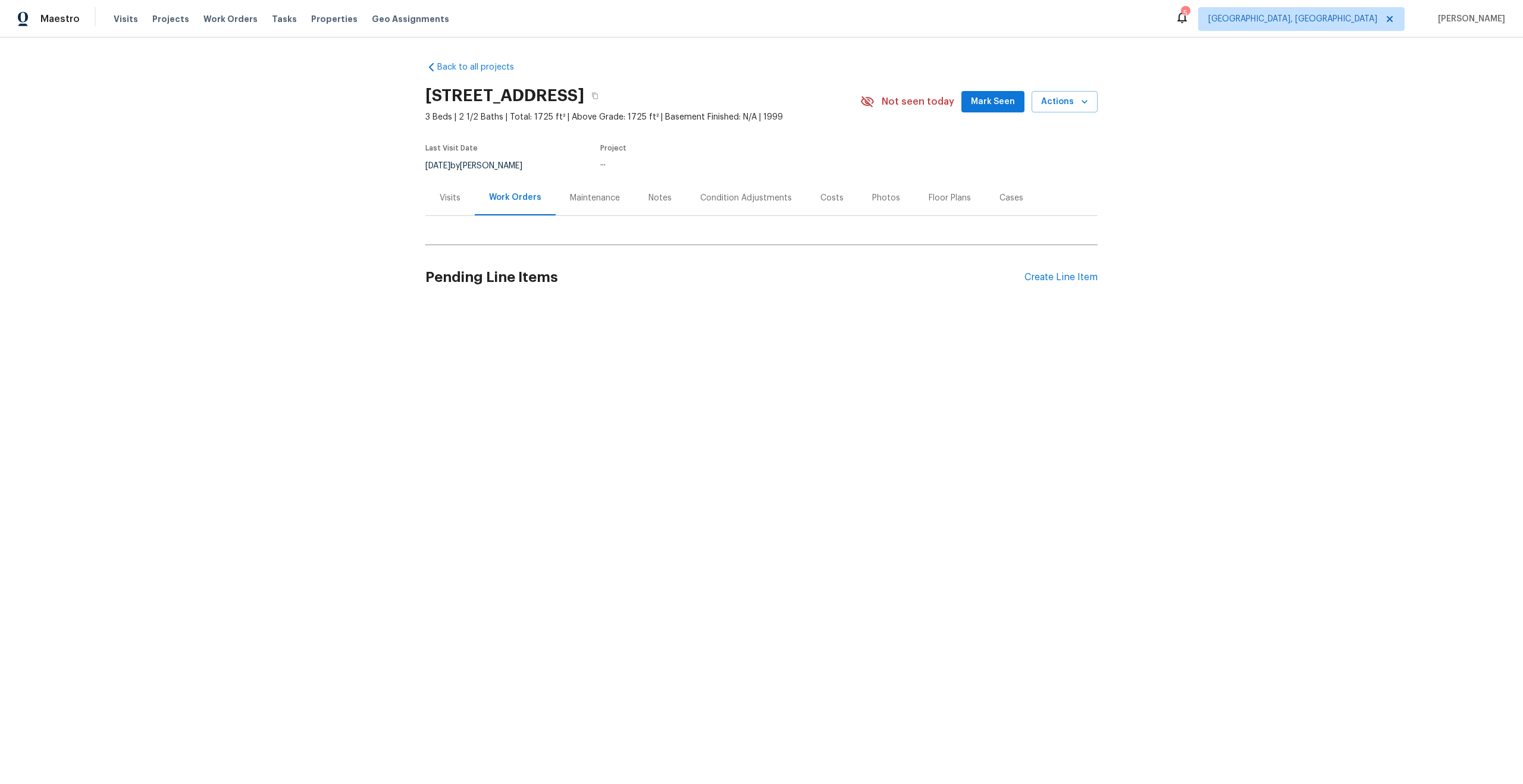
click at [350, 200] on div "Back to all projects 10933 W Vista Ave, Glendale, AZ 85307 3 Beds | 2 1/2 Baths…" at bounding box center [761, 211] width 1523 height 349
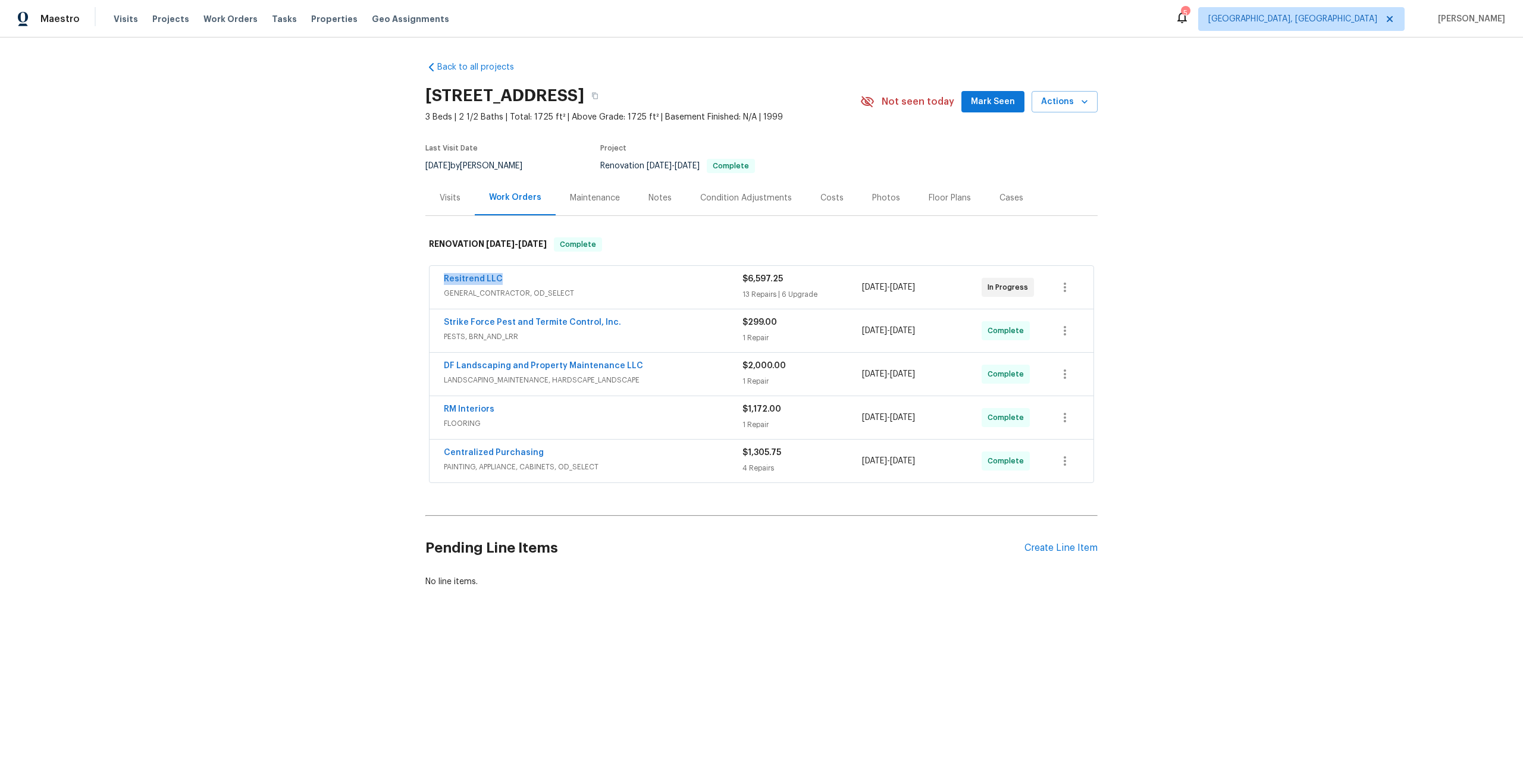
drag, startPoint x: 502, startPoint y: 277, endPoint x: 396, endPoint y: 277, distance: 106.0
click at [396, 277] on div "Back to all projects 10933 W Vista Ave, Glendale, AZ 85307 3 Beds | 2 1/2 Baths…" at bounding box center [761, 353] width 1523 height 631
copy link "Resitrend LLC"
click at [599, 94] on icon "button" at bounding box center [595, 95] width 8 height 8
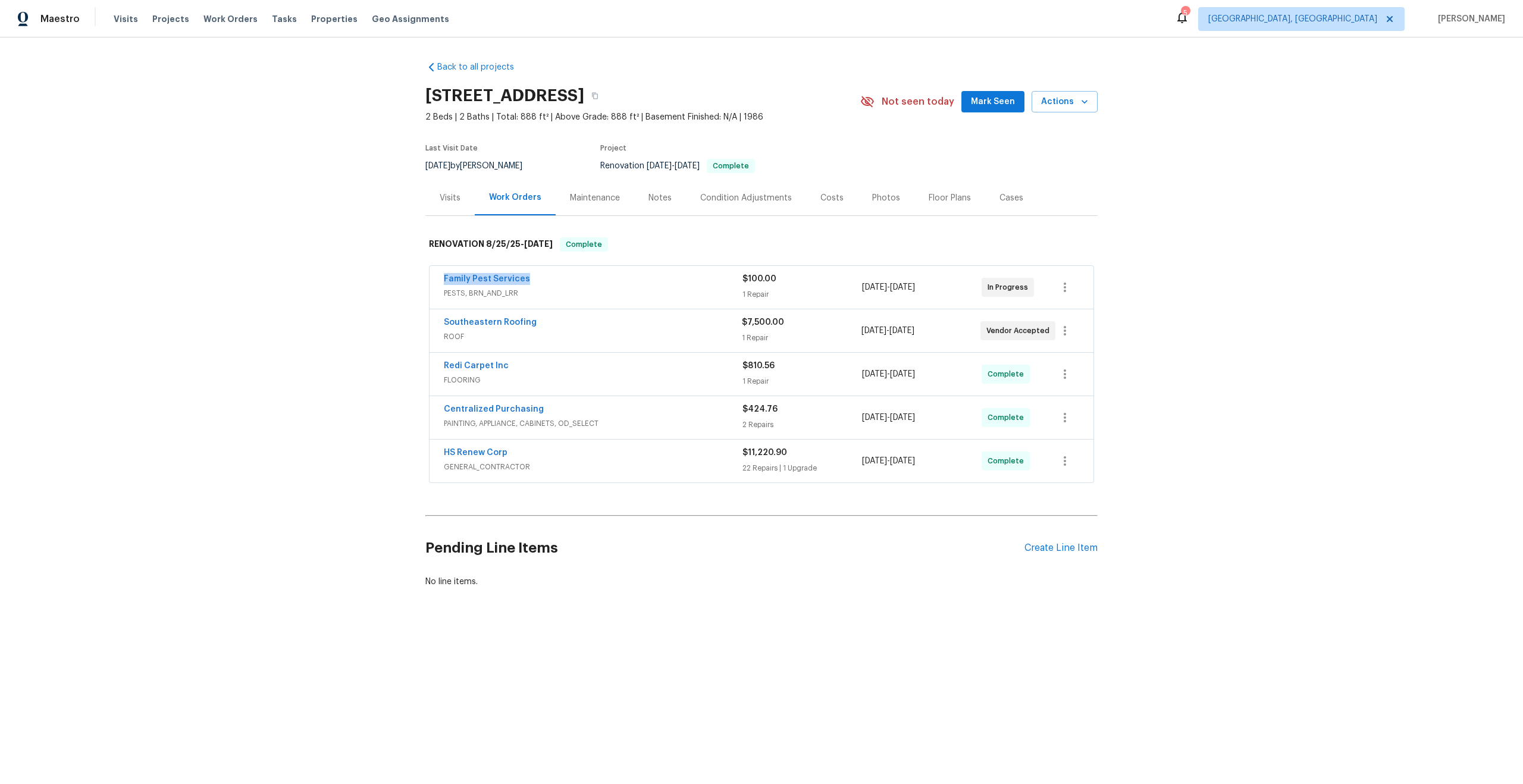
drag, startPoint x: 528, startPoint y: 279, endPoint x: 401, endPoint y: 278, distance: 127.0
click at [401, 278] on div "Back to all projects 12507 Glendale Ct, Hudson, FL 34669 2 Beds | 2 Baths | Tot…" at bounding box center [761, 353] width 1523 height 631
copy link "Family Pest Services"
drag, startPoint x: 537, startPoint y: 323, endPoint x: 340, endPoint y: 320, distance: 197.0
click at [340, 321] on div "Back to all projects 12507 Glendale Ct, Hudson, FL 34669 2 Beds | 2 Baths | Tot…" at bounding box center [761, 353] width 1523 height 631
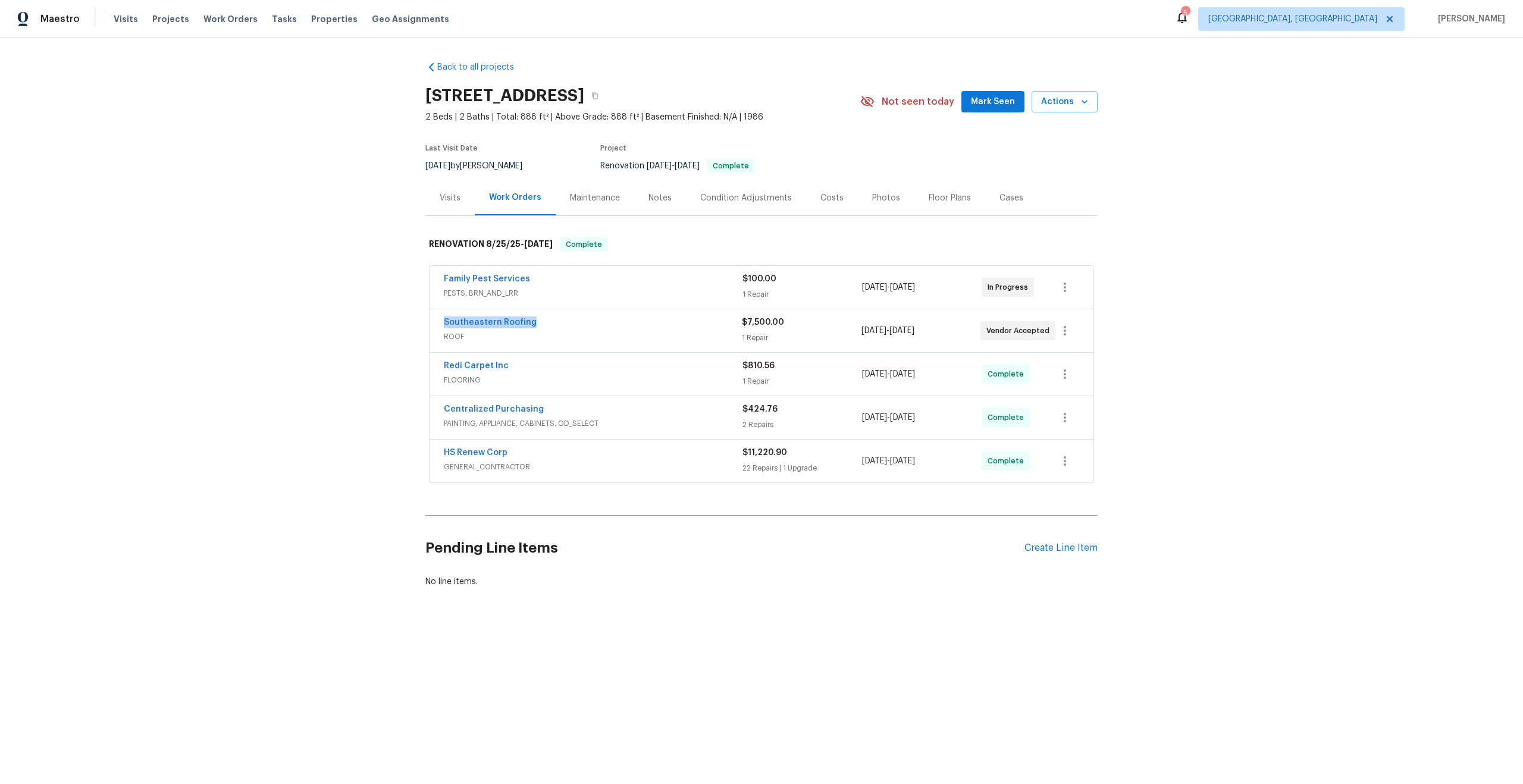
copy link "Southeastern Roofing"
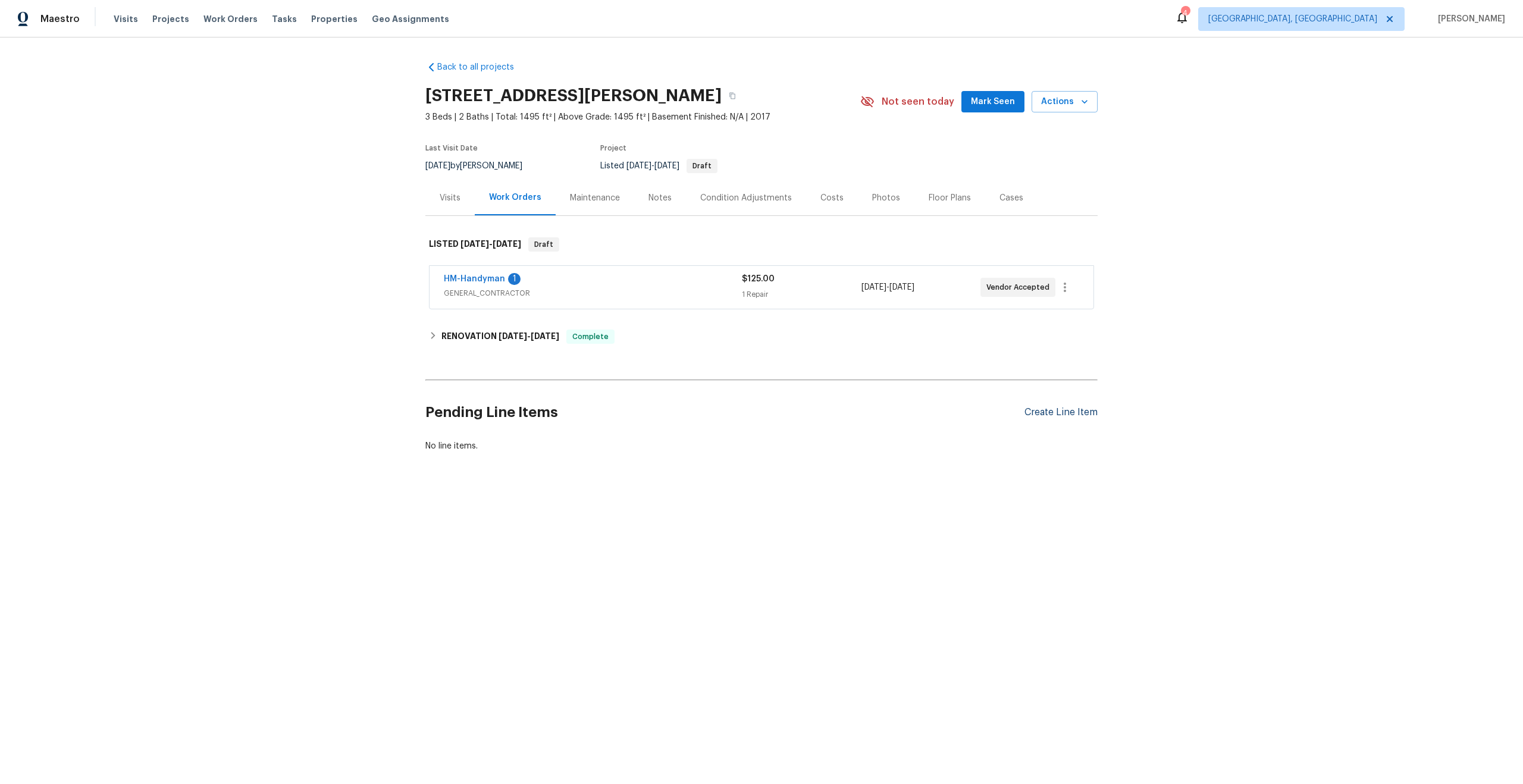
click at [1066, 410] on div "Create Line Item" at bounding box center [1061, 413] width 74 height 12
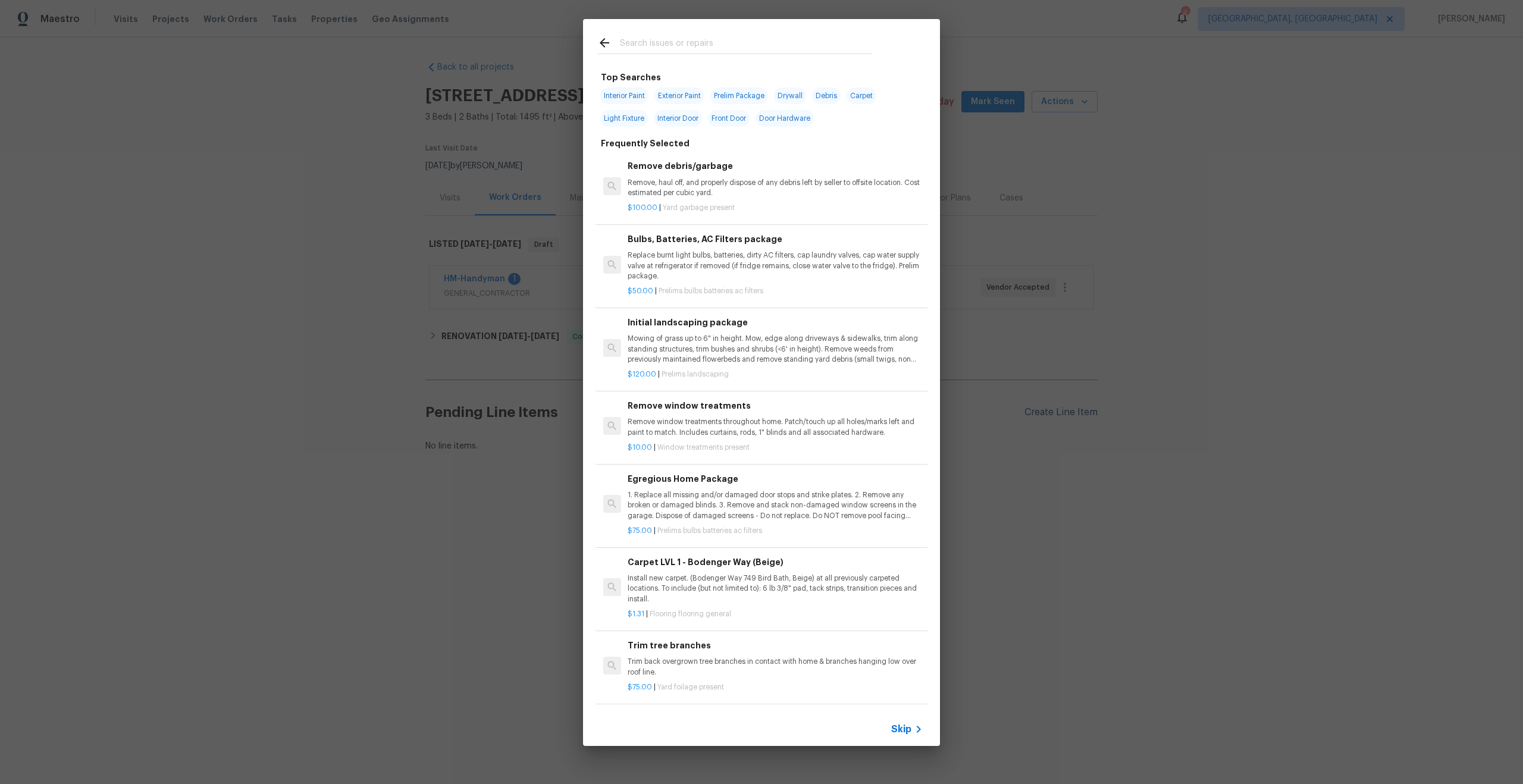
click at [1066, 410] on div "Top Searches Interior Paint Exterior Paint Prelim Package Drywall Debris Carpet…" at bounding box center [761, 382] width 1523 height 765
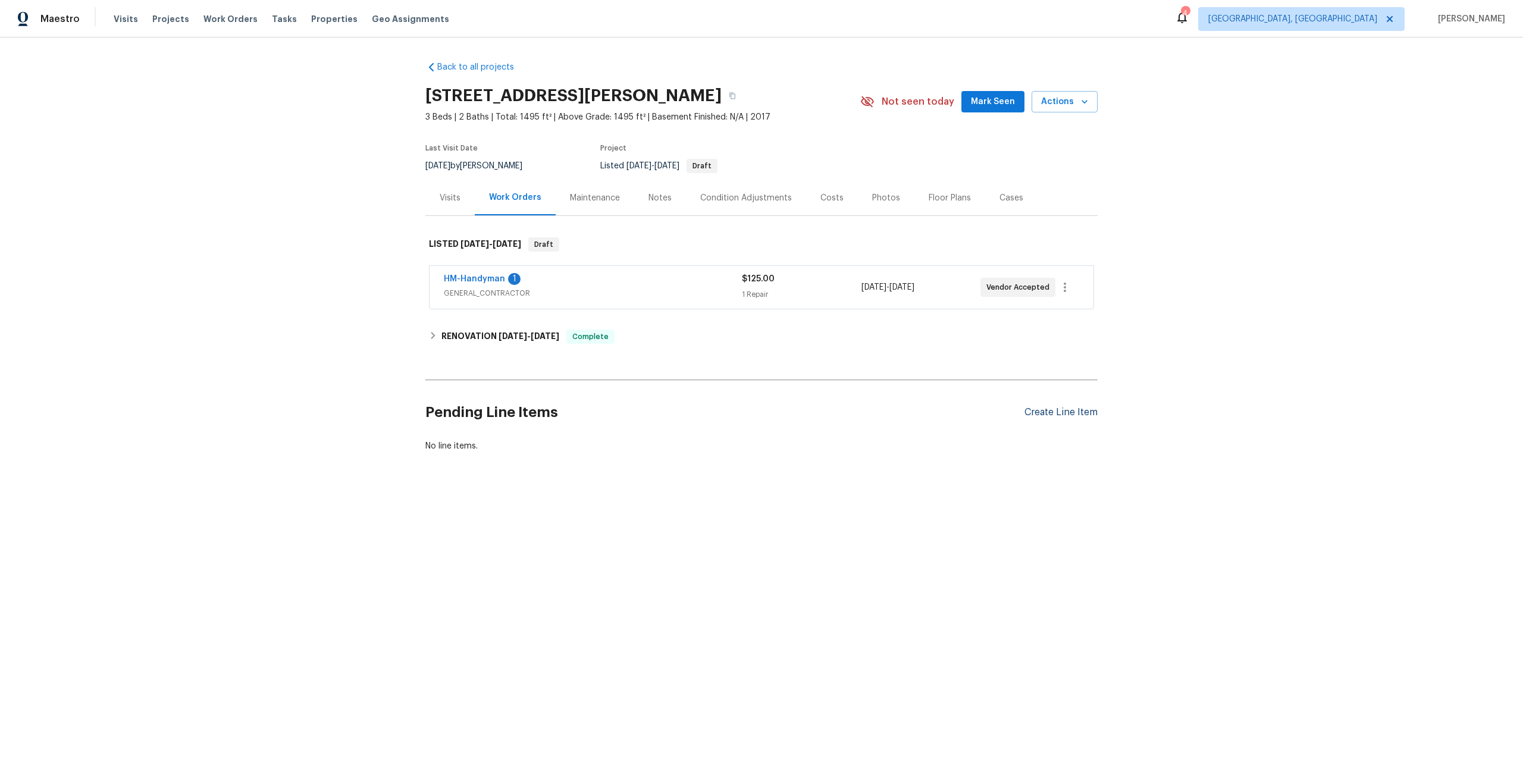
click at [1061, 410] on div "Create Line Item" at bounding box center [1061, 413] width 74 height 12
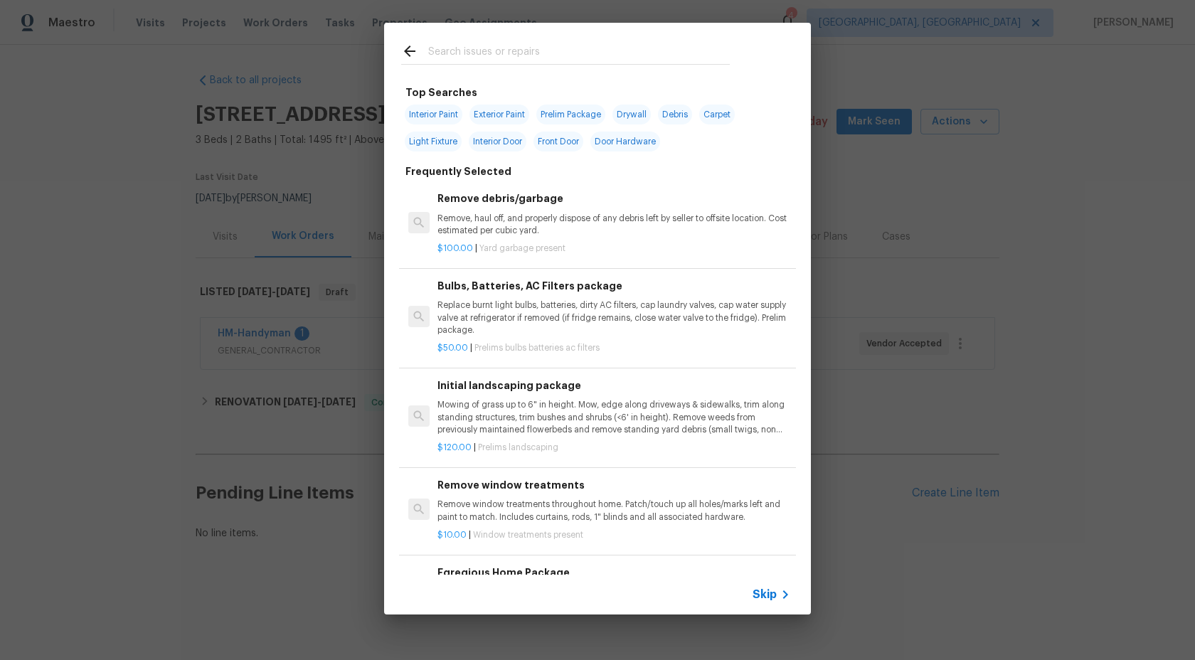
click at [0, 534] on div "Top Searches Interior Paint Exterior Paint Prelim Package Drywall Debris Carpet…" at bounding box center [597, 318] width 1195 height 637
click at [767, 595] on span "Skip" at bounding box center [765, 595] width 24 height 14
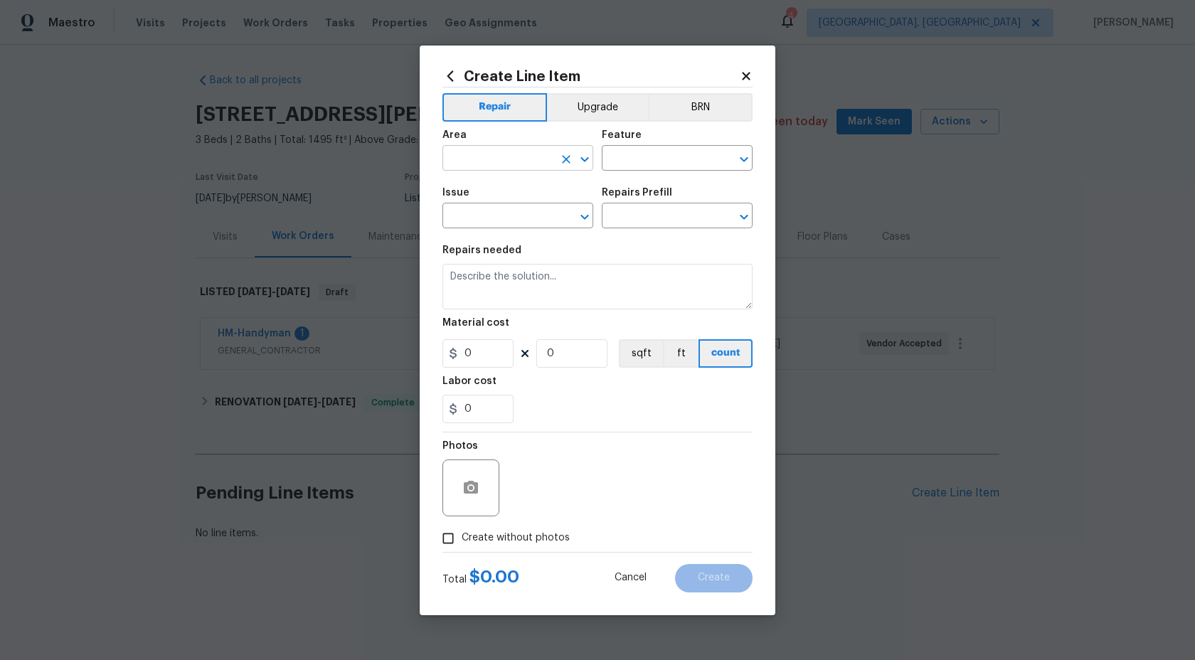
click at [516, 155] on input "text" at bounding box center [498, 160] width 111 height 22
click at [506, 217] on li "Interior Overall" at bounding box center [518, 214] width 151 height 23
type input "Interior Overall"
click at [637, 160] on input "text" at bounding box center [657, 160] width 111 height 22
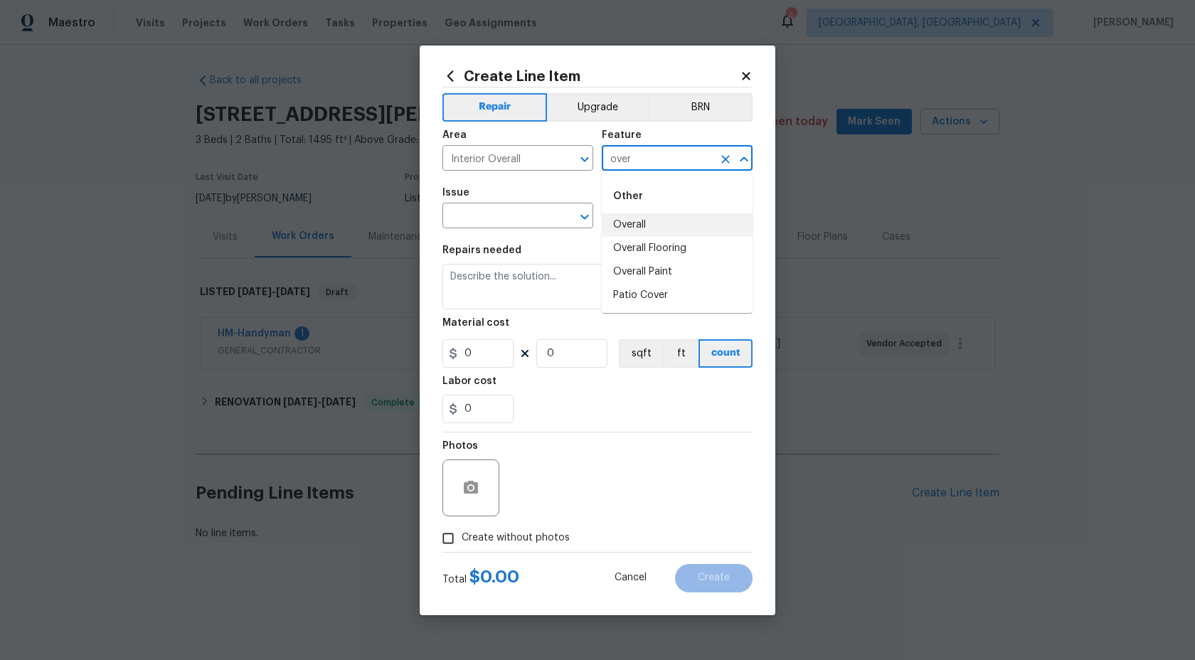
click at [632, 226] on li "Overall" at bounding box center [677, 224] width 151 height 23
type input "Overall"
click at [486, 213] on input "text" at bounding box center [498, 217] width 111 height 22
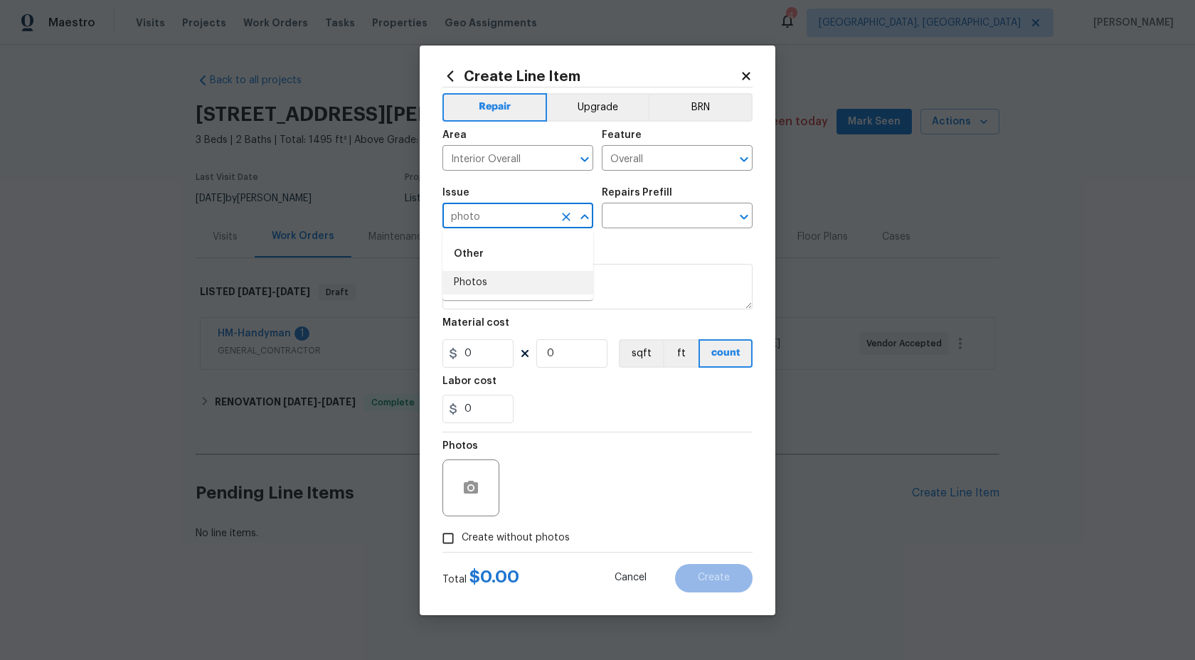
click at [477, 285] on li "Photos" at bounding box center [518, 282] width 151 height 23
type input "Photos"
click at [620, 240] on section "Repairs needed Material cost 0 0 sqft ft count Labor cost 0" at bounding box center [598, 334] width 310 height 195
click at [640, 231] on div "Issue Photos ​ Repairs Prefill ​" at bounding box center [598, 208] width 310 height 58
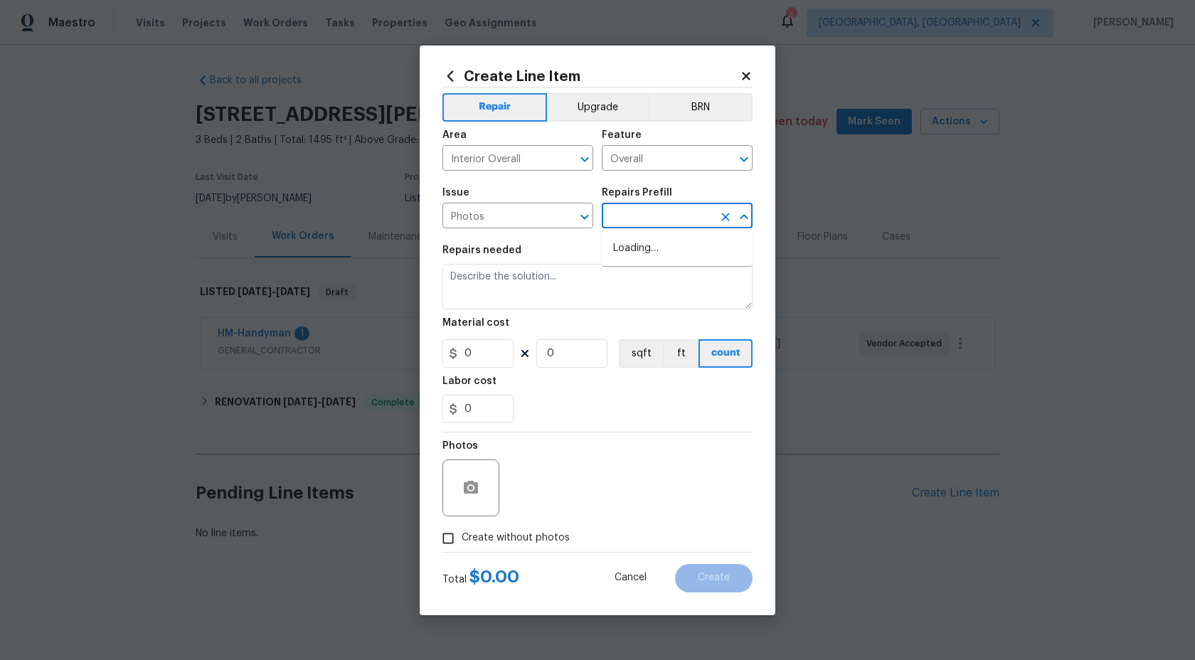
click at [647, 226] on input "text" at bounding box center [657, 217] width 111 height 22
click at [660, 252] on li "3D Tour Capture $120.00" at bounding box center [677, 248] width 151 height 23
type input "3D Tour Capture $120.00"
type textarea "Capture 3D tour of home"
type input "1"
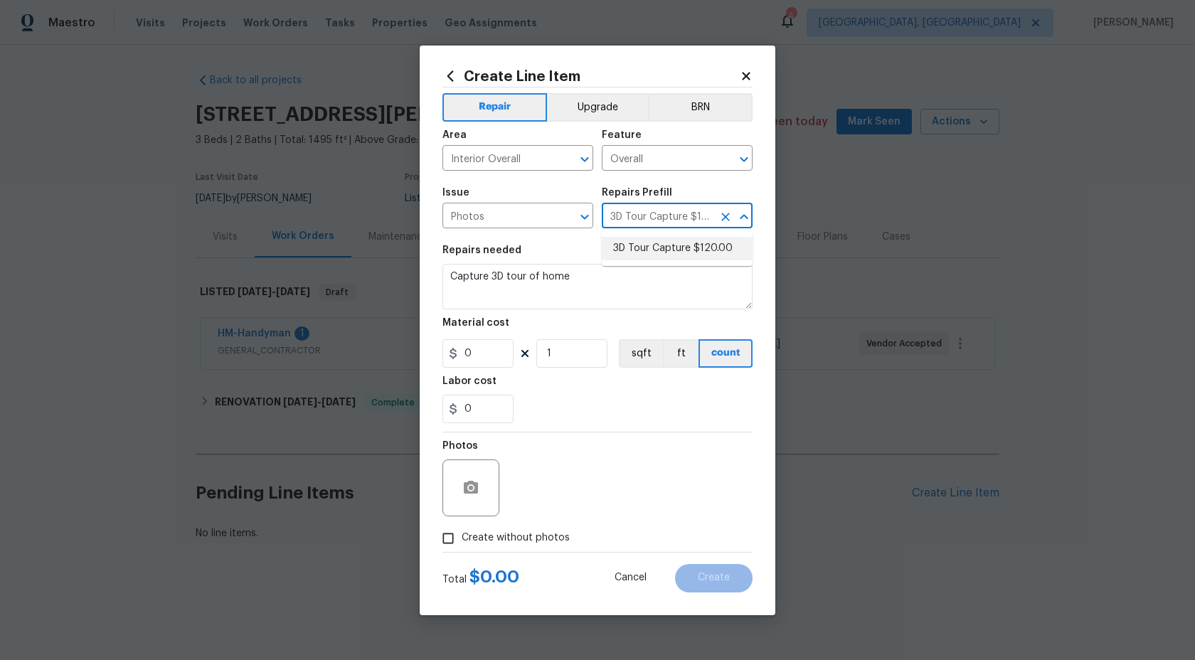
type input "120"
click at [453, 547] on input "Create without photos" at bounding box center [448, 538] width 27 height 27
checkbox input "true"
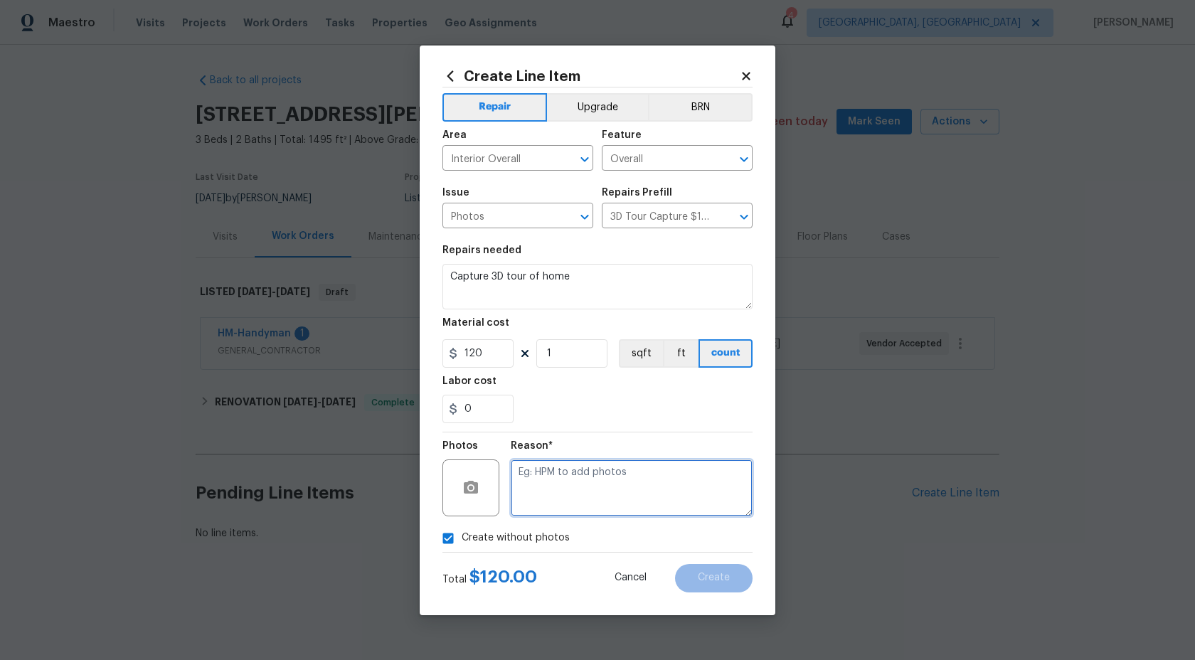
click at [580, 513] on textarea at bounding box center [632, 488] width 242 height 57
type textarea "."
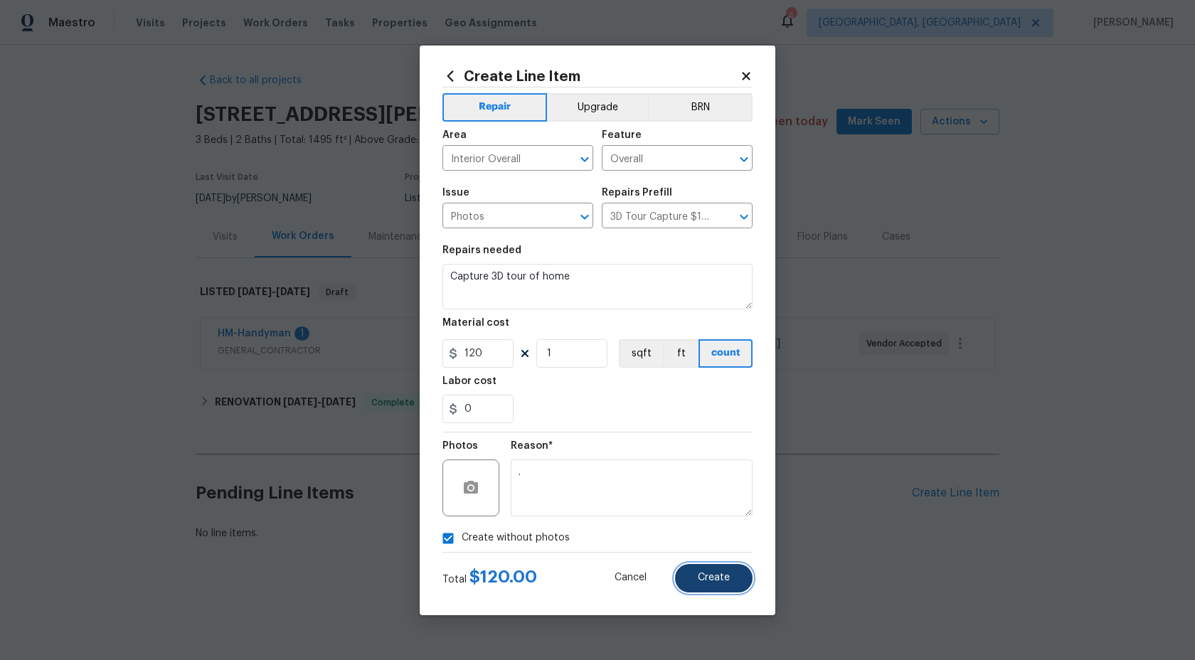
click at [714, 577] on span "Create" at bounding box center [714, 578] width 32 height 11
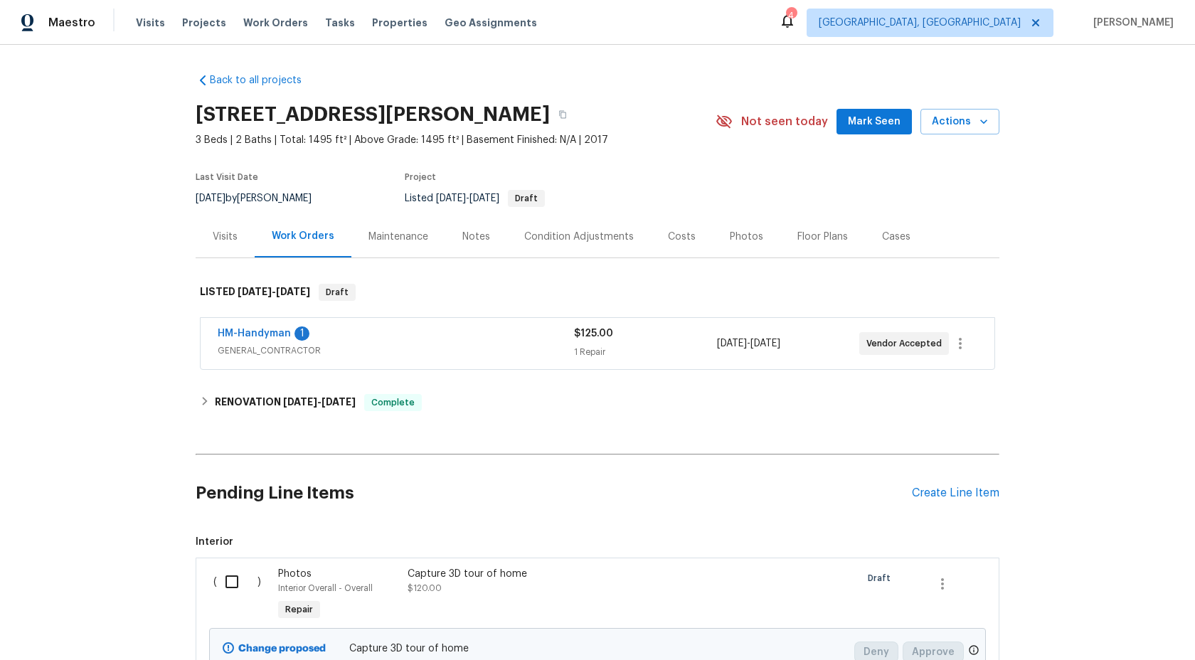
scroll to position [139, 0]
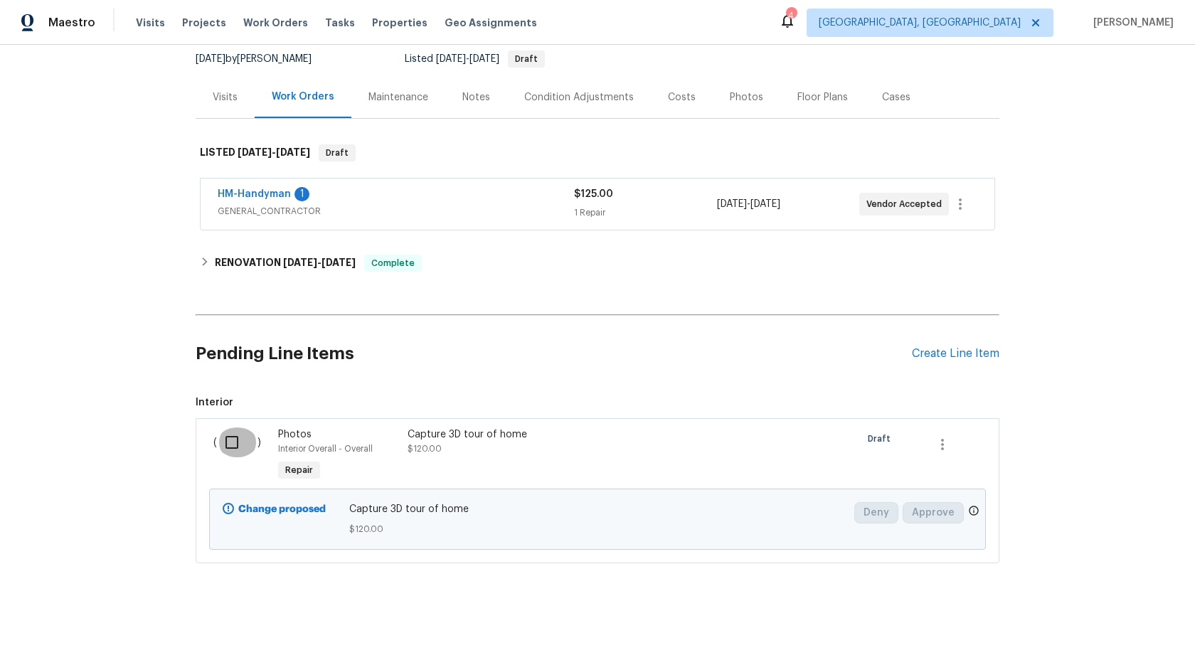
click at [231, 446] on input "checkbox" at bounding box center [237, 443] width 41 height 30
checkbox input "true"
click at [1104, 633] on span "Create Work Order" at bounding box center [1114, 625] width 95 height 18
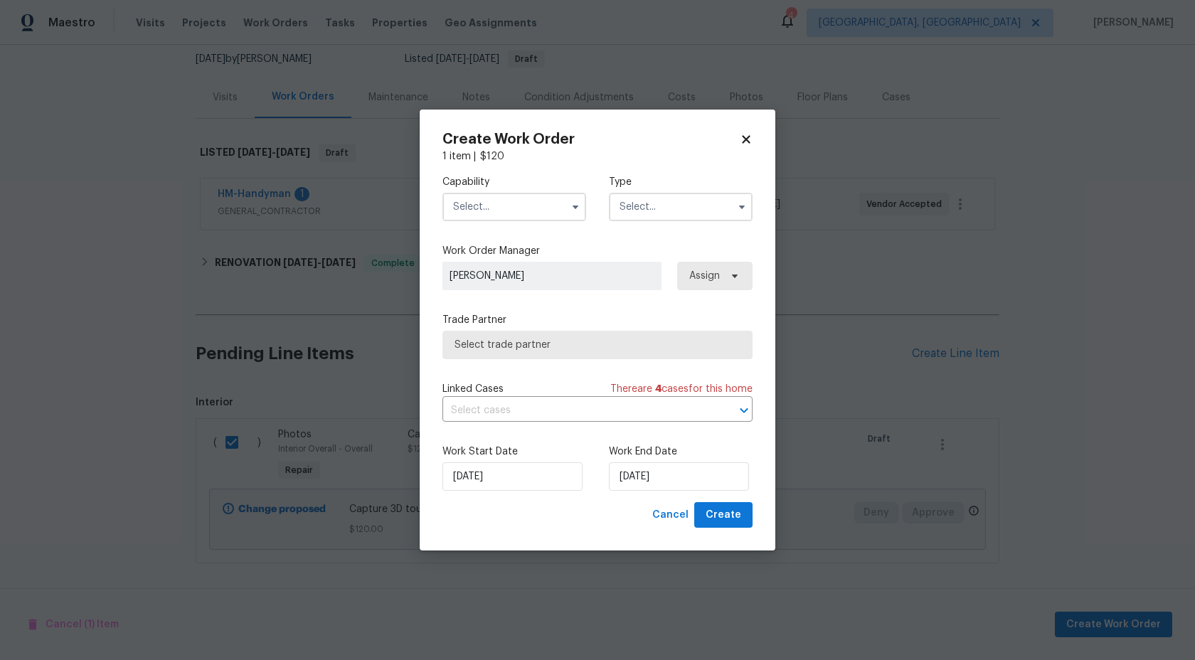
click at [541, 201] on input "text" at bounding box center [515, 207] width 144 height 28
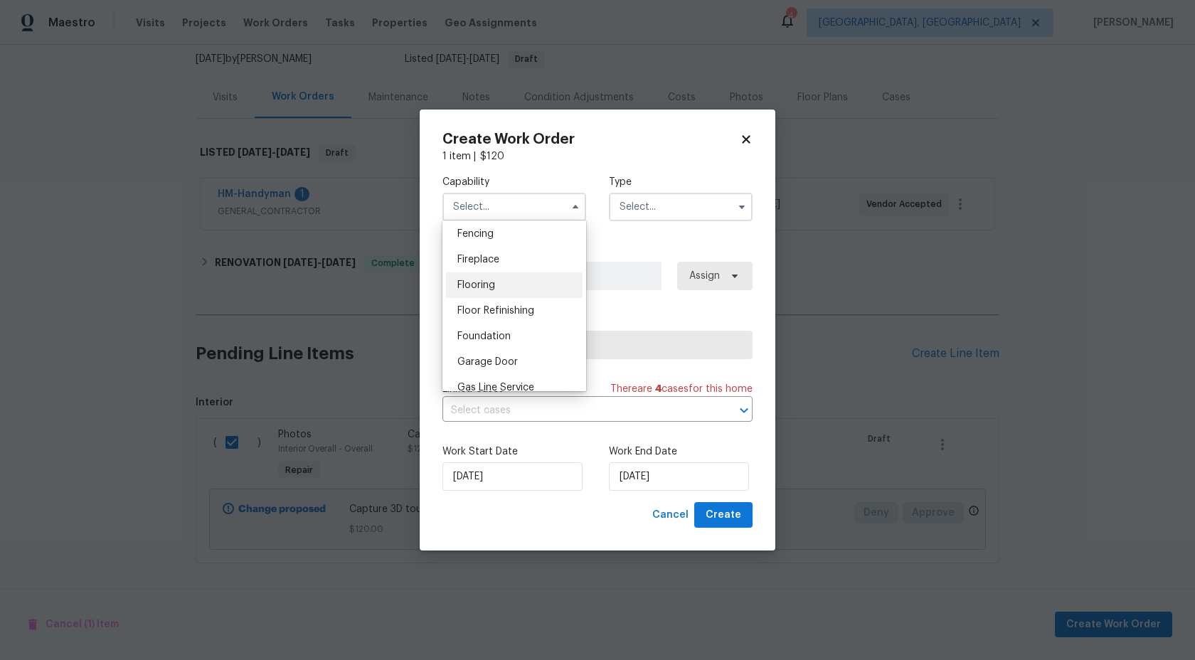
scroll to position [496, 0]
drag, startPoint x: 519, startPoint y: 273, endPoint x: 512, endPoint y: 238, distance: 35.6
click at [512, 238] on ul "Agent Appliance Bathtub Resurfacing BRN And Lrr Broker Cabinets Carpet Cleaning…" at bounding box center [515, 306] width 144 height 171
click at [504, 358] on div "Photography" at bounding box center [514, 353] width 137 height 26
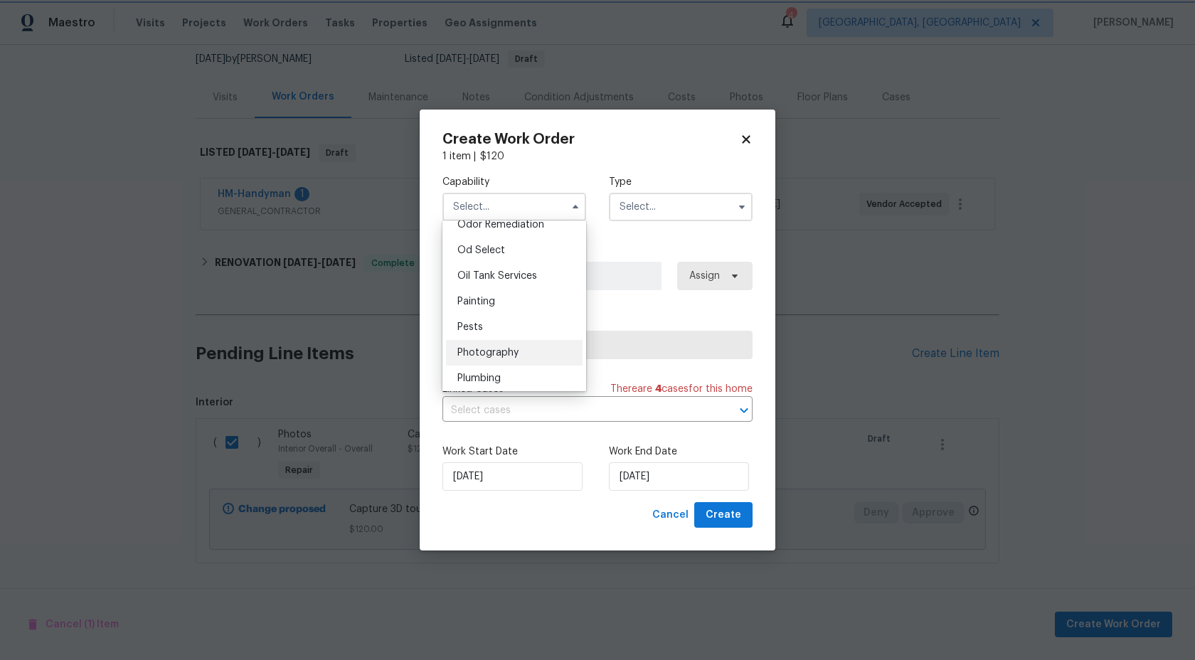
type input "Photography"
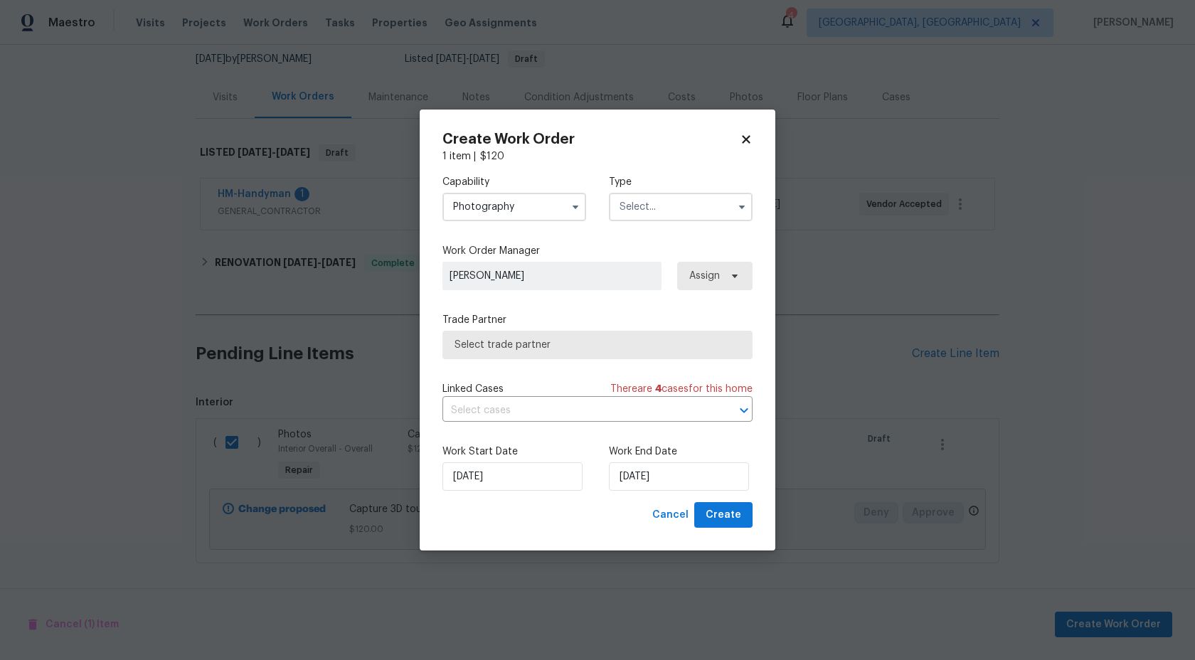
click at [684, 211] on input "text" at bounding box center [681, 207] width 144 height 28
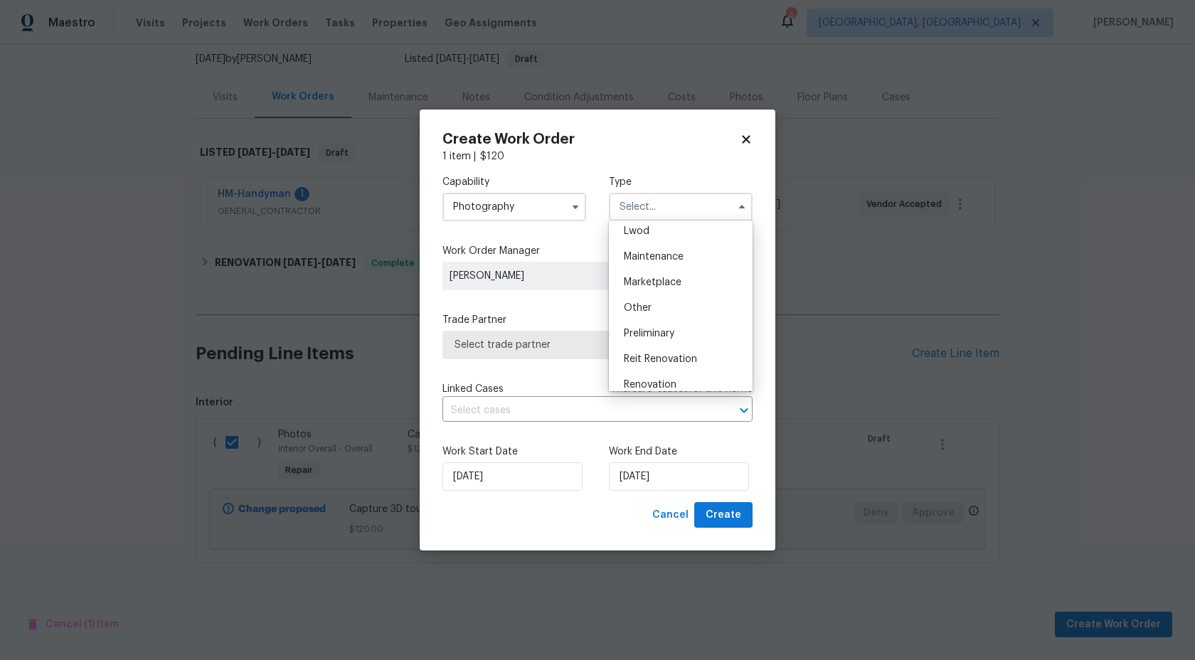
scroll to position [208, 0]
click at [655, 302] on div "Other" at bounding box center [681, 311] width 137 height 26
type input "Other"
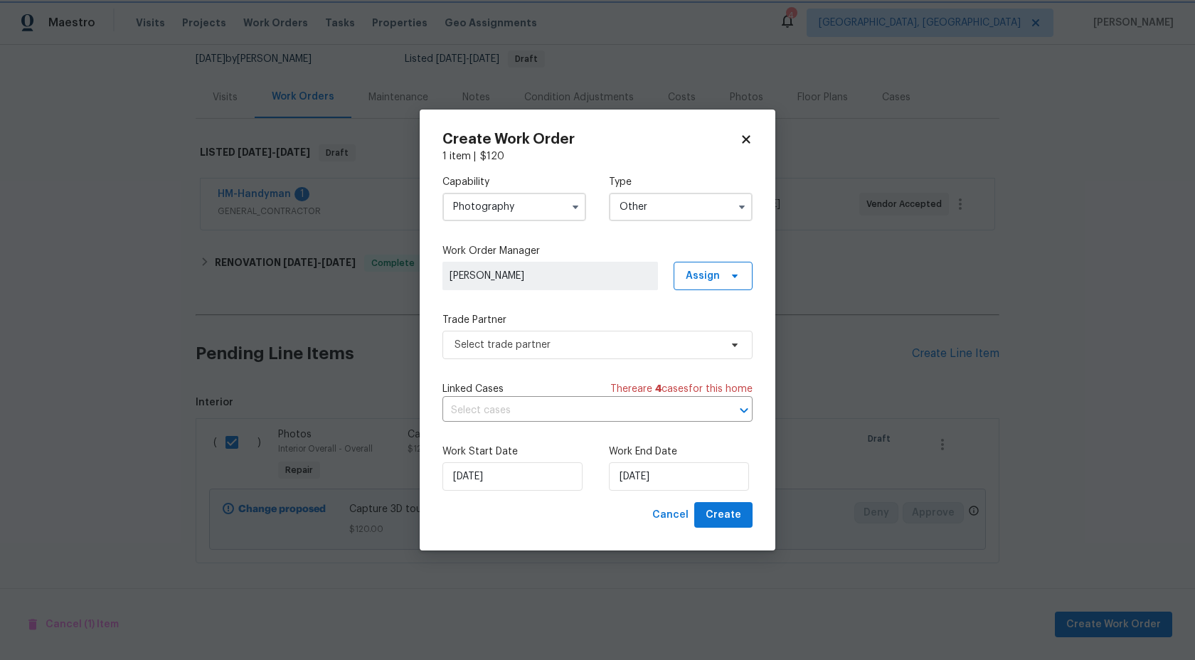
scroll to position [0, 0]
click at [640, 328] on div "Trade Partner Select trade partner" at bounding box center [598, 336] width 310 height 46
click at [633, 339] on span "Select trade partner" at bounding box center [587, 345] width 265 height 14
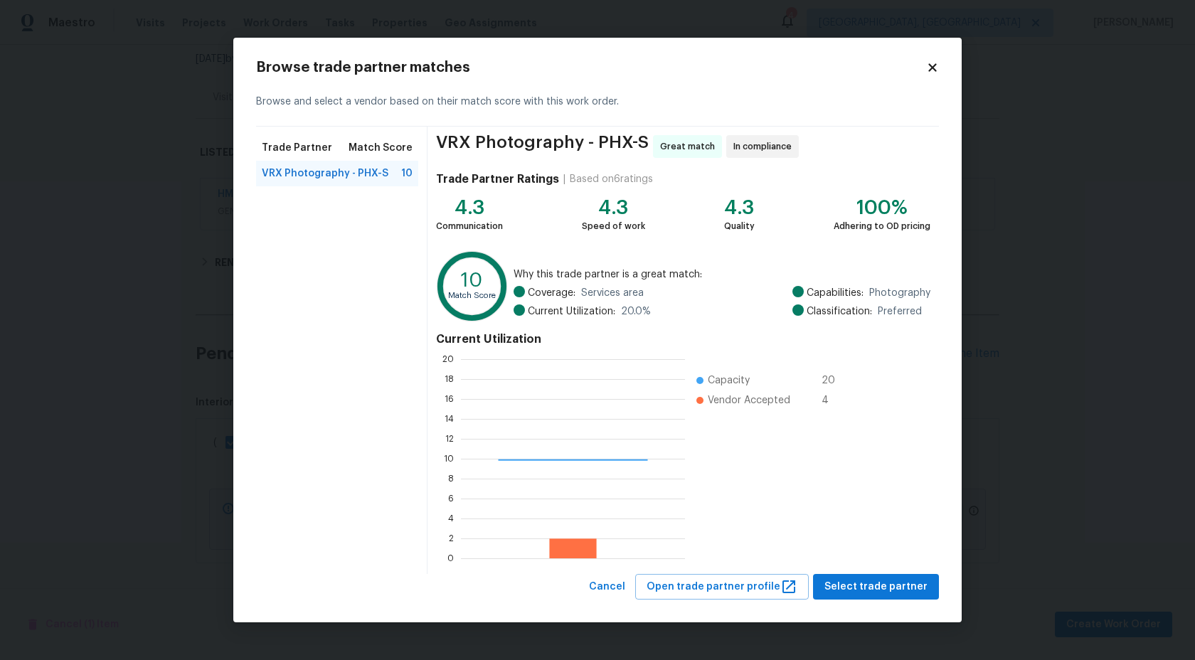
scroll to position [199, 224]
click at [865, 588] on span "Select trade partner" at bounding box center [876, 587] width 103 height 18
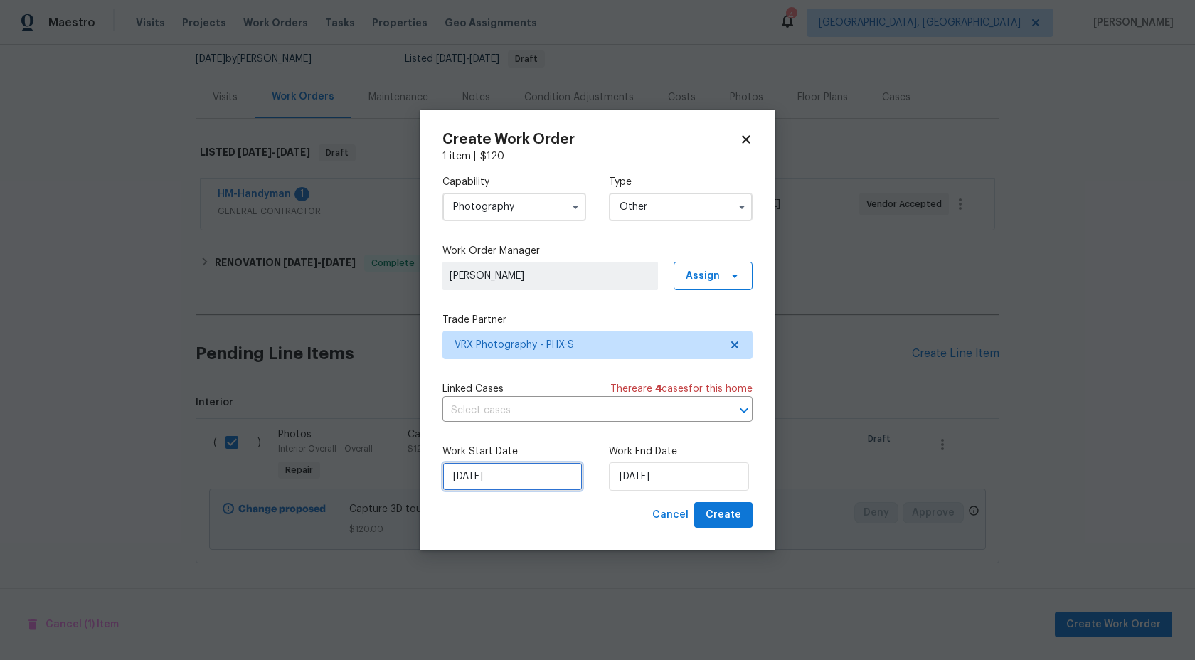
click at [526, 465] on input "[DATE]" at bounding box center [513, 476] width 140 height 28
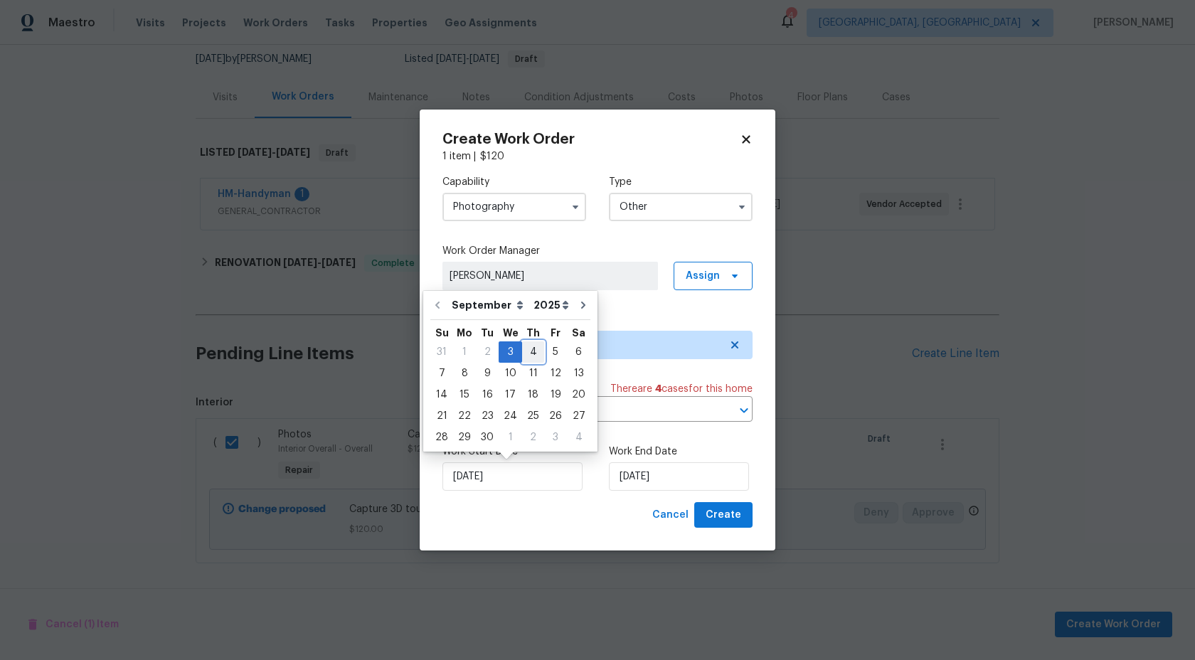
click at [526, 356] on div "4" at bounding box center [533, 352] width 22 height 20
type input "[DATE]"
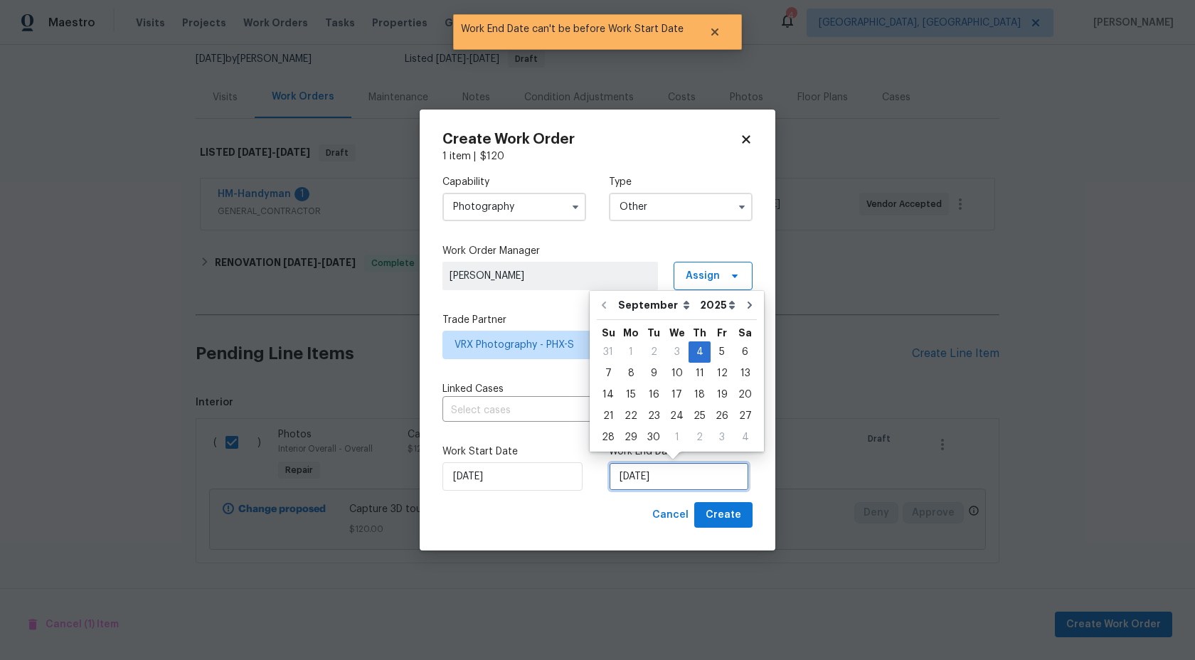
click at [679, 472] on input "[DATE]" at bounding box center [679, 476] width 140 height 28
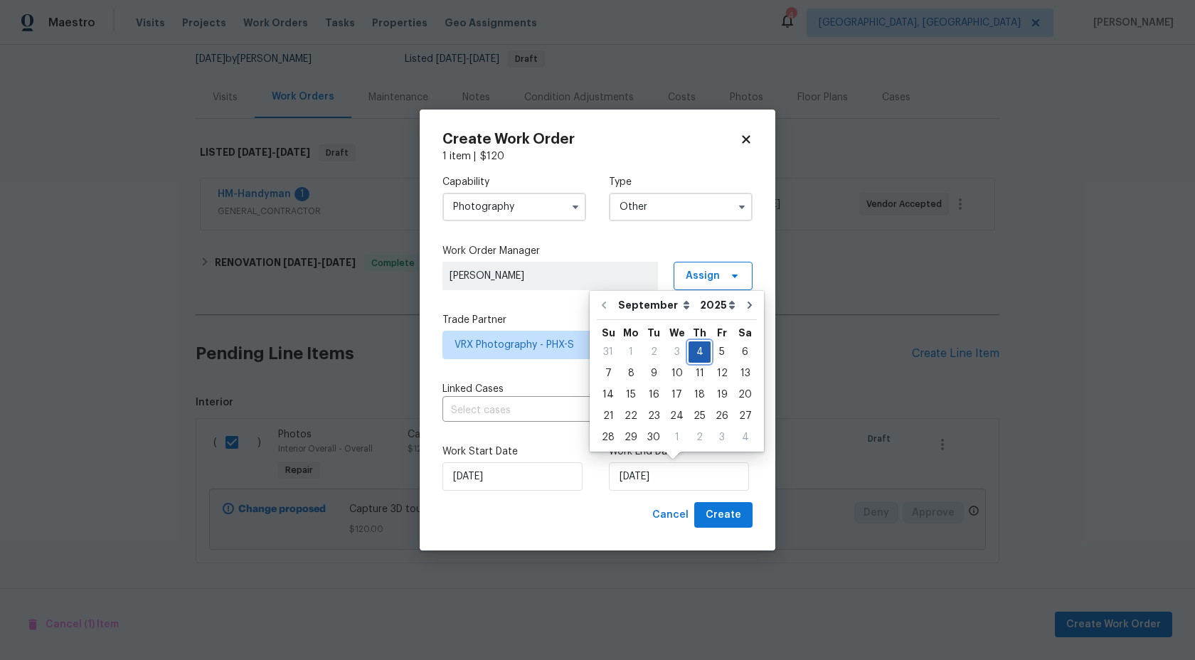
click at [700, 351] on div "4" at bounding box center [700, 352] width 22 height 20
click at [736, 512] on span "Create" at bounding box center [724, 516] width 36 height 18
click at [703, 480] on input "[DATE]" at bounding box center [679, 476] width 140 height 28
click at [716, 352] on div "5" at bounding box center [722, 352] width 23 height 20
type input "[DATE]"
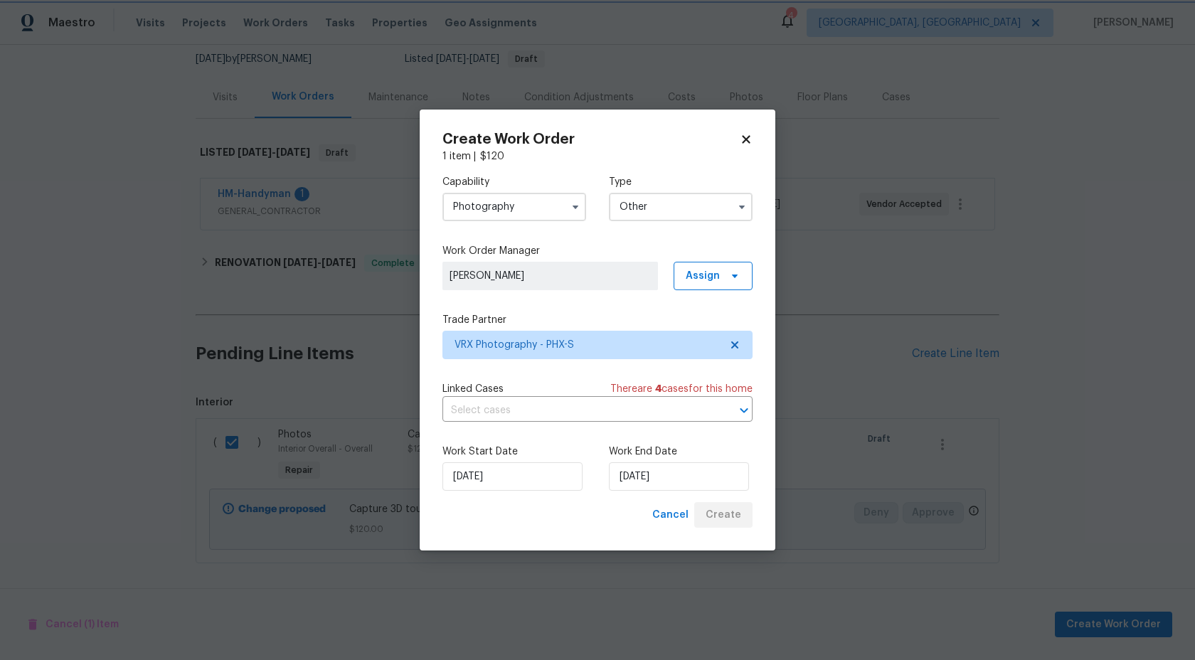
checkbox input "false"
click at [727, 517] on div "Cancel Create" at bounding box center [700, 515] width 106 height 26
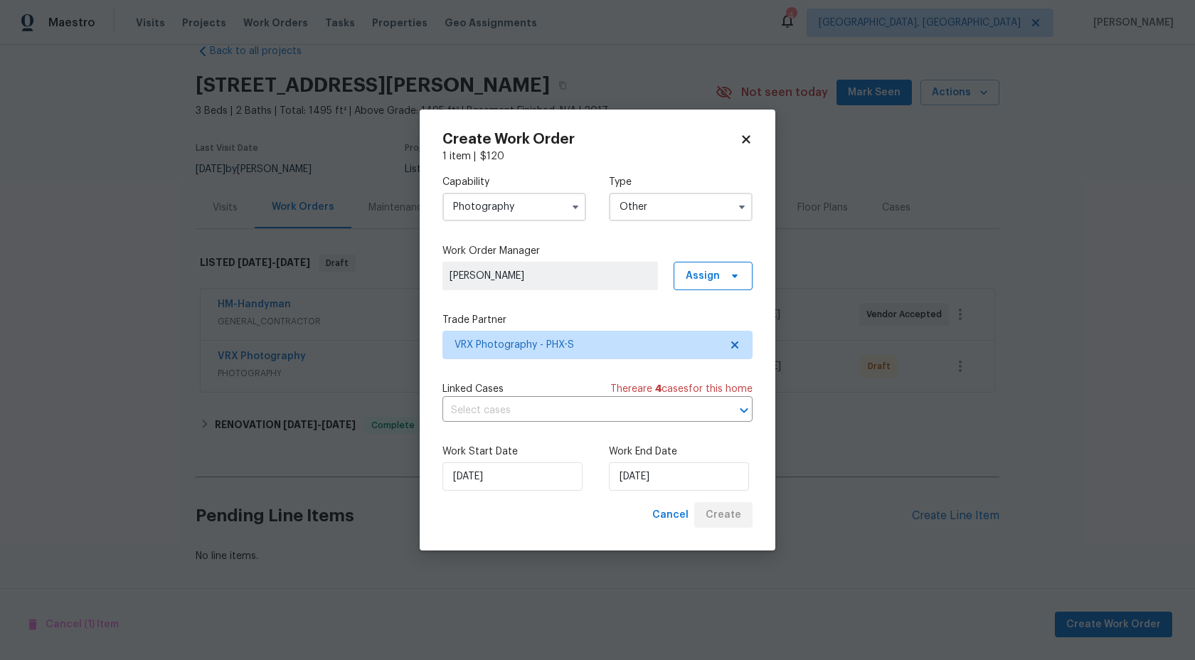
scroll to position [29, 0]
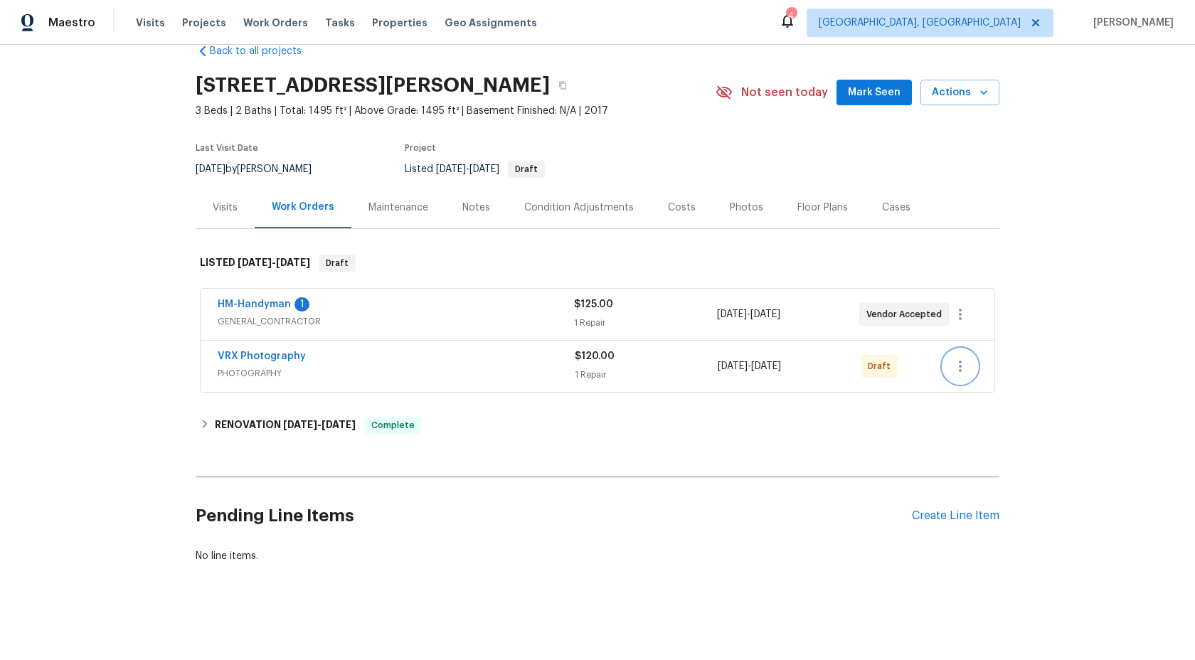
click at [964, 361] on icon "button" at bounding box center [960, 366] width 17 height 17
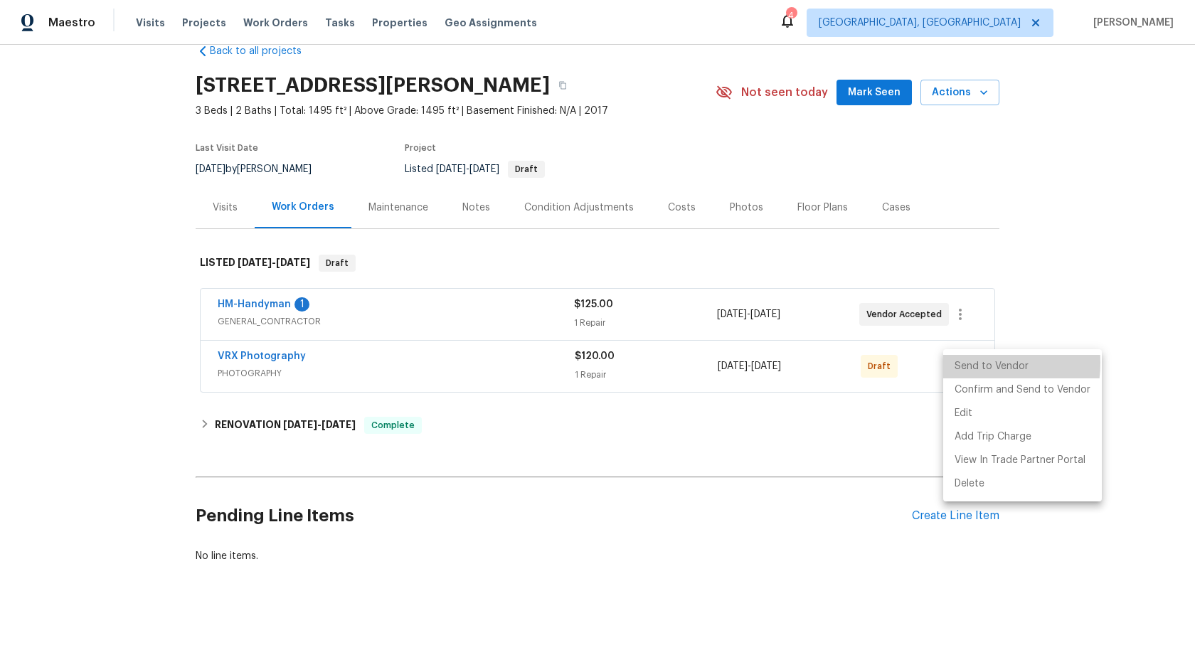
click at [964, 363] on li "Send to Vendor" at bounding box center [1022, 366] width 159 height 23
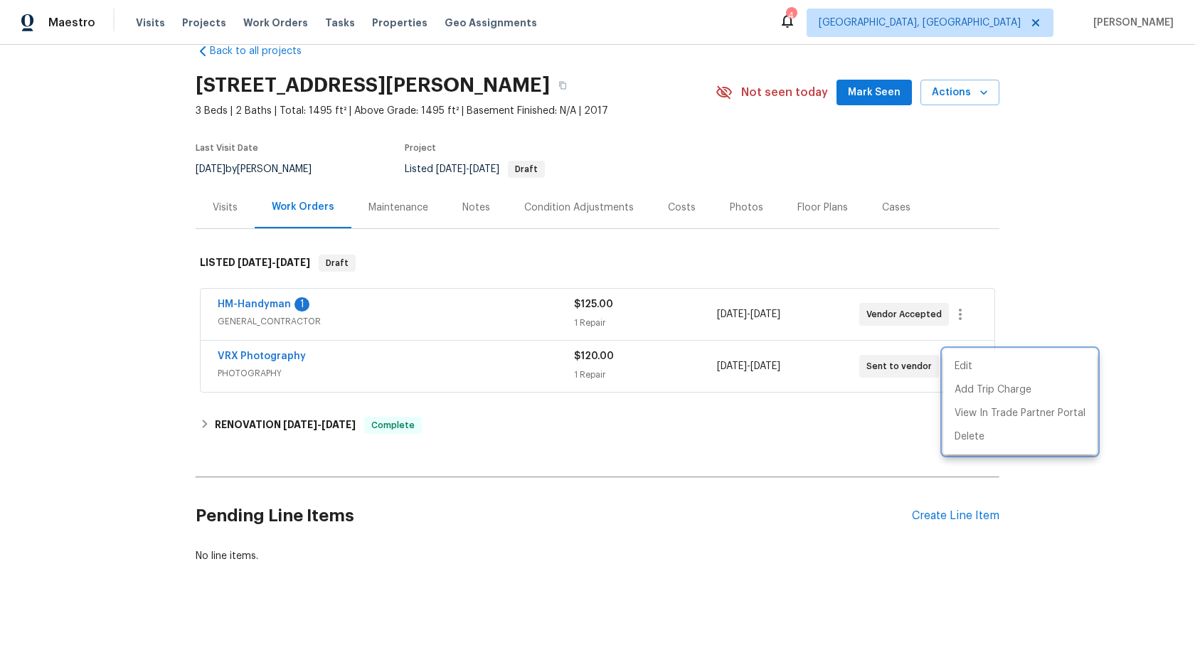
click at [457, 361] on div at bounding box center [597, 330] width 1195 height 660
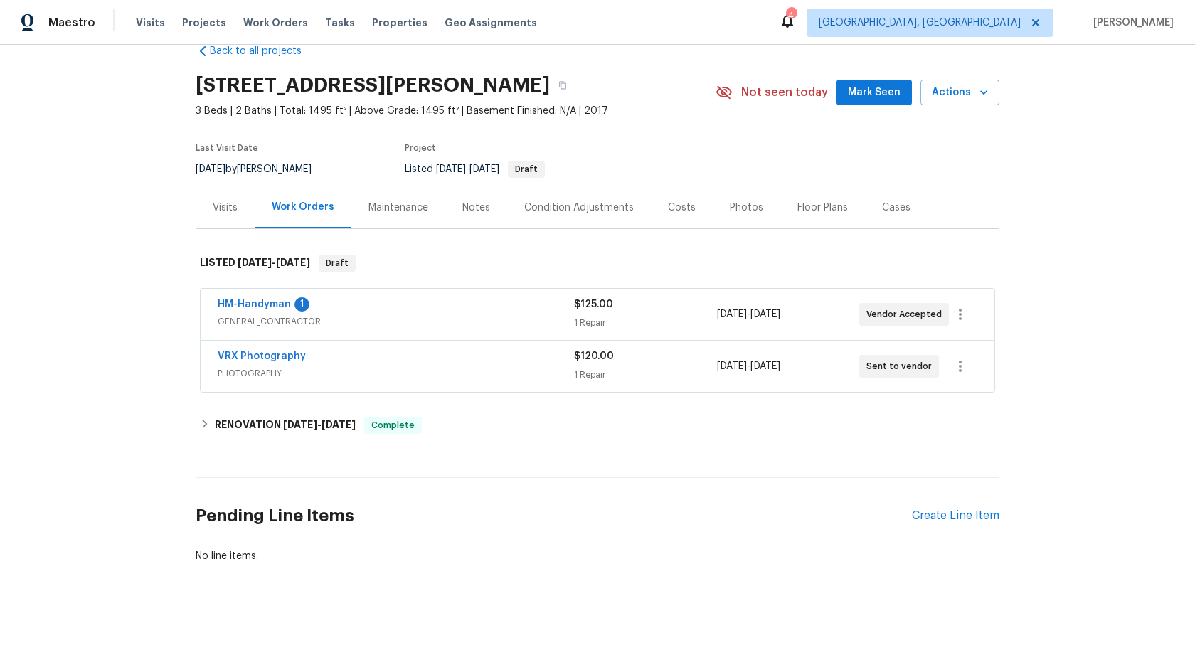
click at [456, 362] on div "VRX Photography" at bounding box center [396, 357] width 356 height 17
